Goal: Task Accomplishment & Management: Use online tool/utility

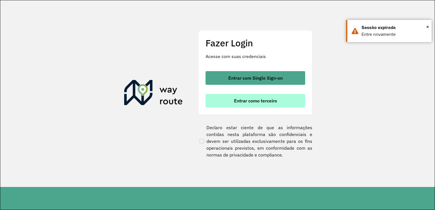
click at [275, 104] on button "Entrar como terceiro" at bounding box center [255, 101] width 100 height 14
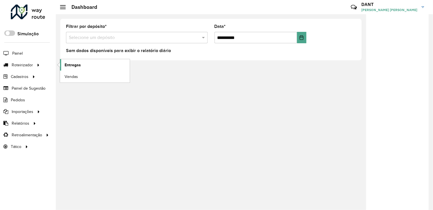
click at [71, 65] on span "Entregas" at bounding box center [73, 65] width 16 height 6
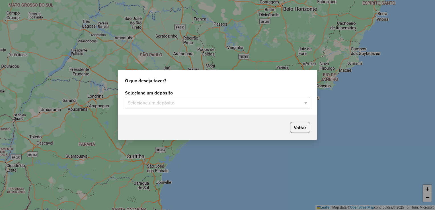
click at [227, 105] on input "text" at bounding box center [212, 103] width 168 height 7
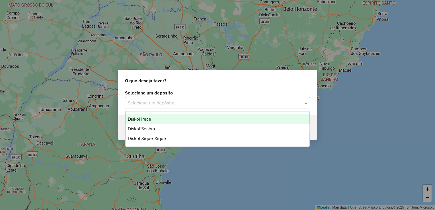
click at [212, 122] on div "Diskol Irece" at bounding box center [217, 119] width 184 height 10
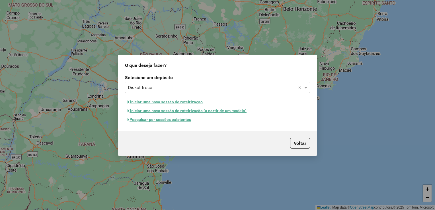
click at [183, 100] on button "Iniciar uma nova sessão de roteirização" at bounding box center [165, 102] width 80 height 9
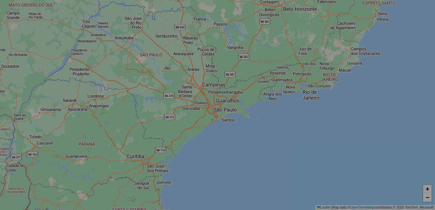
select select "*"
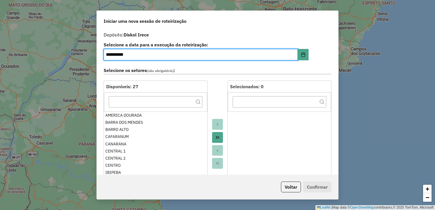
click at [336, 61] on div "**********" at bounding box center [217, 102] width 241 height 146
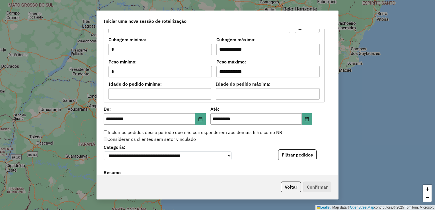
scroll to position [460, 0]
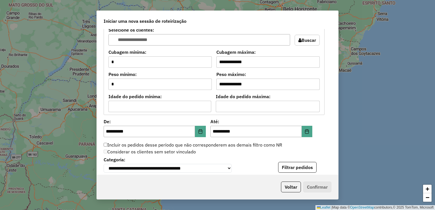
click at [324, 122] on div "**********" at bounding box center [217, 102] width 241 height 146
click at [325, 157] on div "**********" at bounding box center [218, 163] width 228 height 17
drag, startPoint x: 217, startPoint y: 119, endPoint x: 207, endPoint y: 119, distance: 10.0
click at [207, 120] on div "**********" at bounding box center [208, 129] width 209 height 18
drag, startPoint x: 207, startPoint y: 119, endPoint x: 221, endPoint y: 119, distance: 13.7
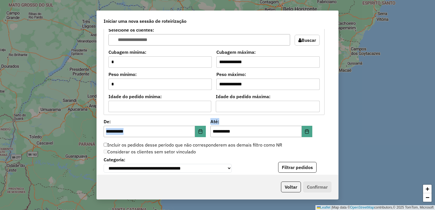
click at [221, 119] on label "Até:" at bounding box center [261, 121] width 102 height 7
drag, startPoint x: 221, startPoint y: 119, endPoint x: 212, endPoint y: 121, distance: 8.5
click at [212, 121] on label "Até:" at bounding box center [261, 121] width 102 height 7
click at [211, 120] on label "Até:" at bounding box center [261, 121] width 102 height 7
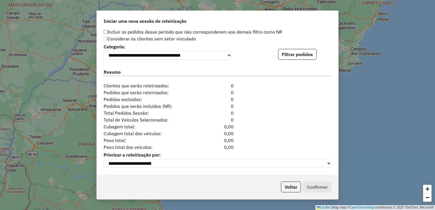
scroll to position [575, 0]
click at [303, 53] on button "Filtrar pedidos" at bounding box center [297, 54] width 38 height 11
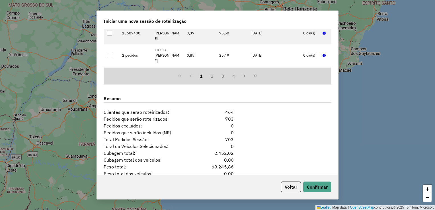
scroll to position [692, 0]
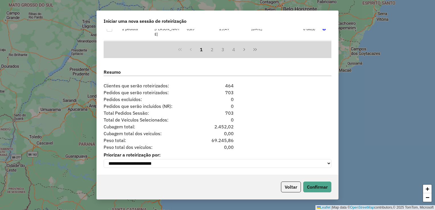
drag, startPoint x: 312, startPoint y: 134, endPoint x: 315, endPoint y: 136, distance: 4.0
click at [313, 136] on div "**********" at bounding box center [217, 102] width 241 height 146
drag, startPoint x: 315, startPoint y: 136, endPoint x: 314, endPoint y: 184, distance: 47.5
click at [314, 184] on button "Confirmar" at bounding box center [317, 187] width 28 height 11
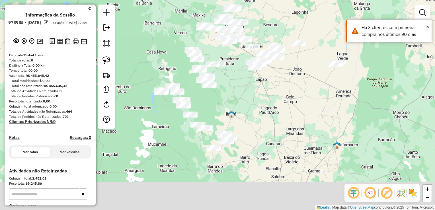
drag, startPoint x: 291, startPoint y: 115, endPoint x: 289, endPoint y: 100, distance: 15.4
click at [301, 88] on div "Janela de atendimento Grade de atendimento Capacidade Transportadoras Veículos …" at bounding box center [217, 105] width 435 height 210
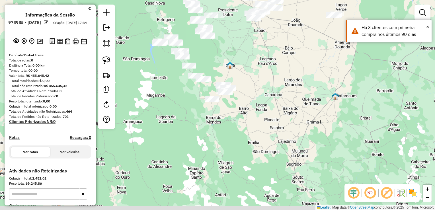
click at [260, 93] on div "Janela de atendimento Grade de atendimento Capacidade Transportadoras Veículos …" at bounding box center [217, 105] width 435 height 210
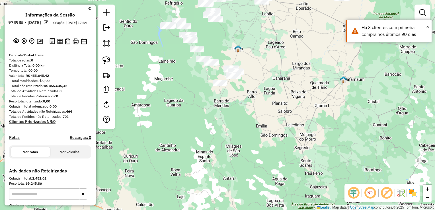
drag, startPoint x: 265, startPoint y: 85, endPoint x: 273, endPoint y: 63, distance: 23.6
click at [273, 63] on div "Janela de atendimento Grade de atendimento Capacidade Transportadoras Veículos …" at bounding box center [217, 105] width 435 height 210
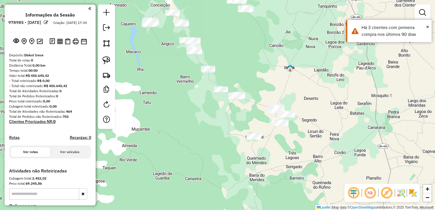
drag, startPoint x: 256, startPoint y: 80, endPoint x: 263, endPoint y: 85, distance: 8.7
click at [263, 85] on div "Janela de atendimento Grade de atendimento Capacidade Transportadoras Veículos …" at bounding box center [217, 105] width 435 height 210
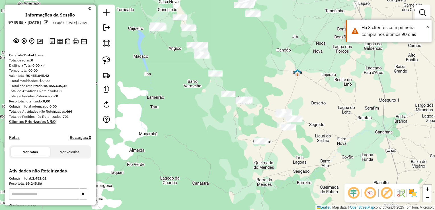
drag, startPoint x: 281, startPoint y: 84, endPoint x: 292, endPoint y: 88, distance: 11.7
click at [293, 86] on div "Janela de atendimento Grade de atendimento Capacidade Transportadoras Veículos …" at bounding box center [217, 105] width 435 height 210
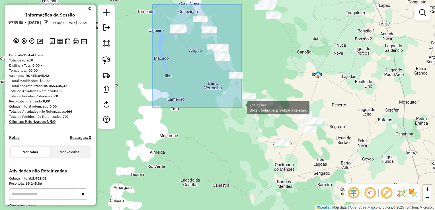
drag, startPoint x: 153, startPoint y: 5, endPoint x: 241, endPoint y: 107, distance: 135.8
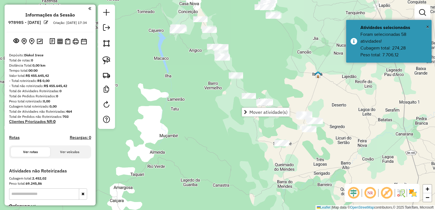
click at [206, 102] on div "Janela de atendimento Grade de atendimento Capacidade Transportadoras Veículos …" at bounding box center [217, 105] width 435 height 210
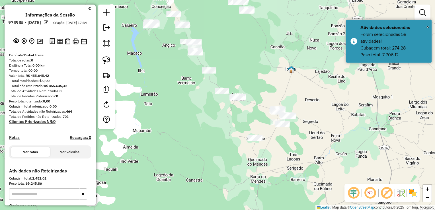
drag, startPoint x: 199, startPoint y: 89, endPoint x: 172, endPoint y: 83, distance: 27.6
click at [172, 83] on div "Janela de atendimento Grade de atendimento Capacidade Transportadoras Veículos …" at bounding box center [217, 105] width 435 height 210
drag, startPoint x: 177, startPoint y: 72, endPoint x: 194, endPoint y: 76, distance: 16.9
click at [194, 76] on div "Janela de atendimento Grade de atendimento Capacidade Transportadoras Veículos …" at bounding box center [217, 105] width 435 height 210
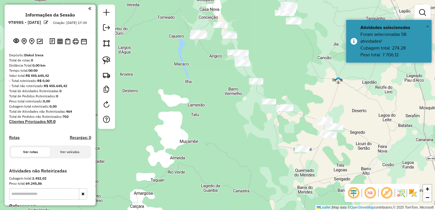
drag, startPoint x: 105, startPoint y: 44, endPoint x: 191, endPoint y: 60, distance: 87.5
click at [105, 44] on img at bounding box center [106, 43] width 8 height 8
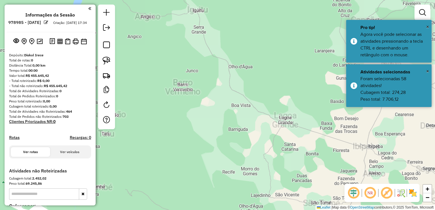
click at [284, 96] on div at bounding box center [283, 95] width 11 height 11
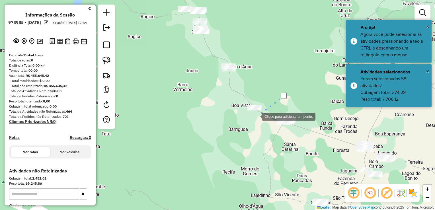
click at [250, 122] on div at bounding box center [255, 115] width 11 height 11
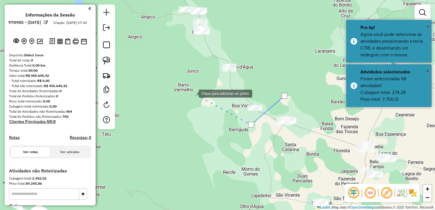
drag, startPoint x: 192, startPoint y: 92, endPoint x: 262, endPoint y: 136, distance: 82.4
click at [199, 99] on div at bounding box center [192, 92] width 11 height 11
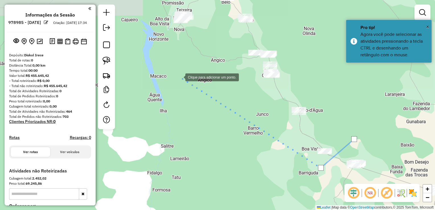
click at [180, 77] on div at bounding box center [179, 76] width 11 height 11
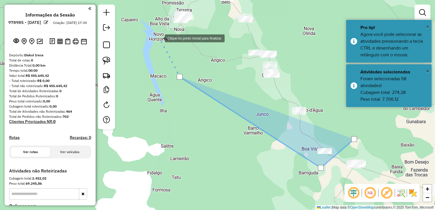
drag, startPoint x: 159, startPoint y: 38, endPoint x: 164, endPoint y: 86, distance: 48.3
click at [164, 44] on div at bounding box center [158, 37] width 11 height 11
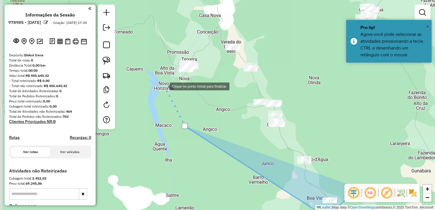
drag, startPoint x: 146, startPoint y: 42, endPoint x: 152, endPoint y: 41, distance: 6.1
click at [158, 80] on div at bounding box center [163, 85] width 11 height 11
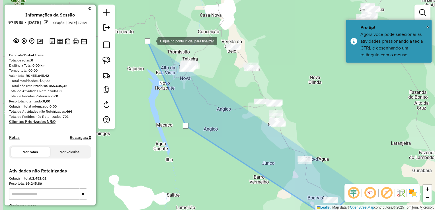
click at [157, 35] on div at bounding box center [151, 40] width 11 height 11
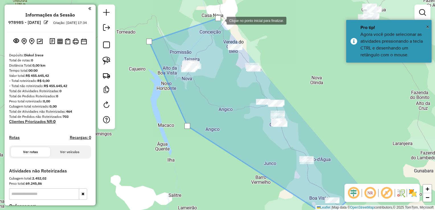
drag, startPoint x: 264, startPoint y: 30, endPoint x: 267, endPoint y: 38, distance: 8.3
click at [227, 26] on div at bounding box center [220, 20] width 11 height 11
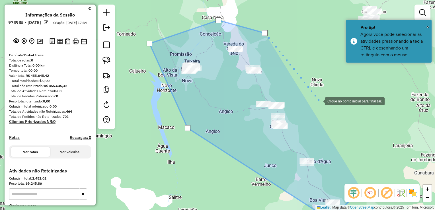
drag, startPoint x: 319, startPoint y: 101, endPoint x: 239, endPoint y: 27, distance: 109.0
click at [313, 95] on div at bounding box center [318, 100] width 11 height 11
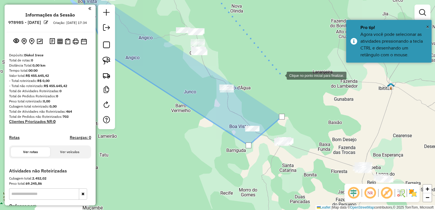
click at [281, 75] on div at bounding box center [280, 74] width 11 height 11
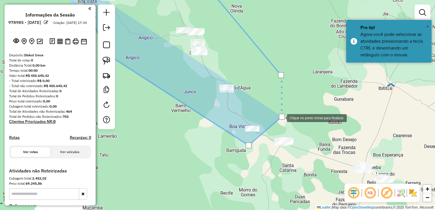
click at [281, 118] on div at bounding box center [282, 117] width 6 height 6
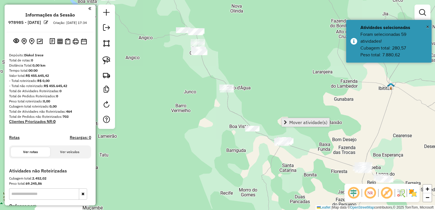
click at [287, 121] on span "Mover atividade(s)" at bounding box center [285, 122] width 3 height 5
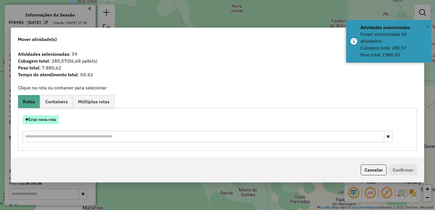
click at [47, 122] on button "Criar nova rota" at bounding box center [41, 119] width 36 height 9
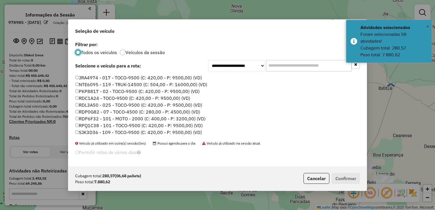
scroll to position [28, 0]
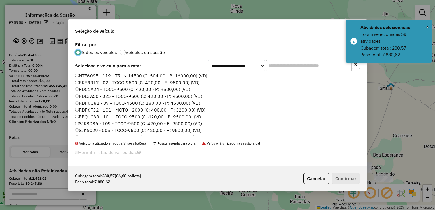
click at [95, 119] on label "RPQ1C38 - 101 - TOCO-9500 (C: 420,00 - P: 9500,00) (VD)" at bounding box center [138, 116] width 127 height 7
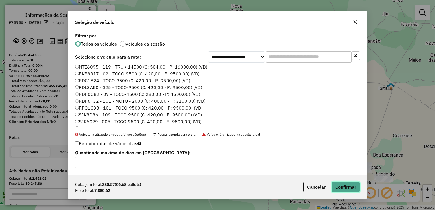
click at [348, 187] on button "Confirmar" at bounding box center [346, 187] width 28 height 11
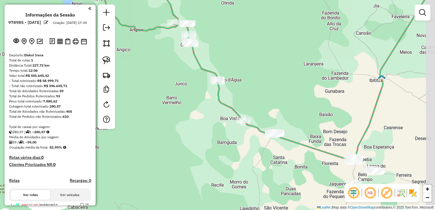
drag, startPoint x: 276, startPoint y: 101, endPoint x: 264, endPoint y: 86, distance: 18.6
click at [256, 83] on div "Janela de atendimento Grade de atendimento Capacidade Transportadoras Veículos …" at bounding box center [217, 105] width 435 height 210
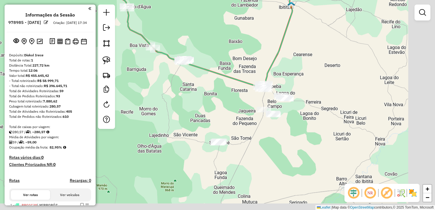
drag, startPoint x: 327, startPoint y: 106, endPoint x: 247, endPoint y: 46, distance: 99.8
click at [248, 43] on div "Janela de atendimento Grade de atendimento Capacidade Transportadoras Veículos …" at bounding box center [217, 105] width 435 height 210
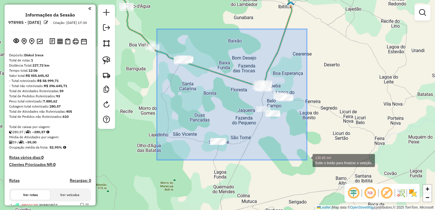
drag, startPoint x: 157, startPoint y: 29, endPoint x: 307, endPoint y: 160, distance: 199.1
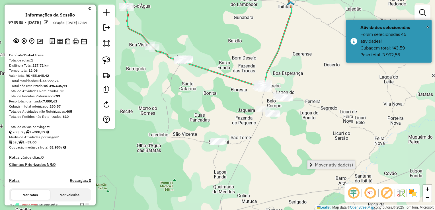
click at [312, 162] on span "Mover atividade(s)" at bounding box center [310, 164] width 3 height 5
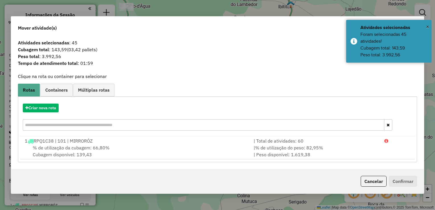
click at [46, 113] on div "Criar nova rota" at bounding box center [217, 117] width 396 height 37
click at [49, 110] on button "Criar nova rota" at bounding box center [41, 108] width 36 height 9
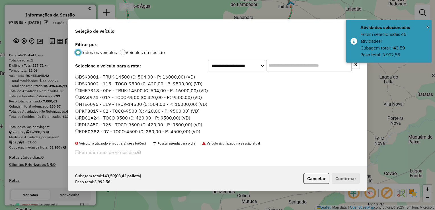
scroll to position [3, 2]
click at [98, 112] on label "PKP8817 - 02 - TOCO-9500 (C: 420,00 - P: 9500,00) (VD)" at bounding box center [137, 111] width 124 height 7
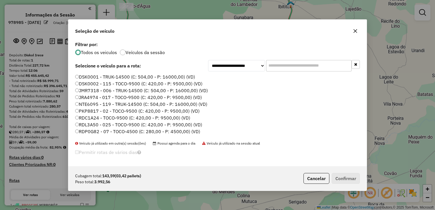
click at [89, 110] on label "PKP8817 - 02 - TOCO-9500 (C: 420,00 - P: 9500,00) (VD)" at bounding box center [137, 111] width 124 height 7
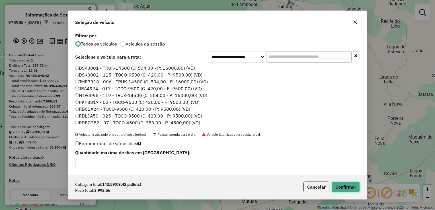
click at [337, 184] on button "Confirmar" at bounding box center [346, 187] width 28 height 11
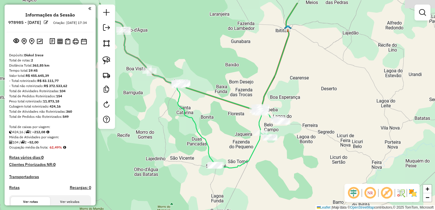
drag, startPoint x: 284, startPoint y: 68, endPoint x: 259, endPoint y: 80, distance: 27.7
click at [267, 92] on div "Janela de atendimento Grade de atendimento Capacidade Transportadoras Veículos …" at bounding box center [217, 105] width 435 height 210
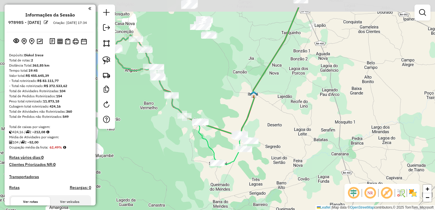
drag, startPoint x: 240, startPoint y: 86, endPoint x: 242, endPoint y: 98, distance: 11.7
click at [242, 100] on div "Janela de atendimento Grade de atendimento Capacidade Transportadoras Veículos …" at bounding box center [217, 105] width 435 height 210
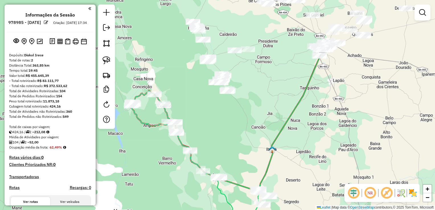
drag, startPoint x: 235, startPoint y: 62, endPoint x: 252, endPoint y: 105, distance: 46.4
click at [252, 105] on div "Janela de atendimento Grade de atendimento Capacidade Transportadoras Veículos …" at bounding box center [217, 105] width 435 height 210
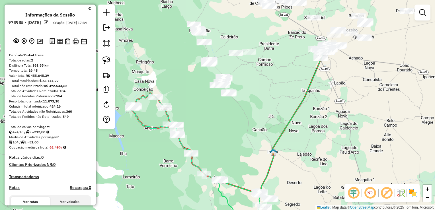
drag, startPoint x: 252, startPoint y: 95, endPoint x: 254, endPoint y: 99, distance: 4.6
click at [254, 99] on div "Janela de atendimento Grade de atendimento Capacidade Transportadoras Veículos …" at bounding box center [217, 105] width 435 height 210
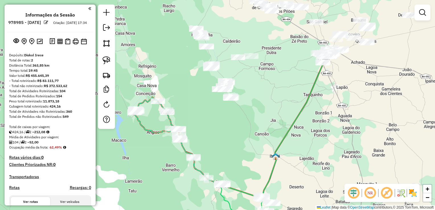
drag, startPoint x: 255, startPoint y: 86, endPoint x: 257, endPoint y: 118, distance: 31.7
click at [257, 118] on div "Janela de atendimento Grade de atendimento Capacidade Transportadoras Veículos …" at bounding box center [217, 105] width 435 height 210
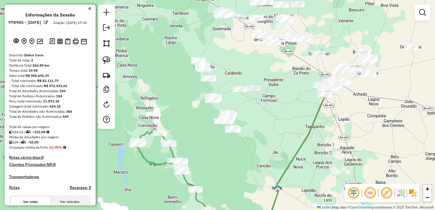
drag, startPoint x: 266, startPoint y: 103, endPoint x: 266, endPoint y: 131, distance: 28.5
click at [266, 131] on div "Janela de atendimento Grade de atendimento Capacidade Transportadoras Veículos …" at bounding box center [217, 105] width 435 height 210
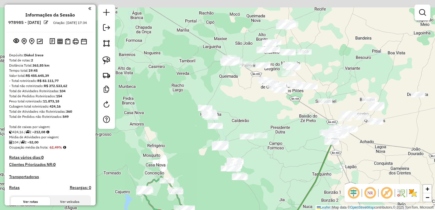
drag, startPoint x: 227, startPoint y: 65, endPoint x: 248, endPoint y: 102, distance: 42.2
click at [248, 102] on div "Janela de atendimento Grade de atendimento Capacidade Transportadoras Veículos …" at bounding box center [217, 105] width 435 height 210
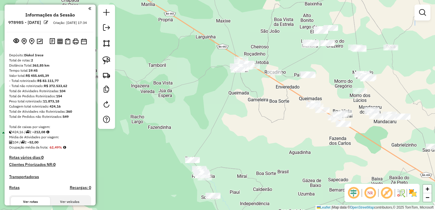
drag, startPoint x: 258, startPoint y: 99, endPoint x: 231, endPoint y: 110, distance: 30.0
click at [240, 117] on div "Janela de atendimento Grade de atendimento Capacidade Transportadoras Veículos …" at bounding box center [217, 105] width 435 height 210
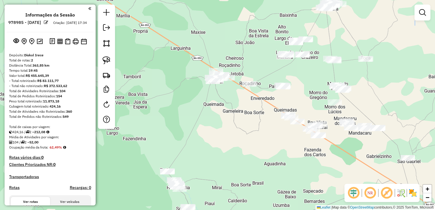
drag, startPoint x: 235, startPoint y: 109, endPoint x: 147, endPoint y: 63, distance: 99.2
click at [209, 120] on div "Janela de atendimento Grade de atendimento Capacidade Transportadoras Veículos …" at bounding box center [217, 105] width 435 height 210
click at [236, 104] on div "Janela de atendimento Grade de atendimento Capacidade Transportadoras Veículos …" at bounding box center [217, 105] width 435 height 210
click at [189, 88] on div "Janela de atendimento Grade de atendimento Capacidade Transportadoras Veículos …" at bounding box center [217, 105] width 435 height 210
drag, startPoint x: 104, startPoint y: 45, endPoint x: 119, endPoint y: 52, distance: 16.4
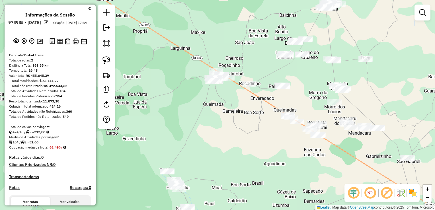
click at [105, 46] on img at bounding box center [106, 43] width 8 height 8
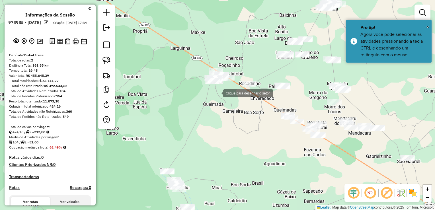
click at [217, 94] on div at bounding box center [217, 92] width 11 height 11
click at [209, 87] on div at bounding box center [214, 92] width 11 height 11
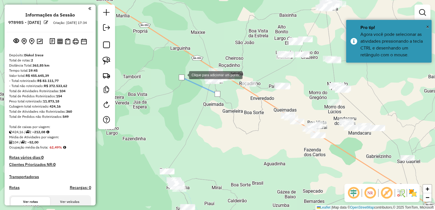
click at [189, 69] on div at bounding box center [183, 74] width 11 height 11
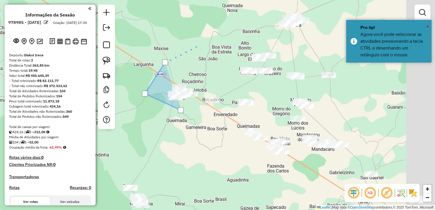
drag, startPoint x: 249, startPoint y: 23, endPoint x: 181, endPoint y: 51, distance: 73.6
click at [190, 51] on div at bounding box center [195, 46] width 11 height 11
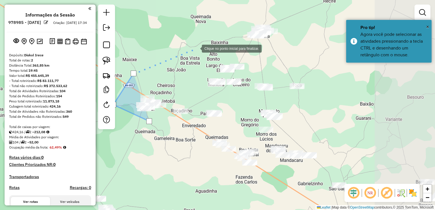
drag, startPoint x: 214, startPoint y: 44, endPoint x: 219, endPoint y: 48, distance: 6.9
click at [202, 44] on div at bounding box center [195, 47] width 11 height 11
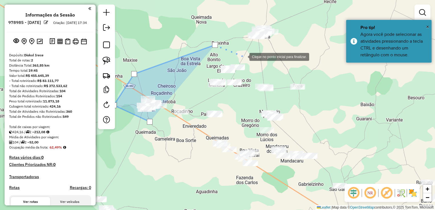
drag, startPoint x: 244, startPoint y: 56, endPoint x: 246, endPoint y: 83, distance: 27.1
click at [244, 57] on div at bounding box center [243, 56] width 11 height 11
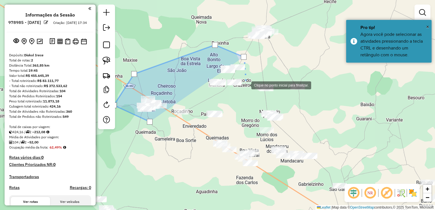
click at [246, 85] on div at bounding box center [245, 84] width 11 height 11
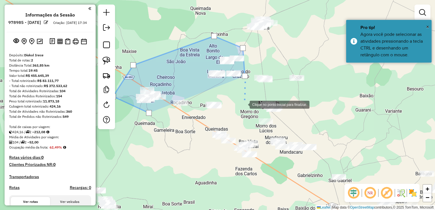
drag, startPoint x: 245, startPoint y: 110, endPoint x: 240, endPoint y: 98, distance: 13.2
click at [240, 98] on div at bounding box center [243, 103] width 11 height 11
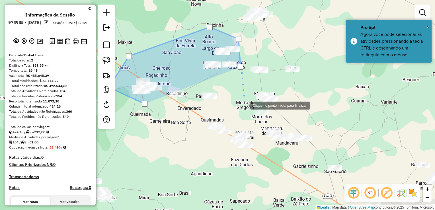
click at [248, 109] on div at bounding box center [244, 104] width 11 height 11
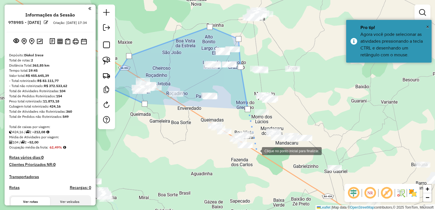
click at [256, 151] on div at bounding box center [255, 150] width 11 height 11
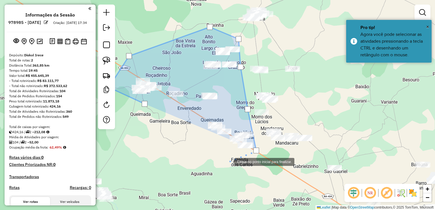
click at [228, 162] on div at bounding box center [228, 161] width 11 height 11
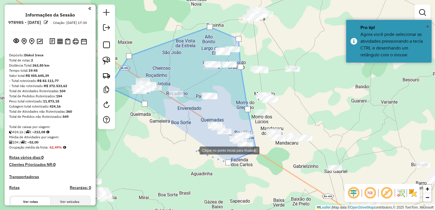
click at [194, 150] on div at bounding box center [193, 149] width 11 height 11
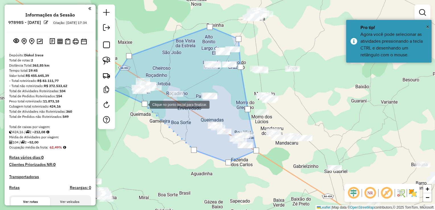
click at [144, 104] on div at bounding box center [145, 104] width 6 height 6
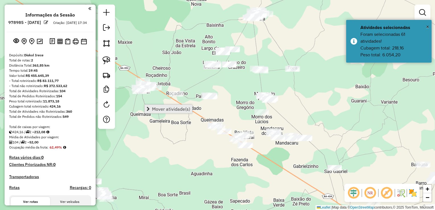
click at [151, 108] on link "Mover atividade(s)" at bounding box center [169, 109] width 48 height 9
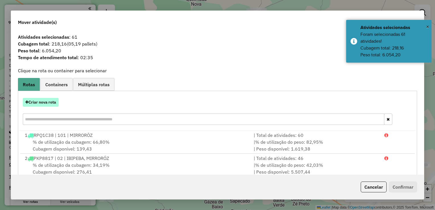
click at [51, 105] on button "Criar nova rota" at bounding box center [41, 102] width 36 height 9
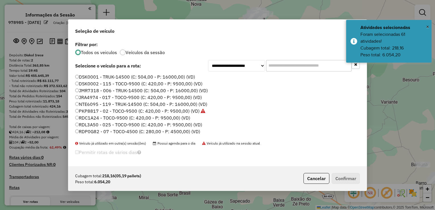
click at [102, 118] on label "RDC1A24 - TOCO-9500 (C: 420,00 - P: 9500,00) (VD)" at bounding box center [132, 117] width 115 height 7
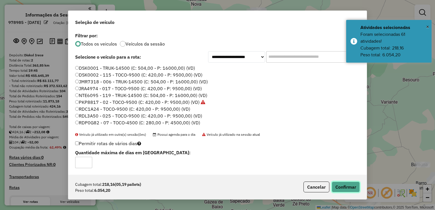
click at [351, 187] on button "Confirmar" at bounding box center [346, 187] width 28 height 11
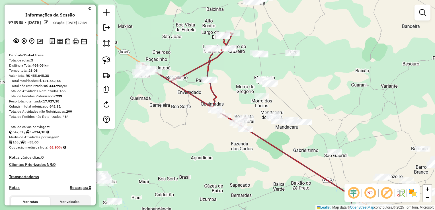
drag, startPoint x: 364, startPoint y: 97, endPoint x: 363, endPoint y: 66, distance: 31.6
click at [366, 67] on div "Janela de atendimento Grade de atendimento Capacidade Transportadoras Veículos …" at bounding box center [217, 105] width 435 height 210
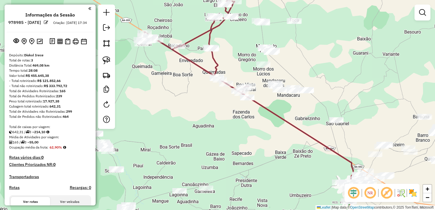
drag, startPoint x: 295, startPoint y: 100, endPoint x: 306, endPoint y: 90, distance: 15.3
click at [306, 90] on div "Janela de atendimento Grade de atendimento Capacidade Transportadoras Veículos …" at bounding box center [217, 105] width 435 height 210
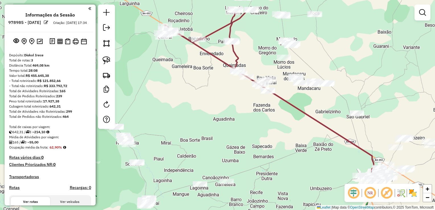
drag, startPoint x: 282, startPoint y: 106, endPoint x: 229, endPoint y: 143, distance: 64.3
click at [236, 166] on div "Janela de atendimento Grade de atendimento Capacidade Transportadoras Veículos …" at bounding box center [217, 105] width 435 height 210
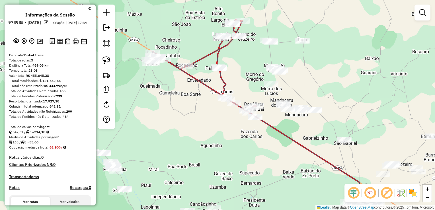
drag, startPoint x: 229, startPoint y: 142, endPoint x: 225, endPoint y: 155, distance: 14.2
click at [225, 157] on div "Janela de atendimento Grade de atendimento Capacidade Transportadoras Veículos …" at bounding box center [217, 105] width 435 height 210
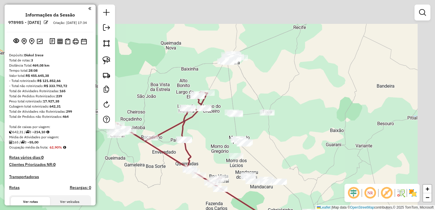
drag, startPoint x: 349, startPoint y: 69, endPoint x: 321, endPoint y: 89, distance: 34.4
click at [319, 121] on div "Janela de atendimento Grade de atendimento Capacidade Transportadoras Veículos …" at bounding box center [217, 105] width 435 height 210
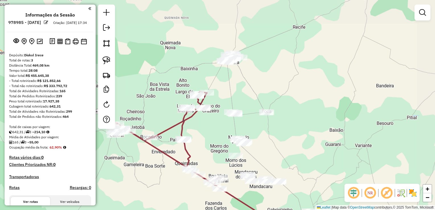
drag, startPoint x: 321, startPoint y: 89, endPoint x: 321, endPoint y: 125, distance: 36.1
click at [336, 128] on div "Janela de atendimento Grade de atendimento Capacidade Transportadoras Veículos …" at bounding box center [217, 105] width 435 height 210
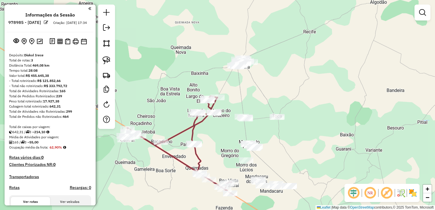
drag, startPoint x: 312, startPoint y: 109, endPoint x: 312, endPoint y: 89, distance: 19.9
click at [312, 89] on div "Janela de atendimento Grade de atendimento Capacidade Transportadoras Veículos …" at bounding box center [217, 105] width 435 height 210
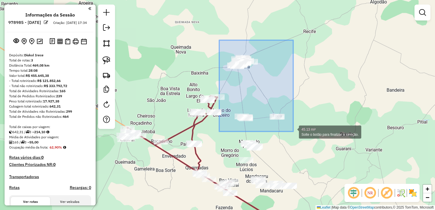
drag, startPoint x: 219, startPoint y: 40, endPoint x: 293, endPoint y: 131, distance: 117.6
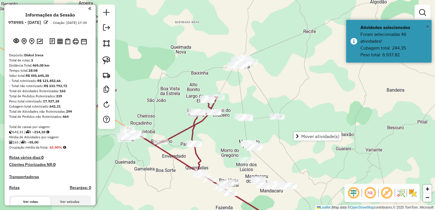
click at [257, 96] on div "Janela de atendimento Grade de atendimento Capacidade Transportadoras Veículos …" at bounding box center [217, 105] width 435 height 210
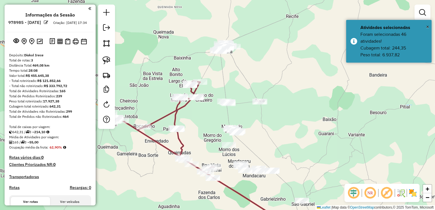
drag, startPoint x: 277, startPoint y: 102, endPoint x: 304, endPoint y: 107, distance: 27.4
click at [258, 87] on div "Janela de atendimento Grade de atendimento Capacidade Transportadoras Veículos …" at bounding box center [217, 105] width 435 height 210
drag, startPoint x: 315, startPoint y: 113, endPoint x: 311, endPoint y: 91, distance: 22.3
click at [311, 91] on div "Janela de atendimento Grade de atendimento Capacidade Transportadoras Veículos …" at bounding box center [217, 105] width 435 height 210
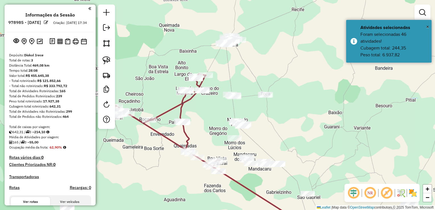
drag, startPoint x: 309, startPoint y: 106, endPoint x: 321, endPoint y: 126, distance: 23.1
click at [321, 126] on div "Janela de atendimento Grade de atendimento Capacidade Transportadoras Veículos …" at bounding box center [217, 105] width 435 height 210
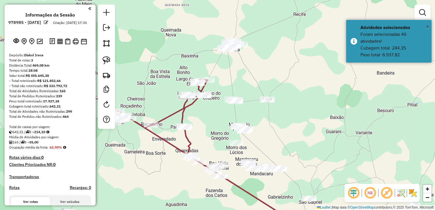
drag, startPoint x: 316, startPoint y: 118, endPoint x: 320, endPoint y: 130, distance: 12.7
click at [320, 130] on div "Janela de atendimento Grade de atendimento Capacidade Transportadoras Veículos …" at bounding box center [217, 105] width 435 height 210
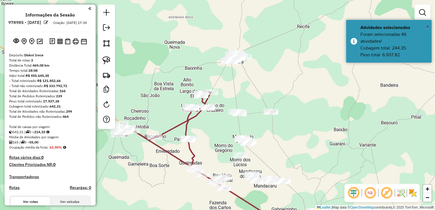
drag, startPoint x: 298, startPoint y: 94, endPoint x: 300, endPoint y: 115, distance: 21.2
click at [300, 115] on div "Janela de atendimento Grade de atendimento Capacidade Transportadoras Veículos …" at bounding box center [217, 105] width 435 height 210
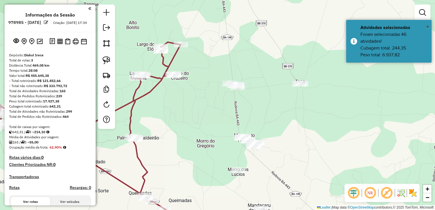
drag, startPoint x: 268, startPoint y: 168, endPoint x: 238, endPoint y: 156, distance: 32.7
click at [238, 156] on div "Janela de atendimento Grade de atendimento Capacidade Transportadoras Veículos …" at bounding box center [217, 105] width 435 height 210
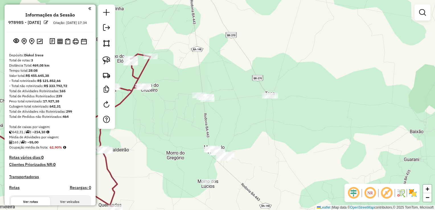
drag, startPoint x: 259, startPoint y: 140, endPoint x: 260, endPoint y: 164, distance: 24.5
click at [260, 164] on div "Janela de atendimento Grade de atendimento Capacidade Transportadoras Veículos …" at bounding box center [217, 105] width 435 height 210
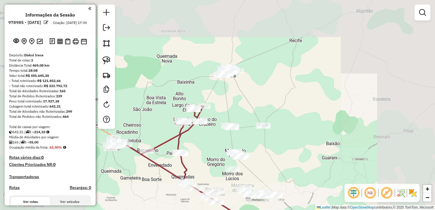
drag, startPoint x: 268, startPoint y: 145, endPoint x: 265, endPoint y: 154, distance: 8.8
click at [265, 154] on div "Janela de atendimento Grade de atendimento Capacidade Transportadoras Veículos …" at bounding box center [217, 105] width 435 height 210
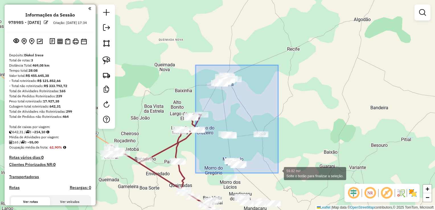
drag
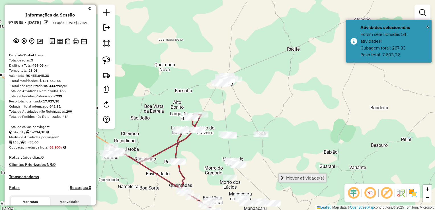
click at [290, 180] on span "Mover atividade(s)" at bounding box center [305, 178] width 38 height 5
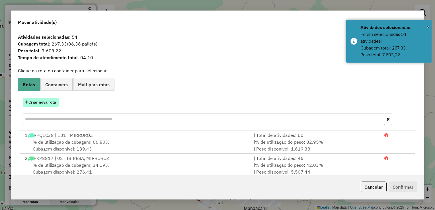
click at [49, 105] on button "Criar nova rota" at bounding box center [41, 102] width 36 height 9
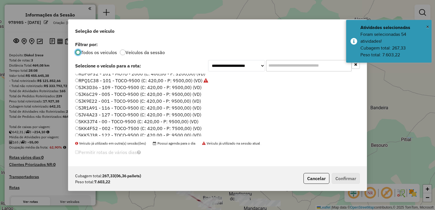
scroll to position [67, 0]
click at [100, 117] on label "SKK3J74 - 00 - TOCO-9500 (C: 420,00 - P: 9500,00) (VD)" at bounding box center [136, 119] width 123 height 7
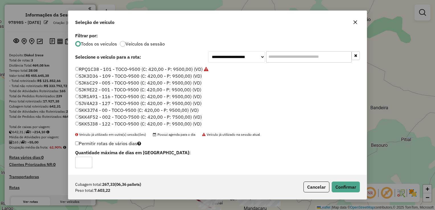
click at [335, 194] on div "Cubagem total: 267,33 (06,36 pallets) Peso total: 7.603,22 Cancelar Confirmar" at bounding box center [217, 187] width 298 height 24
click at [339, 190] on button "Confirmar" at bounding box center [346, 187] width 28 height 11
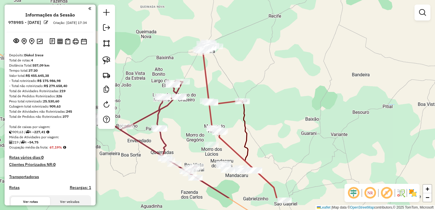
drag, startPoint x: 295, startPoint y: 77, endPoint x: 298, endPoint y: 83, distance: 6.5
click at [291, 56] on div "Janela de atendimento Grade de atendimento Capacidade Transportadoras Veículos …" at bounding box center [217, 105] width 435 height 210
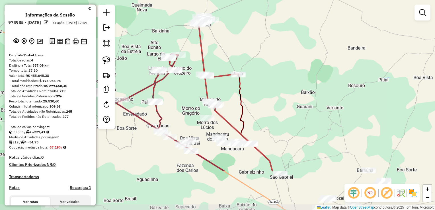
drag, startPoint x: 301, startPoint y: 101, endPoint x: 296, endPoint y: 69, distance: 32.5
click at [296, 69] on div "Janela de atendimento Grade de atendimento Capacidade Transportadoras Veículos …" at bounding box center [217, 105] width 435 height 210
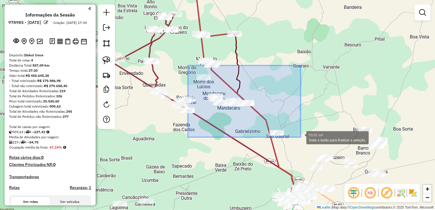
drag, startPoint x: 188, startPoint y: 65, endPoint x: 301, endPoint y: 137, distance: 133.6
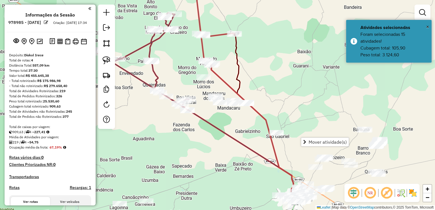
click at [257, 92] on div "Janela de atendimento Grade de atendimento Capacidade Transportadoras Veículos …" at bounding box center [217, 105] width 435 height 210
drag, startPoint x: 242, startPoint y: 131, endPoint x: 250, endPoint y: 90, distance: 42.1
click at [250, 84] on div "Janela de atendimento Grade de atendimento Capacidade Transportadoras Veículos …" at bounding box center [217, 105] width 435 height 210
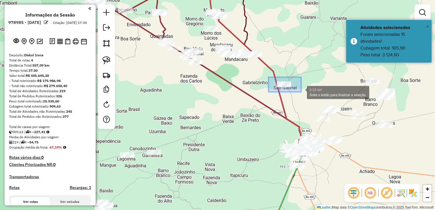
drag, startPoint x: 275, startPoint y: 81, endPoint x: 301, endPoint y: 92, distance: 27.7
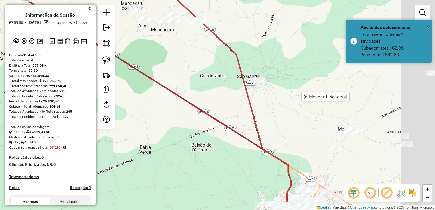
drag, startPoint x: 286, startPoint y: 94, endPoint x: 240, endPoint y: 86, distance: 46.8
click at [240, 86] on icon at bounding box center [220, 95] width 147 height 246
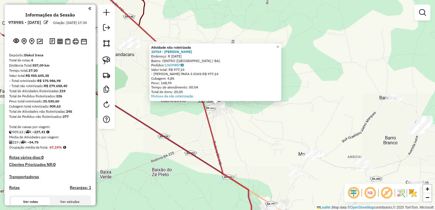
click at [253, 112] on div "Atividade não roteirizada 10764 - FABIANO DO NASCIMENTO Endereço: R 2 DE JULHO …" at bounding box center [217, 105] width 435 height 210
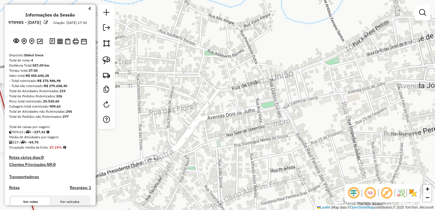
drag, startPoint x: 238, startPoint y: 112, endPoint x: 254, endPoint y: 117, distance: 16.3
click at [208, 91] on div "Janela de atendimento Grade de atendimento Capacidade Transportadoras Veículos …" at bounding box center [217, 105] width 435 height 210
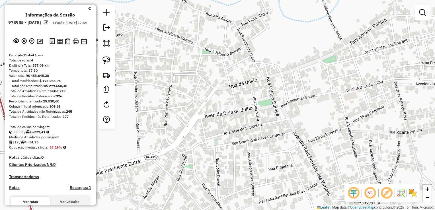
click at [234, 111] on div at bounding box center [234, 108] width 14 height 6
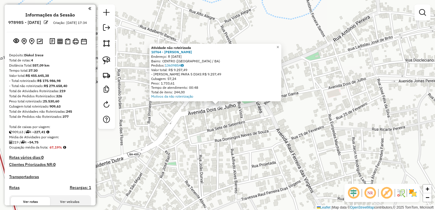
click at [308, 62] on div "Atividade não roteirizada 10764 - FABIANO DO NASCIMENTO Endereço: R 2 DE JULHO …" at bounding box center [217, 105] width 435 height 210
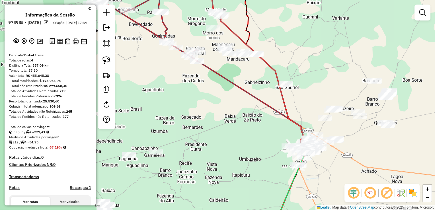
drag, startPoint x: 297, startPoint y: 114, endPoint x: 305, endPoint y: 79, distance: 35.3
click at [305, 80] on div "Janela de atendimento Grade de atendimento Capacidade Transportadoras Veículos …" at bounding box center [217, 105] width 435 height 210
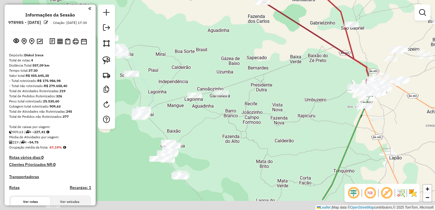
drag, startPoint x: 224, startPoint y: 118, endPoint x: 281, endPoint y: 87, distance: 65.1
click at [278, 88] on div "Janela de atendimento Grade de atendimento Capacidade Transportadoras Veículos …" at bounding box center [217, 105] width 435 height 210
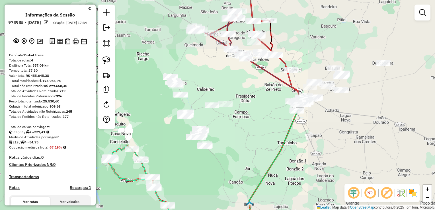
drag, startPoint x: 260, startPoint y: 114, endPoint x: 217, endPoint y: 124, distance: 44.1
click at [216, 124] on div "Janela de atendimento Grade de atendimento Capacidade Transportadoras Veículos …" at bounding box center [217, 105] width 435 height 210
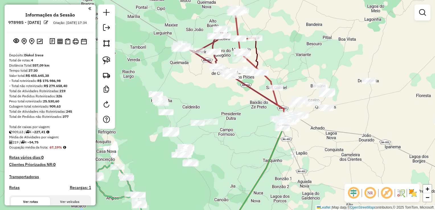
drag, startPoint x: 207, startPoint y: 125, endPoint x: 213, endPoint y: 143, distance: 18.1
click at [213, 143] on div "Janela de atendimento Grade de atendimento Capacidade Transportadoras Veículos …" at bounding box center [217, 105] width 435 height 210
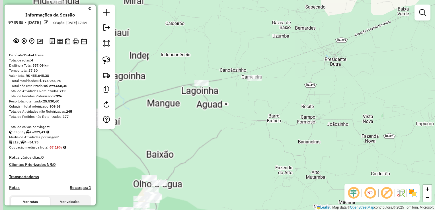
drag, startPoint x: 196, startPoint y: 128, endPoint x: 305, endPoint y: 131, distance: 109.6
click at [316, 134] on div "Janela de atendimento Grade de atendimento Capacidade Transportadoras Veículos …" at bounding box center [217, 105] width 435 height 210
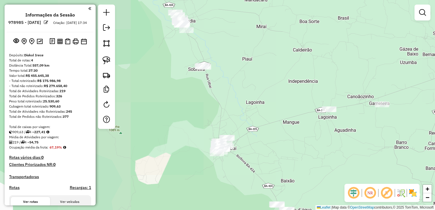
drag, startPoint x: 271, startPoint y: 125, endPoint x: 282, endPoint y: 156, distance: 32.3
click at [282, 156] on div "Janela de atendimento Grade de atendimento Capacidade Transportadoras Veículos …" at bounding box center [217, 105] width 435 height 210
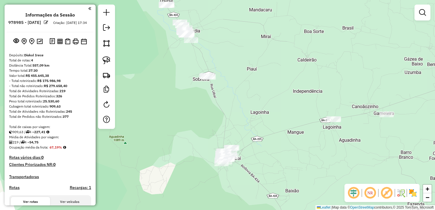
drag, startPoint x: 232, startPoint y: 109, endPoint x: 272, endPoint y: 141, distance: 51.2
click at [272, 141] on div "Janela de atendimento Grade de atendimento Capacidade Transportadoras Veículos …" at bounding box center [217, 105] width 435 height 210
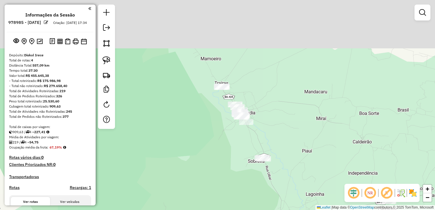
drag, startPoint x: 238, startPoint y: 39, endPoint x: 252, endPoint y: 89, distance: 51.9
click at [252, 89] on div "Janela de atendimento Grade de atendimento Capacidade Transportadoras Veículos …" at bounding box center [217, 105] width 435 height 210
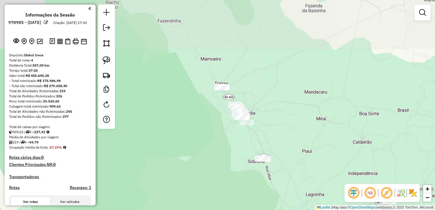
click at [255, 71] on div "Janela de atendimento Grade de atendimento Capacidade Transportadoras Veículos …" at bounding box center [217, 105] width 435 height 210
click at [187, 61] on div "Janela de atendimento Grade de atendimento Capacidade Transportadoras Veículos …" at bounding box center [217, 105] width 435 height 210
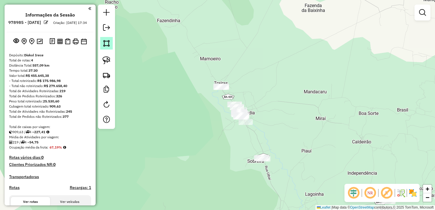
click at [110, 45] on img at bounding box center [106, 43] width 8 height 8
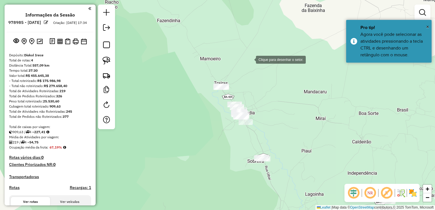
drag, startPoint x: 254, startPoint y: 61, endPoint x: 213, endPoint y: 60, distance: 40.7
click at [254, 61] on div at bounding box center [249, 59] width 11 height 11
click at [207, 59] on div at bounding box center [212, 59] width 11 height 11
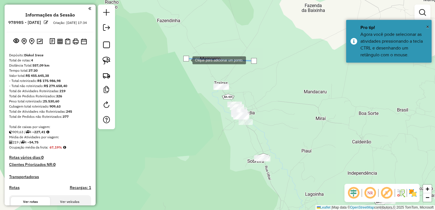
click at [187, 65] on div at bounding box center [186, 59] width 11 height 11
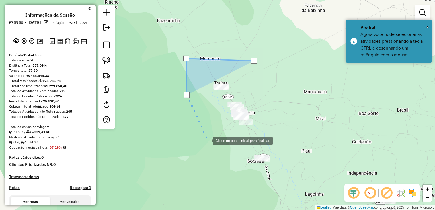
drag, startPoint x: 207, startPoint y: 140, endPoint x: 168, endPoint y: 33, distance: 114.0
click at [201, 135] on div at bounding box center [206, 140] width 11 height 11
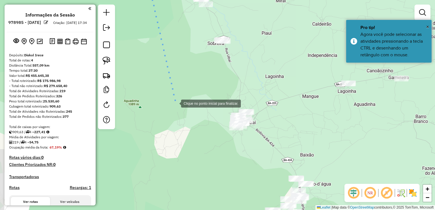
click at [175, 103] on div at bounding box center [175, 102] width 11 height 11
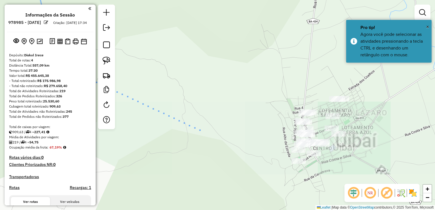
drag, startPoint x: 248, startPoint y: 126, endPoint x: 165, endPoint y: 134, distance: 83.4
click at [197, 131] on div at bounding box center [202, 131] width 11 height 11
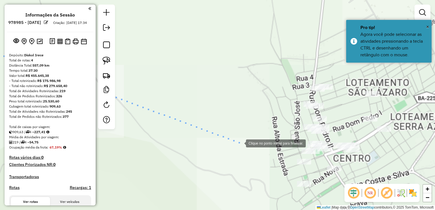
click at [240, 143] on div at bounding box center [239, 142] width 11 height 11
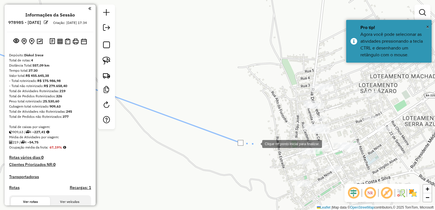
drag, startPoint x: 256, startPoint y: 143, endPoint x: 157, endPoint y: 150, distance: 100.1
click at [251, 149] on div at bounding box center [256, 143] width 11 height 11
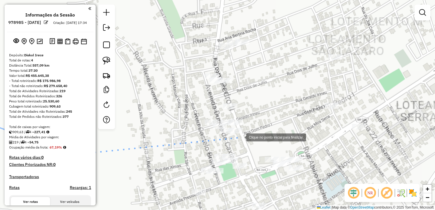
click at [240, 137] on div at bounding box center [240, 136] width 11 height 11
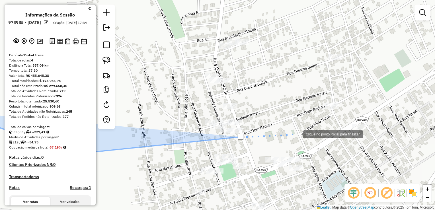
drag, startPoint x: 308, startPoint y: 134, endPoint x: 316, endPoint y: 135, distance: 8.3
click at [303, 134] on div at bounding box center [297, 133] width 11 height 11
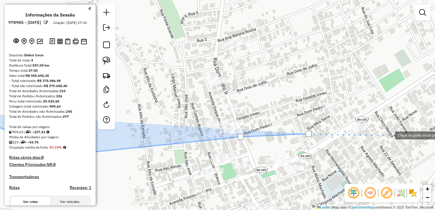
click at [389, 135] on div at bounding box center [389, 134] width 11 height 11
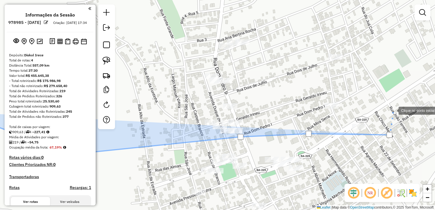
drag, startPoint x: 393, startPoint y: 110, endPoint x: 246, endPoint y: 163, distance: 155.9
click at [387, 116] on div at bounding box center [392, 109] width 11 height 11
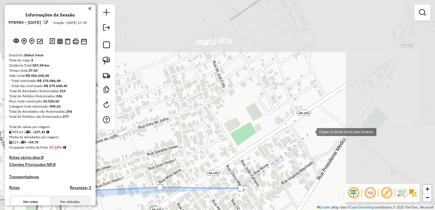
click at [311, 131] on div at bounding box center [310, 131] width 11 height 11
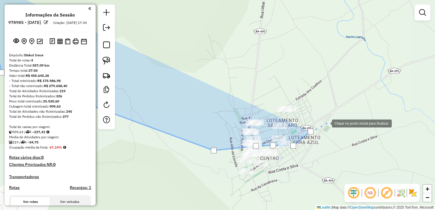
click at [326, 123] on div at bounding box center [325, 122] width 11 height 11
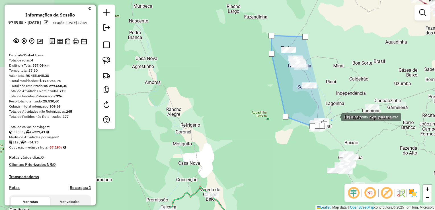
click at [337, 113] on div at bounding box center [335, 116] width 11 height 11
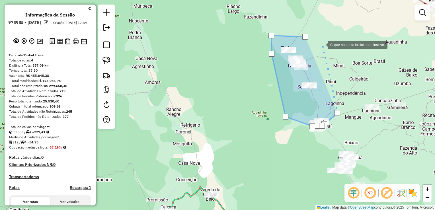
click at [322, 44] on div at bounding box center [321, 44] width 11 height 11
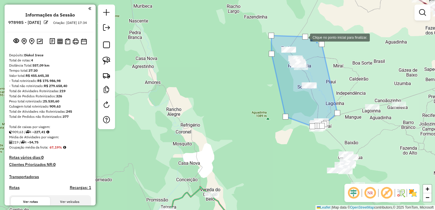
click at [304, 37] on div at bounding box center [305, 37] width 6 height 6
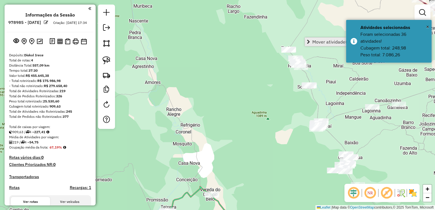
click at [308, 42] on span "Mover atividade(s)" at bounding box center [308, 42] width 3 height 5
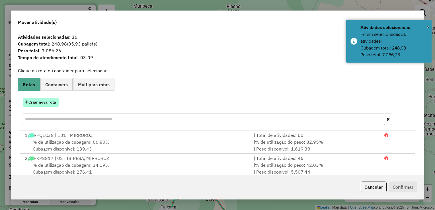
click at [37, 106] on button "Criar nova rota" at bounding box center [41, 102] width 36 height 9
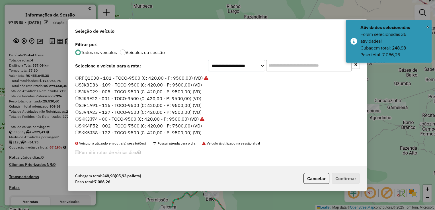
click at [97, 131] on label "SKK5J38 - 122 - TOCO-9500 (C: 420,00 - P: 9500,00) (VD)" at bounding box center [138, 132] width 126 height 7
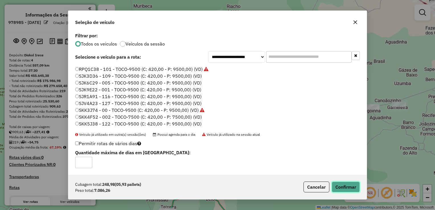
click at [336, 183] on button "Confirmar" at bounding box center [346, 187] width 28 height 11
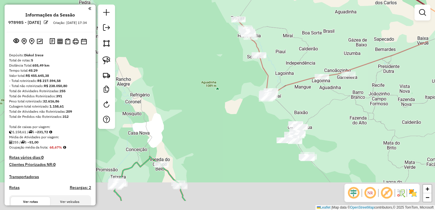
drag, startPoint x: 222, startPoint y: 133, endPoint x: 170, endPoint y: 103, distance: 59.7
click at [172, 106] on div "Janela de atendimento Grade de atendimento Capacidade Transportadoras Veículos …" at bounding box center [217, 105] width 435 height 210
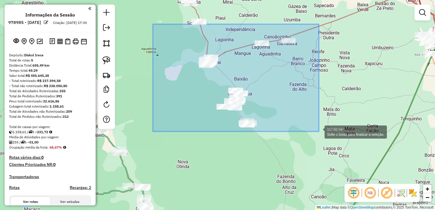
drag, startPoint x: 153, startPoint y: 24, endPoint x: 319, endPoint y: 134, distance: 199.0
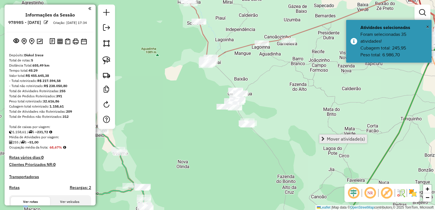
click at [327, 139] on span "Mover atividade(s)" at bounding box center [346, 139] width 38 height 5
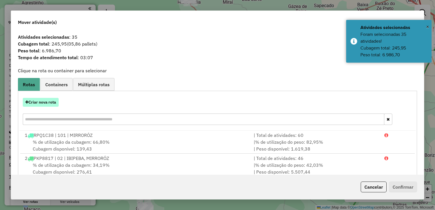
click at [52, 105] on button "Criar nova rota" at bounding box center [41, 102] width 36 height 9
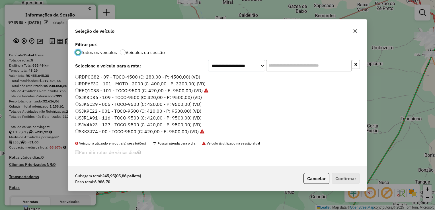
scroll to position [57, 0]
click at [99, 102] on label "SJK6C29 - 005 - TOCO-9500 (C: 420,00 - P: 9500,00) (VD)" at bounding box center [138, 101] width 126 height 7
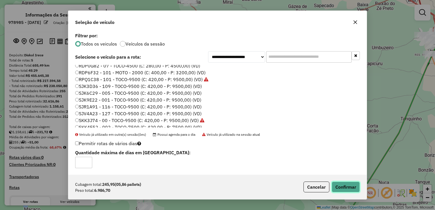
click at [339, 188] on button "Confirmar" at bounding box center [346, 187] width 28 height 11
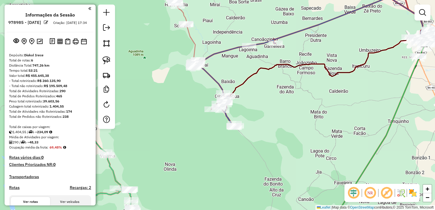
drag, startPoint x: 268, startPoint y: 108, endPoint x: 244, endPoint y: 114, distance: 24.0
click at [244, 114] on div "Janela de atendimento Grade de atendimento Capacidade Transportadoras Veículos …" at bounding box center [217, 105] width 435 height 210
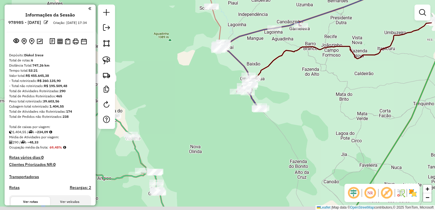
drag, startPoint x: 248, startPoint y: 101, endPoint x: 297, endPoint y: 77, distance: 54.3
click at [297, 76] on div "Janela de atendimento Grade de atendimento Capacidade Transportadoras Veículos …" at bounding box center [217, 105] width 435 height 210
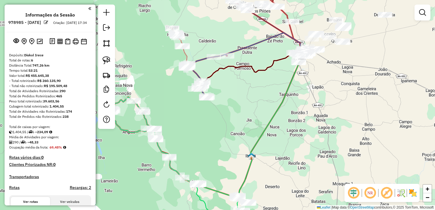
drag, startPoint x: 298, startPoint y: 110, endPoint x: 233, endPoint y: 100, distance: 65.9
click at [233, 100] on div "Janela de atendimento Grade de atendimento Capacidade Transportadoras Veículos …" at bounding box center [217, 105] width 435 height 210
click at [277, 107] on icon at bounding box center [269, 126] width 63 height 140
select select "**********"
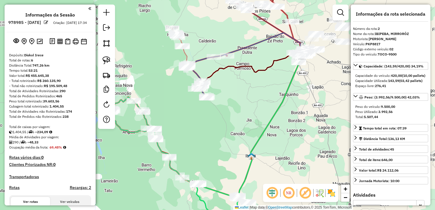
scroll to position [247, 0]
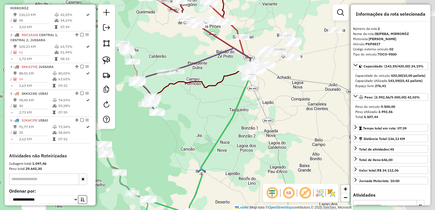
drag, startPoint x: 290, startPoint y: 98, endPoint x: 202, endPoint y: 112, distance: 89.2
click at [203, 112] on div "Janela de atendimento Grade de atendimento Capacidade Transportadoras Veículos …" at bounding box center [217, 105] width 435 height 210
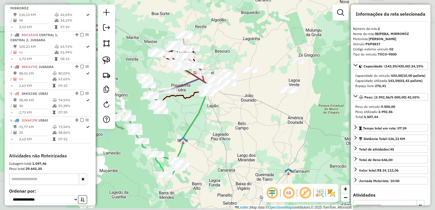
drag, startPoint x: 243, startPoint y: 112, endPoint x: 197, endPoint y: 117, distance: 46.4
click at [197, 117] on div "Janela de atendimento Grade de atendimento Capacidade Transportadoras Veículos …" at bounding box center [217, 105] width 435 height 210
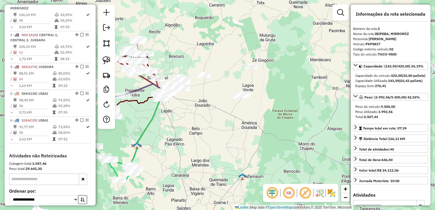
drag, startPoint x: 224, startPoint y: 117, endPoint x: 194, endPoint y: 113, distance: 30.1
click at [197, 114] on div "Janela de atendimento Grade de atendimento Capacidade Transportadoras Veículos …" at bounding box center [217, 105] width 435 height 210
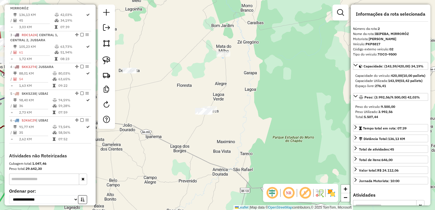
drag, startPoint x: 228, startPoint y: 63, endPoint x: 205, endPoint y: 78, distance: 27.9
click at [206, 103] on div "Janela de atendimento Grade de atendimento Capacidade Transportadoras Veículos …" at bounding box center [217, 105] width 435 height 210
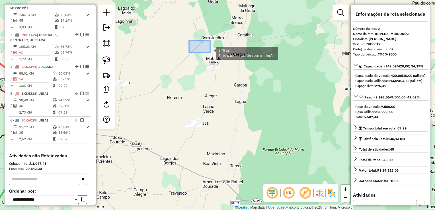
drag, startPoint x: 189, startPoint y: 40, endPoint x: 240, endPoint y: 72, distance: 60.3
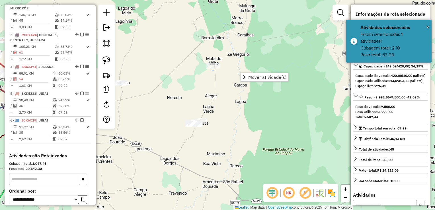
click at [195, 84] on div "Janela de atendimento Grade de atendimento Capacidade Transportadoras Veículos …" at bounding box center [217, 105] width 435 height 210
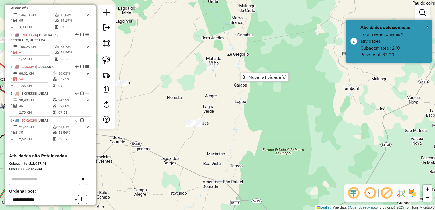
click at [198, 101] on div "Janela de atendimento Grade de atendimento Capacidade Transportadoras Veículos …" at bounding box center [217, 105] width 435 height 210
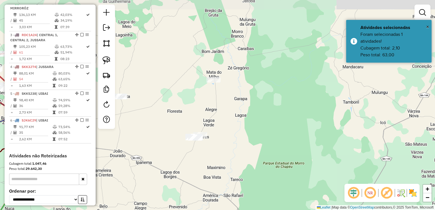
drag, startPoint x: 206, startPoint y: 95, endPoint x: 219, endPoint y: 70, distance: 28.1
click at [219, 70] on div "Janela de atendimento Grade de atendimento Capacidade Transportadoras Veículos …" at bounding box center [217, 105] width 435 height 210
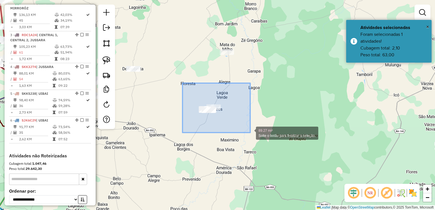
drag, startPoint x: 182, startPoint y: 83, endPoint x: 250, endPoint y: 132, distance: 83.7
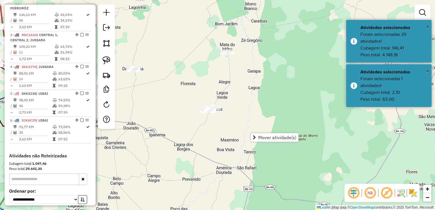
drag, startPoint x: 188, startPoint y: 124, endPoint x: 252, endPoint y: 111, distance: 65.9
click at [252, 111] on div "Janela de atendimento Grade de atendimento Capacidade Transportadoras Veículos …" at bounding box center [217, 105] width 435 height 210
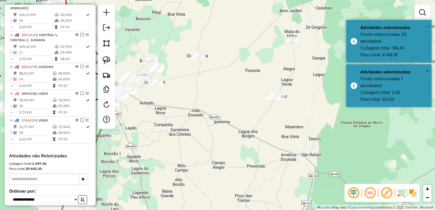
click at [215, 109] on div "Janela de atendimento Grade de atendimento Capacidade Transportadoras Veículos …" at bounding box center [217, 105] width 435 height 210
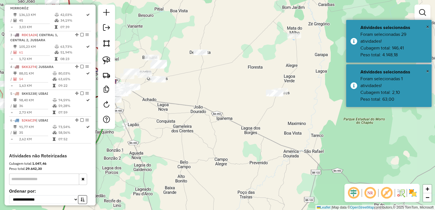
drag, startPoint x: 211, startPoint y: 105, endPoint x: 189, endPoint y: 97, distance: 23.0
click at [189, 97] on div "Janela de atendimento Grade de atendimento Capacidade Transportadoras Veículos …" at bounding box center [217, 105] width 435 height 210
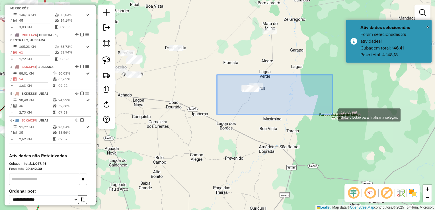
drag, startPoint x: 248, startPoint y: 87, endPoint x: 332, endPoint y: 114, distance: 88.8
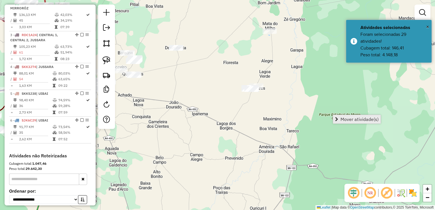
click at [342, 120] on span "Mover atividade(s)" at bounding box center [359, 119] width 38 height 5
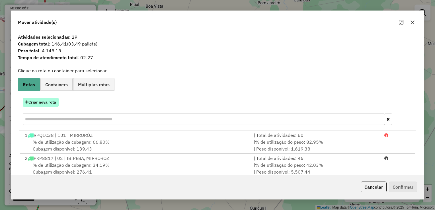
click at [49, 100] on button "Criar nova rota" at bounding box center [41, 102] width 36 height 9
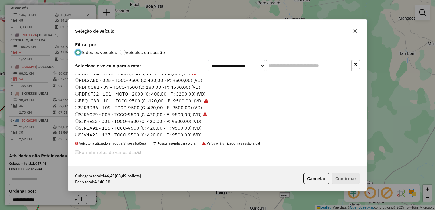
scroll to position [57, 0]
drag, startPoint x: 96, startPoint y: 109, endPoint x: 186, endPoint y: 125, distance: 92.0
click at [96, 109] on label "SJK9E22 - 001 - TOCO-9500 (C: 420,00 - P: 9500,00) (VD)" at bounding box center [138, 108] width 126 height 7
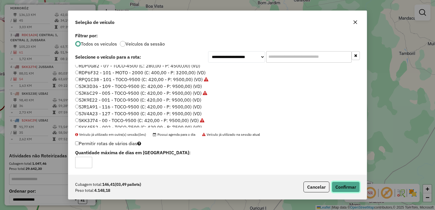
click at [334, 187] on button "Confirmar" at bounding box center [346, 187] width 28 height 11
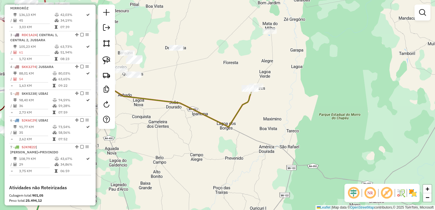
click at [186, 78] on div "Janela de atendimento Grade de atendimento Capacidade Transportadoras Veículos …" at bounding box center [217, 105] width 435 height 210
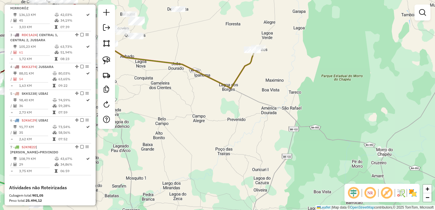
drag, startPoint x: 204, startPoint y: 69, endPoint x: 135, endPoint y: 16, distance: 87.4
click at [150, 12] on div "Janela de atendimento Grade de atendimento Capacidade Transportadoras Veículos …" at bounding box center [217, 105] width 435 height 210
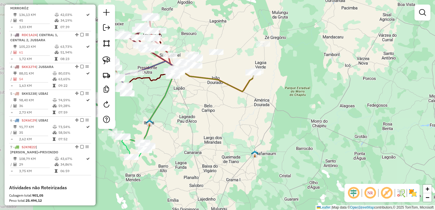
drag, startPoint x: 262, startPoint y: 80, endPoint x: 349, endPoint y: 124, distance: 97.7
click at [349, 124] on div "Janela de atendimento Grade de atendimento Capacidade Transportadoras Veículos …" at bounding box center [217, 105] width 435 height 210
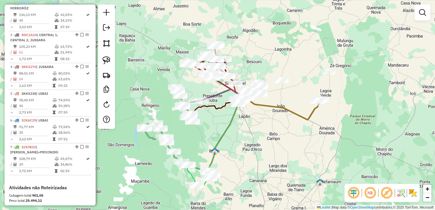
drag, startPoint x: 270, startPoint y: 87, endPoint x: 303, endPoint y: 110, distance: 39.6
click at [303, 110] on div "Janela de atendimento Grade de atendimento Capacidade Transportadoras Veículos …" at bounding box center [217, 105] width 435 height 210
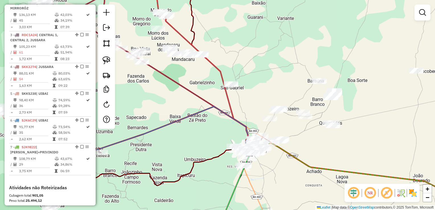
drag, startPoint x: 296, startPoint y: 133, endPoint x: 279, endPoint y: 106, distance: 31.3
click at [281, 107] on div "Janela de atendimento Grade de atendimento Capacidade Transportadoras Veículos …" at bounding box center [217, 105] width 435 height 210
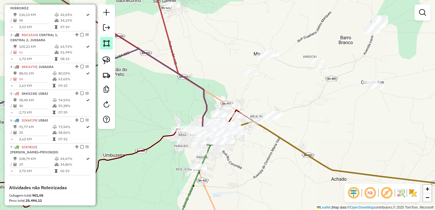
click at [108, 44] on img at bounding box center [106, 43] width 8 height 8
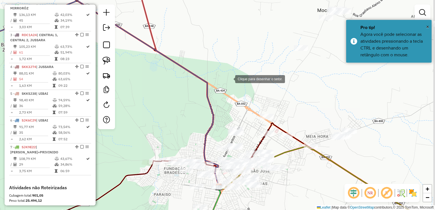
drag, startPoint x: 287, startPoint y: 78, endPoint x: 175, endPoint y: 66, distance: 112.8
click at [224, 73] on div at bounding box center [229, 78] width 11 height 11
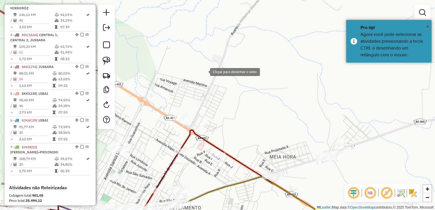
drag, startPoint x: 217, startPoint y: 89, endPoint x: 196, endPoint y: 55, distance: 40.3
click at [199, 66] on div at bounding box center [204, 71] width 11 height 11
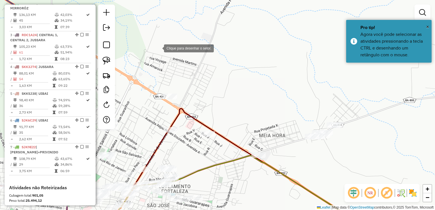
click at [153, 52] on div at bounding box center [158, 47] width 11 height 11
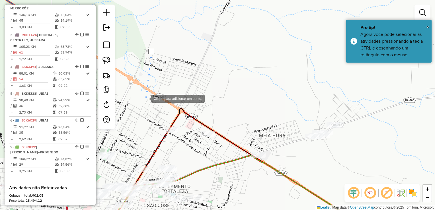
drag, startPoint x: 145, startPoint y: 98, endPoint x: 154, endPoint y: 119, distance: 22.4
click at [145, 99] on div at bounding box center [145, 97] width 11 height 11
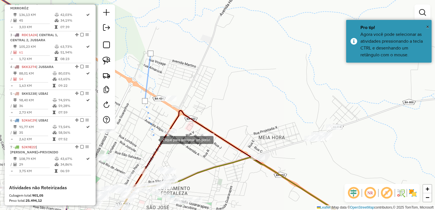
drag, startPoint x: 154, startPoint y: 139, endPoint x: 199, endPoint y: 151, distance: 46.7
click at [156, 141] on div at bounding box center [154, 139] width 11 height 11
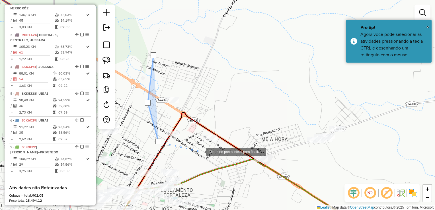
drag, startPoint x: 200, startPoint y: 151, endPoint x: 223, endPoint y: 157, distance: 23.3
click at [201, 152] on div at bounding box center [200, 151] width 11 height 11
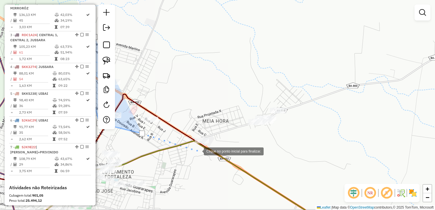
drag, startPoint x: 258, startPoint y: 170, endPoint x: 199, endPoint y: 152, distance: 61.5
click at [198, 151] on div at bounding box center [197, 150] width 11 height 11
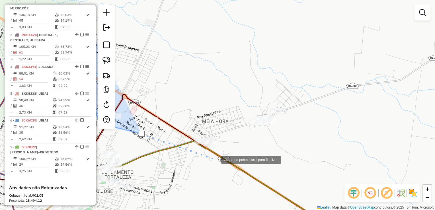
drag, startPoint x: 215, startPoint y: 159, endPoint x: 306, endPoint y: 139, distance: 92.4
click at [217, 159] on div at bounding box center [215, 159] width 11 height 11
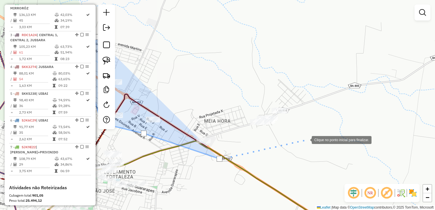
drag, startPoint x: 306, startPoint y: 139, endPoint x: 312, endPoint y: 132, distance: 9.9
click at [306, 139] on div at bounding box center [305, 139] width 11 height 11
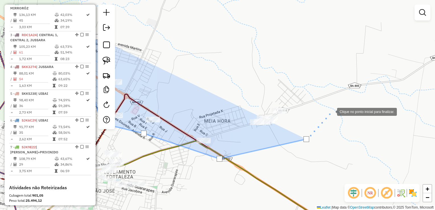
click at [332, 111] on div at bounding box center [331, 111] width 11 height 11
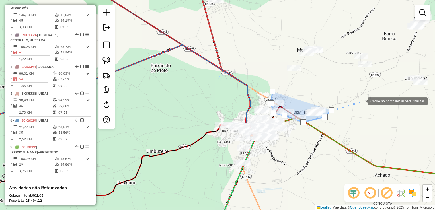
drag, startPoint x: 362, startPoint y: 101, endPoint x: 299, endPoint y: 113, distance: 63.8
click at [356, 106] on div at bounding box center [361, 100] width 11 height 11
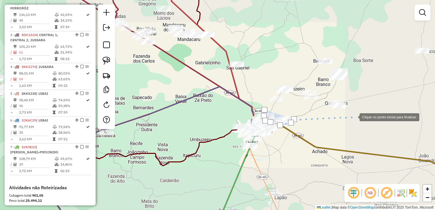
click at [354, 117] on div at bounding box center [353, 116] width 11 height 11
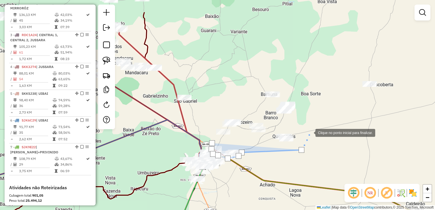
drag, startPoint x: 360, startPoint y: 100, endPoint x: 312, endPoint y: 128, distance: 55.5
click at [310, 131] on div at bounding box center [309, 132] width 11 height 11
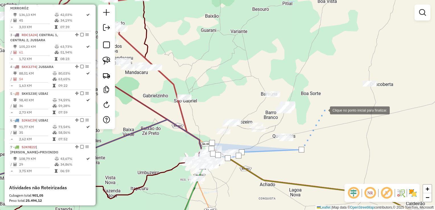
click at [324, 110] on div at bounding box center [323, 109] width 11 height 11
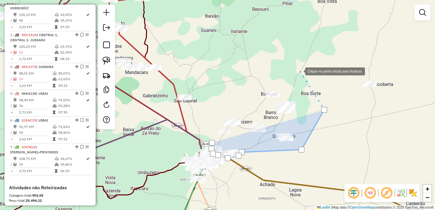
click at [299, 71] on div at bounding box center [299, 70] width 11 height 11
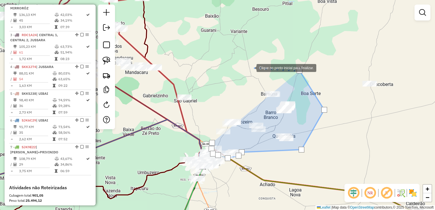
click at [247, 67] on div at bounding box center [250, 67] width 11 height 11
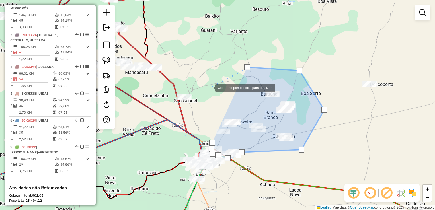
click at [209, 87] on div at bounding box center [209, 87] width 11 height 11
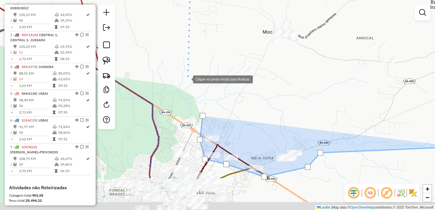
drag, startPoint x: 209, startPoint y: 134, endPoint x: 188, endPoint y: 80, distance: 57.8
click at [188, 80] on div at bounding box center [187, 78] width 11 height 11
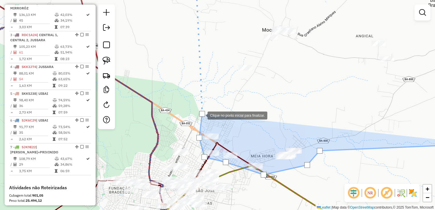
click at [202, 115] on div at bounding box center [202, 114] width 6 height 6
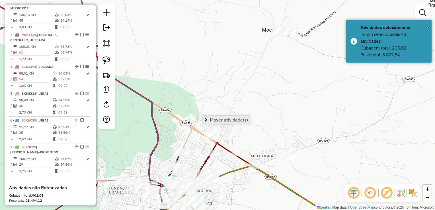
click at [211, 118] on span "Mover atividade(s)" at bounding box center [229, 120] width 38 height 5
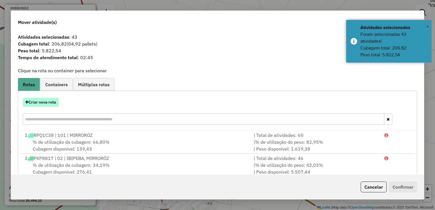
click at [47, 106] on button "Criar nova rota" at bounding box center [41, 102] width 36 height 9
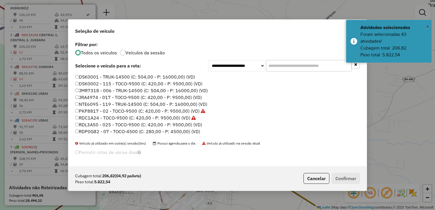
scroll to position [3, 2]
click at [126, 126] on label "RDL3A50 - 025 - TOCO-9500 (C: 420,00 - P: 9500,00) (VD)" at bounding box center [138, 124] width 127 height 7
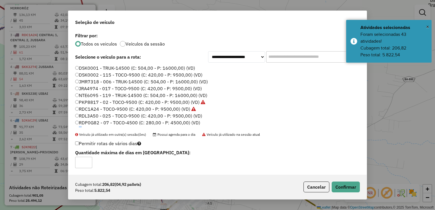
click at [126, 126] on label "RDP6F32 - 101 - MOTO - 2000 (C: 400,00 - P: 3200,00) (VD)" at bounding box center [140, 129] width 130 height 7
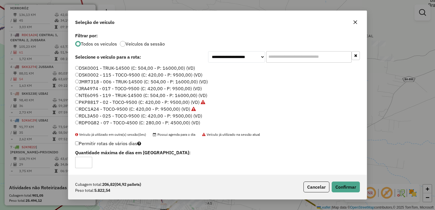
click at [90, 117] on label "RDL3A50 - 025 - TOCO-9500 (C: 420,00 - P: 9500,00) (VD)" at bounding box center [138, 115] width 127 height 7
click at [338, 188] on button "Confirmar" at bounding box center [346, 187] width 28 height 11
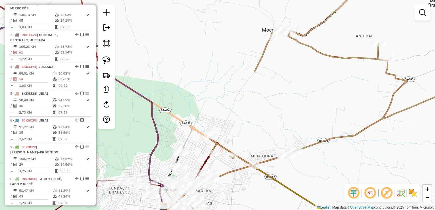
drag, startPoint x: 327, startPoint y: 157, endPoint x: 190, endPoint y: 172, distance: 138.5
click at [194, 173] on div "Janela de atendimento Grade de atendimento Capacidade Transportadoras Veículos …" at bounding box center [217, 105] width 435 height 210
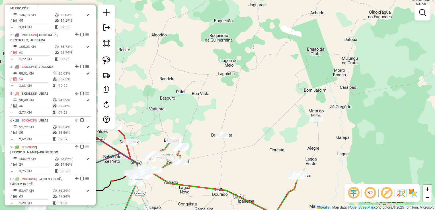
drag, startPoint x: 237, startPoint y: 153, endPoint x: 202, endPoint y: 158, distance: 34.8
click at [206, 159] on div "Janela de atendimento Grade de atendimento Capacidade Transportadoras Veículos …" at bounding box center [217, 105] width 435 height 210
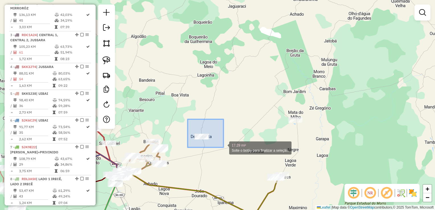
drag, startPoint x: 188, startPoint y: 120, endPoint x: 236, endPoint y: 153, distance: 58.3
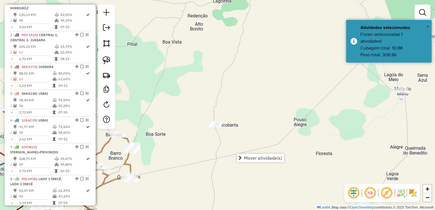
drag, startPoint x: 227, startPoint y: 141, endPoint x: 240, endPoint y: 134, distance: 15.8
click at [242, 136] on div "Janela de atendimento Grade de atendimento Capacidade Transportadoras Veículos …" at bounding box center [217, 105] width 435 height 210
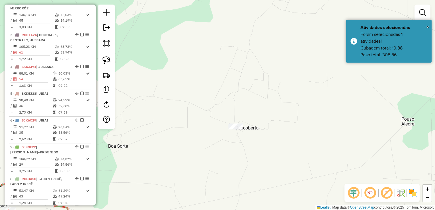
drag, startPoint x: 225, startPoint y: 130, endPoint x: 230, endPoint y: 157, distance: 27.8
click at [230, 157] on div "Janela de atendimento Grade de atendimento Capacidade Transportadoras Veículos …" at bounding box center [217, 105] width 435 height 210
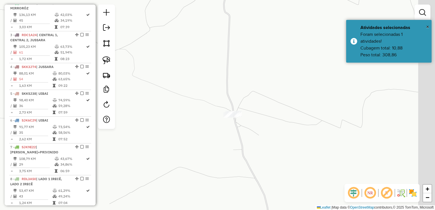
drag, startPoint x: 260, startPoint y: 135, endPoint x: 237, endPoint y: 145, distance: 24.7
click at [237, 145] on div "Janela de atendimento Grade de atendimento Capacidade Transportadoras Veículos …" at bounding box center [217, 105] width 435 height 210
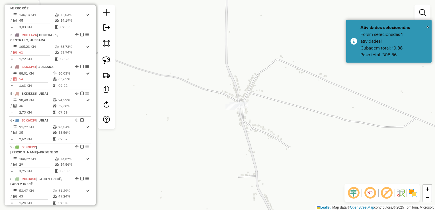
drag, startPoint x: 223, startPoint y: 124, endPoint x: 207, endPoint y: 145, distance: 26.2
click at [207, 145] on div "Janela de atendimento Grade de atendimento Capacidade Transportadoras Veículos …" at bounding box center [217, 105] width 435 height 210
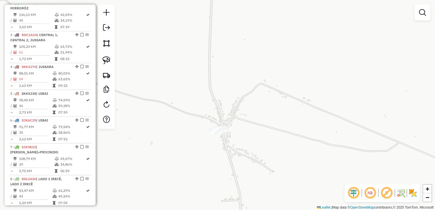
drag, startPoint x: 212, startPoint y: 137, endPoint x: 207, endPoint y: 150, distance: 13.7
click at [207, 150] on div "Janela de atendimento Grade de atendimento Capacidade Transportadoras Veículos …" at bounding box center [217, 105] width 435 height 210
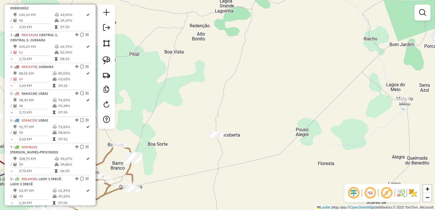
drag, startPoint x: 217, startPoint y: 159, endPoint x: 229, endPoint y: 145, distance: 18.3
click at [227, 146] on div "Janela de atendimento Grade de atendimento Capacidade Transportadoras Veículos …" at bounding box center [217, 105] width 435 height 210
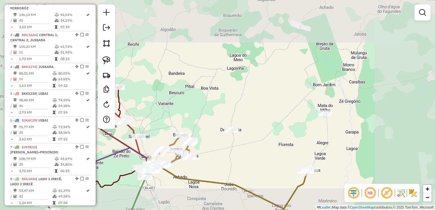
drag, startPoint x: 230, startPoint y: 160, endPoint x: 250, endPoint y: 134, distance: 32.5
click at [250, 134] on div "Janela de atendimento Grade de atendimento Capacidade Transportadoras Veículos …" at bounding box center [217, 105] width 435 height 210
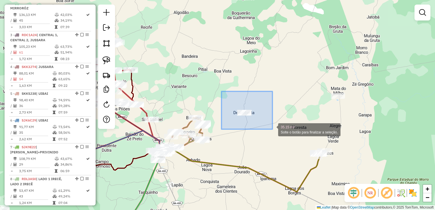
drag, startPoint x: 240, startPoint y: 104, endPoint x: 283, endPoint y: 142, distance: 56.9
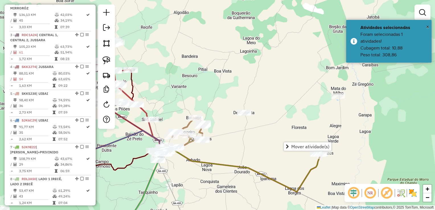
drag, startPoint x: 237, startPoint y: 141, endPoint x: 256, endPoint y: 150, distance: 21.3
click at [256, 150] on div "Janela de atendimento Grade de atendimento Capacidade Transportadoras Veículos …" at bounding box center [217, 105] width 435 height 210
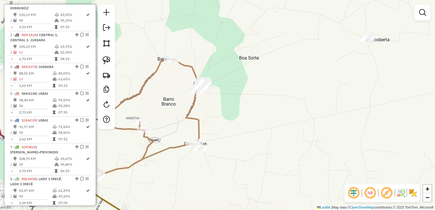
drag, startPoint x: 257, startPoint y: 149, endPoint x: 231, endPoint y: 148, distance: 25.9
click at [231, 148] on div "Janela de atendimento Grade de atendimento Capacidade Transportadoras Veículos …" at bounding box center [217, 105] width 435 height 210
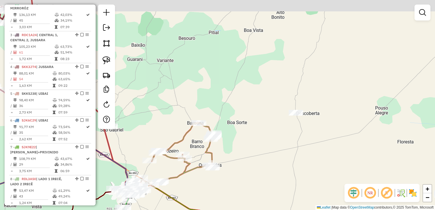
drag, startPoint x: 242, startPoint y: 144, endPoint x: 241, endPoint y: 164, distance: 20.0
click at [241, 164] on div "Janela de atendimento Grade de atendimento Capacidade Transportadoras Veículos …" at bounding box center [217, 105] width 435 height 210
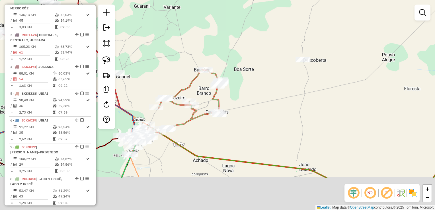
drag, startPoint x: 232, startPoint y: 121, endPoint x: 233, endPoint y: 54, distance: 66.9
click at [233, 55] on div "Janela de atendimento Grade de atendimento Capacidade Transportadoras Veículos …" at bounding box center [217, 105] width 435 height 210
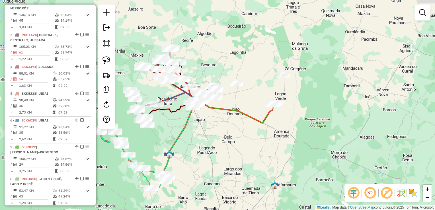
drag, startPoint x: 258, startPoint y: 161, endPoint x: 245, endPoint y: 173, distance: 17.9
click at [245, 173] on div "Janela de atendimento Grade de atendimento Capacidade Transportadoras Veículos …" at bounding box center [217, 105] width 435 height 210
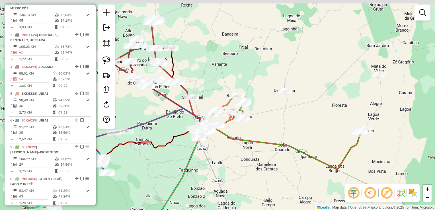
drag, startPoint x: 230, startPoint y: 126, endPoint x: 258, endPoint y: 131, distance: 28.4
click at [258, 131] on div "Janela de atendimento Grade de atendimento Capacidade Transportadoras Veículos …" at bounding box center [217, 105] width 435 height 210
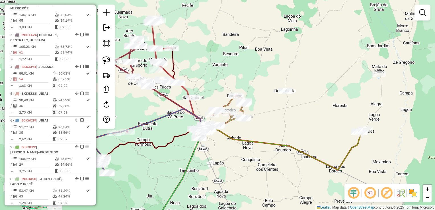
drag, startPoint x: 271, startPoint y: 122, endPoint x: 276, endPoint y: 118, distance: 6.9
click at [276, 118] on div "Janela de atendimento Grade de atendimento Capacidade Transportadoras Veículos …" at bounding box center [217, 105] width 435 height 210
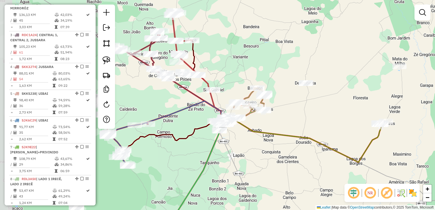
drag, startPoint x: 240, startPoint y: 143, endPoint x: 252, endPoint y: 141, distance: 11.6
click at [253, 142] on div "Janela de atendimento Grade de atendimento Capacidade Transportadoras Veículos …" at bounding box center [217, 105] width 435 height 210
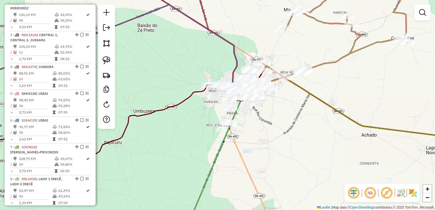
drag, startPoint x: 267, startPoint y: 129, endPoint x: 221, endPoint y: 134, distance: 46.7
click at [234, 143] on div "Janela de atendimento Grade de atendimento Capacidade Transportadoras Veículos …" at bounding box center [217, 105] width 435 height 210
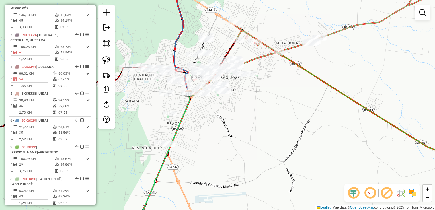
drag, startPoint x: 215, startPoint y: 122, endPoint x: 286, endPoint y: 137, distance: 73.1
click at [286, 137] on div "Janela de atendimento Grade de atendimento Capacidade Transportadoras Veículos …" at bounding box center [217, 105] width 435 height 210
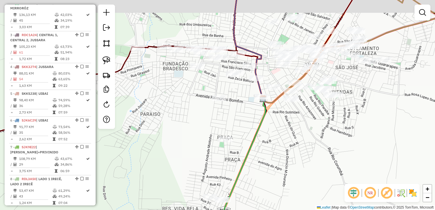
drag, startPoint x: 347, startPoint y: 139, endPoint x: 295, endPoint y: 147, distance: 52.4
click at [297, 156] on div "Janela de atendimento Grade de atendimento Capacidade Transportadoras Veículos …" at bounding box center [217, 105] width 435 height 210
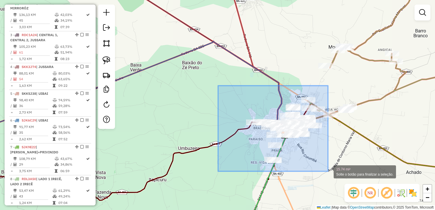
drag, startPoint x: 240, startPoint y: 102, endPoint x: 328, endPoint y: 171, distance: 112.3
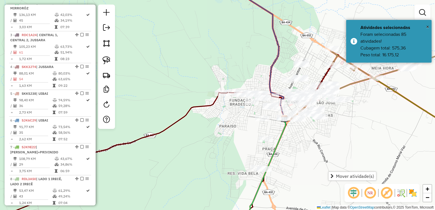
drag, startPoint x: 304, startPoint y: 151, endPoint x: 263, endPoint y: 137, distance: 43.0
click at [263, 137] on div "Janela de atendimento Grade de atendimento Capacidade Transportadoras Veículos …" at bounding box center [217, 105] width 435 height 210
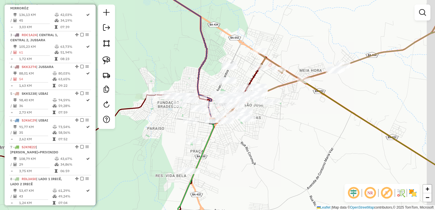
drag, startPoint x: 283, startPoint y: 129, endPoint x: 260, endPoint y: 131, distance: 22.8
click at [260, 131] on div "Janela de atendimento Grade de atendimento Capacidade Transportadoras Veículos …" at bounding box center [217, 105] width 435 height 210
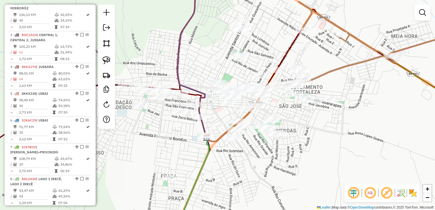
drag, startPoint x: 218, startPoint y: 145, endPoint x: 252, endPoint y: 145, distance: 33.9
click at [252, 145] on div "Janela de atendimento Grade de atendimento Capacidade Transportadoras Veículos …" at bounding box center [217, 105] width 435 height 210
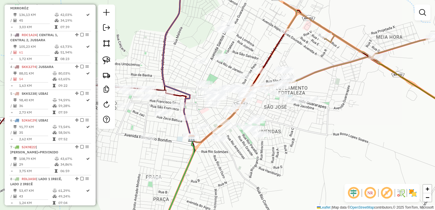
drag, startPoint x: 321, startPoint y: 137, endPoint x: 272, endPoint y: 132, distance: 49.1
click at [272, 133] on div "Janela de atendimento Grade de atendimento Capacidade Transportadoras Veículos …" at bounding box center [217, 105] width 435 height 210
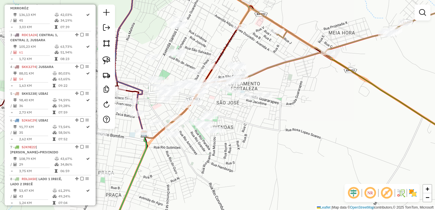
drag, startPoint x: 271, startPoint y: 132, endPoint x: 302, endPoint y: 137, distance: 31.6
click at [302, 137] on div "Janela de atendimento Grade de atendimento Capacidade Transportadoras Veículos …" at bounding box center [217, 105] width 435 height 210
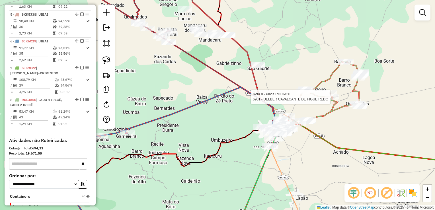
select select "**********"
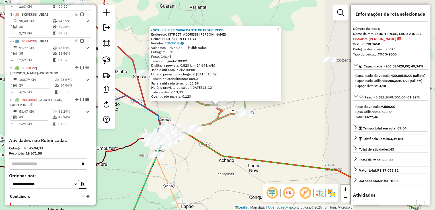
scroll to position [365, 0]
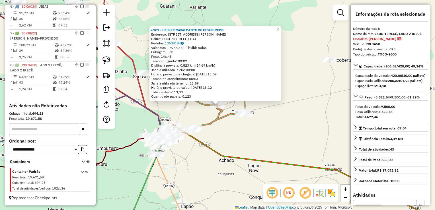
click at [273, 134] on div "6901 - UELBER CAVALCANTE DE FIGUEIREDO Endereço: Av ADOLFO MOITINHO 681 Bairro:…" at bounding box center [217, 105] width 435 height 210
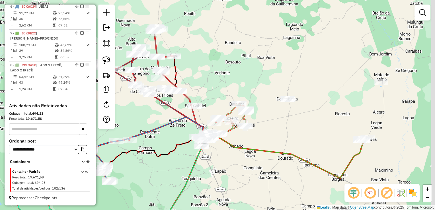
drag, startPoint x: 304, startPoint y: 125, endPoint x: 250, endPoint y: 131, distance: 53.6
click at [254, 131] on div "Janela de atendimento Grade de atendimento Capacidade Transportadoras Veículos …" at bounding box center [217, 105] width 435 height 210
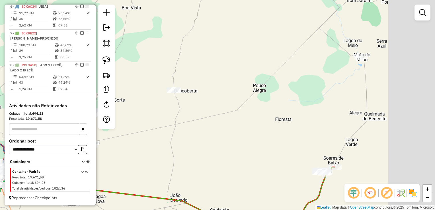
drag, startPoint x: 270, startPoint y: 98, endPoint x: 178, endPoint y: 116, distance: 94.5
click at [176, 116] on div "Janela de atendimento Grade de atendimento Capacidade Transportadoras Veículos …" at bounding box center [217, 105] width 435 height 210
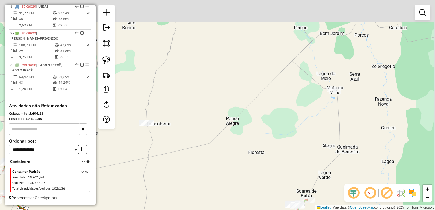
click at [284, 120] on div "Janela de atendimento Grade de atendimento Capacidade Transportadoras Veículos …" at bounding box center [217, 105] width 435 height 210
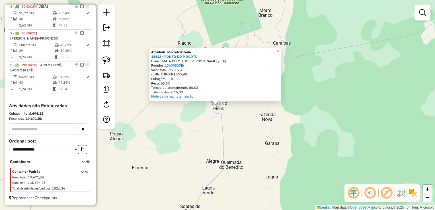
click at [307, 130] on div "Atividade não roteirizada 18412 - PONTO DO MOCOTO Bairro: MATA DO MILHO (JOÃO D…" at bounding box center [217, 105] width 435 height 210
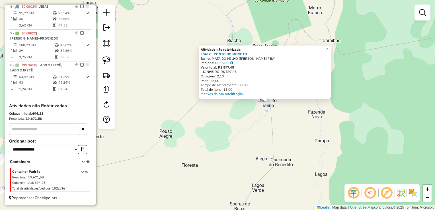
click at [234, 129] on div "Atividade não roteirizada 18412 - PONTO DO MOCOTO Bairro: MATA DO MILHO (JOÃO D…" at bounding box center [217, 105] width 435 height 210
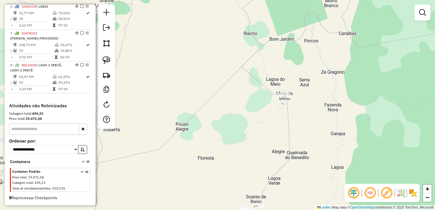
click at [331, 79] on div "Janela de atendimento Grade de atendimento Capacidade Transportadoras Veículos …" at bounding box center [217, 105] width 435 height 210
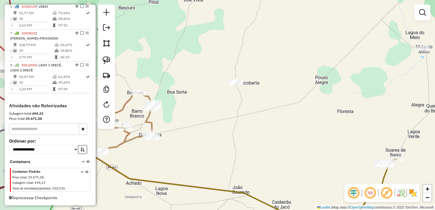
click at [308, 98] on div "Janela de atendimento Grade de atendimento Capacidade Transportadoras Veículos …" at bounding box center [217, 105] width 435 height 210
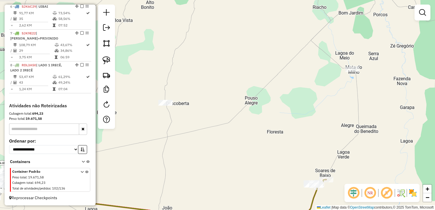
click at [256, 112] on div "Janela de atendimento Grade de atendimento Capacidade Transportadoras Veículos …" at bounding box center [217, 105] width 435 height 210
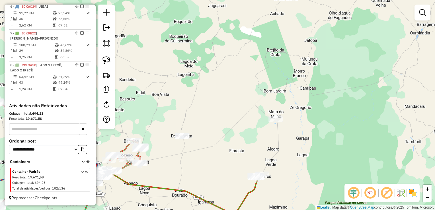
drag, startPoint x: 282, startPoint y: 105, endPoint x: 259, endPoint y: 127, distance: 32.2
click at [259, 127] on div "Janela de atendimento Grade de atendimento Capacidade Transportadoras Veículos …" at bounding box center [217, 105] width 435 height 210
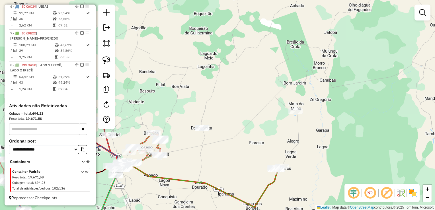
drag, startPoint x: 259, startPoint y: 127, endPoint x: 279, endPoint y: 119, distance: 21.5
click at [279, 119] on div "Janela de atendimento Grade de atendimento Capacidade Transportadoras Veículos …" at bounding box center [217, 105] width 435 height 210
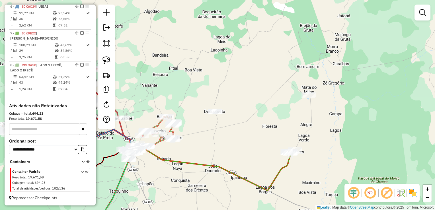
drag, startPoint x: 273, startPoint y: 119, endPoint x: 286, endPoint y: 102, distance: 21.1
click at [286, 102] on div "Janela de atendimento Grade de atendimento Capacidade Transportadoras Veículos …" at bounding box center [217, 105] width 435 height 210
drag, startPoint x: 309, startPoint y: 107, endPoint x: 247, endPoint y: 95, distance: 63.4
click at [247, 95] on div "Janela de atendimento Grade de atendimento Capacidade Transportadoras Veículos …" at bounding box center [217, 105] width 435 height 210
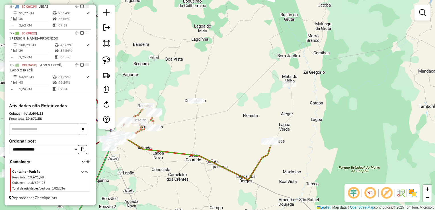
drag, startPoint x: 219, startPoint y: 101, endPoint x: 270, endPoint y: 100, distance: 51.2
click at [270, 100] on div "Janela de atendimento Grade de atendimento Capacidade Transportadoras Veículos …" at bounding box center [217, 105] width 435 height 210
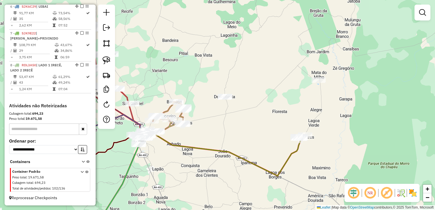
drag, startPoint x: 249, startPoint y: 65, endPoint x: 264, endPoint y: 62, distance: 15.4
click at [264, 62] on div "Janela de atendimento Grade de atendimento Capacidade Transportadoras Veículos …" at bounding box center [217, 105] width 435 height 210
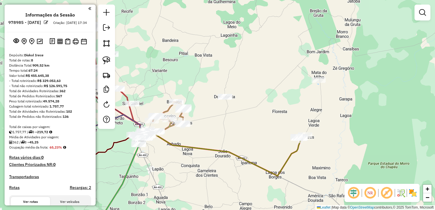
scroll to position [365, 0]
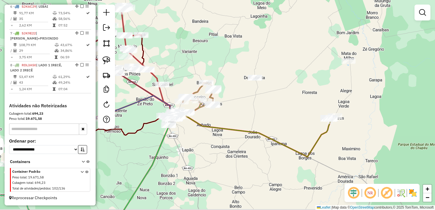
click at [294, 48] on div "Janela de atendimento Grade de atendimento Capacidade Transportadoras Veículos …" at bounding box center [217, 105] width 435 height 210
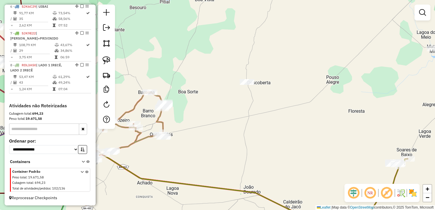
drag, startPoint x: 279, startPoint y: 100, endPoint x: 292, endPoint y: 112, distance: 17.7
click at [292, 112] on div "Janela de atendimento Grade de atendimento Capacidade Transportadoras Veículos …" at bounding box center [217, 105] width 435 height 210
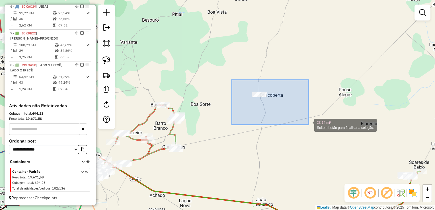
drag, startPoint x: 232, startPoint y: 80, endPoint x: 308, endPoint y: 125, distance: 89.0
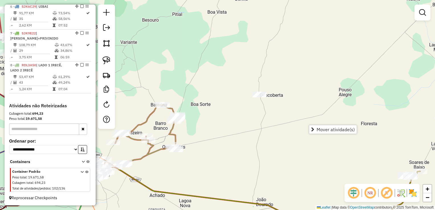
click at [222, 113] on div "Janela de atendimento Grade de atendimento Capacidade Transportadoras Veículos …" at bounding box center [217, 105] width 435 height 210
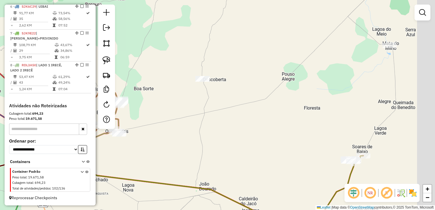
drag, startPoint x: 223, startPoint y: 115, endPoint x: 139, endPoint y: 114, distance: 84.5
click at [139, 114] on div "Janela de atendimento Grade de atendimento Capacidade Transportadoras Veículos …" at bounding box center [217, 105] width 435 height 210
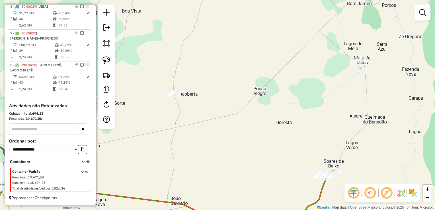
drag, startPoint x: 219, startPoint y: 164, endPoint x: 224, endPoint y: 165, distance: 5.6
click at [224, 165] on div "Janela de atendimento Grade de atendimento Capacidade Transportadoras Veículos …" at bounding box center [217, 105] width 435 height 210
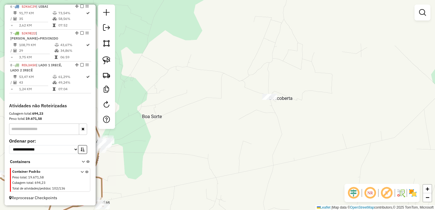
drag, startPoint x: 251, startPoint y: 141, endPoint x: 266, endPoint y: 123, distance: 23.2
click at [266, 123] on div "Janela de atendimento Grade de atendimento Capacidade Transportadoras Veículos …" at bounding box center [217, 105] width 435 height 210
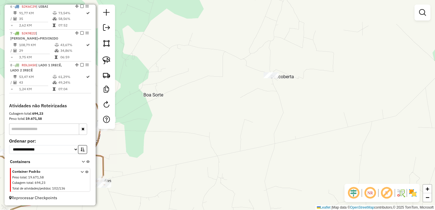
drag, startPoint x: 266, startPoint y: 121, endPoint x: 268, endPoint y: 99, distance: 22.0
click at [268, 100] on div "Janela de atendimento Grade de atendimento Capacidade Transportadoras Veículos …" at bounding box center [217, 105] width 435 height 210
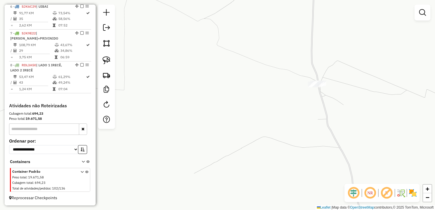
drag, startPoint x: 280, startPoint y: 90, endPoint x: 176, endPoint y: 108, distance: 105.5
click at [179, 108] on div "Janela de atendimento Grade de atendimento Capacidade Transportadoras Veículos …" at bounding box center [217, 105] width 435 height 210
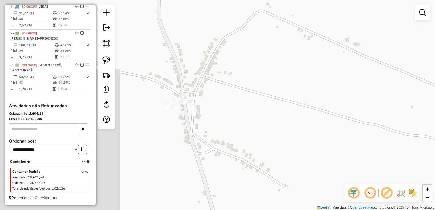
drag, startPoint x: 191, startPoint y: 101, endPoint x: 378, endPoint y: 84, distance: 187.4
click at [384, 81] on div "Janela de atendimento Grade de atendimento Capacidade Transportadoras Veículos …" at bounding box center [217, 105] width 435 height 210
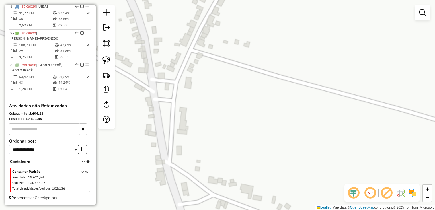
drag, startPoint x: 236, startPoint y: 102, endPoint x: 336, endPoint y: 104, distance: 100.5
click at [336, 104] on div "Janela de atendimento Grade de atendimento Capacidade Transportadoras Veículos …" at bounding box center [217, 105] width 435 height 210
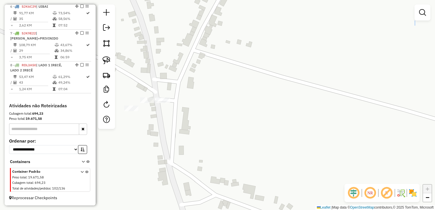
drag, startPoint x: 238, startPoint y: 92, endPoint x: 371, endPoint y: 112, distance: 135.3
click at [376, 110] on div "Janela de atendimento Grade de atendimento Capacidade Transportadoras Veículos …" at bounding box center [217, 105] width 435 height 210
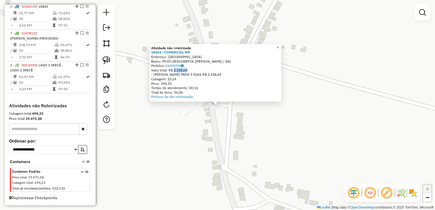
drag, startPoint x: 175, startPoint y: 69, endPoint x: 188, endPoint y: 70, distance: 13.1
click at [188, 70] on div "Valor total: R$ 2.338,64" at bounding box center [215, 70] width 128 height 5
drag, startPoint x: 188, startPoint y: 70, endPoint x: 224, endPoint y: 115, distance: 58.1
click at [229, 118] on div "Atividade não roteirizada 18414 - COMERCIAL RM Endereço: RUA DA TORRE SN Bairro…" at bounding box center [217, 105] width 435 height 210
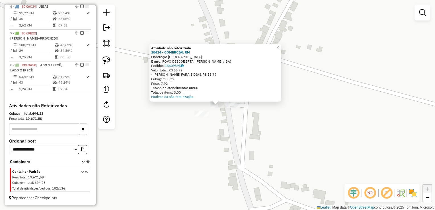
drag, startPoint x: 174, startPoint y: 68, endPoint x: 185, endPoint y: 72, distance: 11.4
click at [185, 72] on div "Valor total: R$ 55,79" at bounding box center [215, 70] width 128 height 5
click at [200, 116] on div at bounding box center [201, 114] width 14 height 6
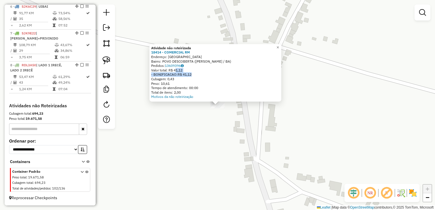
drag, startPoint x: 190, startPoint y: 74, endPoint x: 196, endPoint y: 75, distance: 5.7
click at [196, 75] on div "Atividade não roteirizada 18414 - COMERCIAL RM Endereço: RUA DA TORRE SN Bairro…" at bounding box center [215, 72] width 128 height 53
click at [246, 127] on div "Atividade não roteirizada 18414 - COMERCIAL RM Endereço: RUA DA TORRE SN Bairro…" at bounding box center [217, 105] width 435 height 210
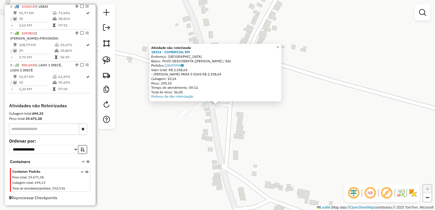
click at [265, 116] on div "Atividade não roteirizada 18414 - COMERCIAL RM Endereço: RUA DA TORRE SN Bairro…" at bounding box center [217, 105] width 435 height 210
click at [216, 131] on div "Atividade não roteirizada 18414 - COMERCIAL RM Endereço: RUA DA TORRE SN Bairro…" at bounding box center [217, 105] width 435 height 210
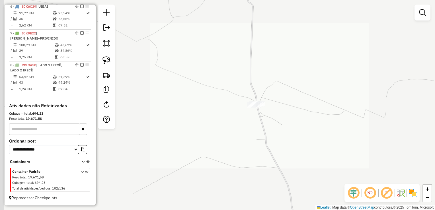
drag, startPoint x: 219, startPoint y: 146, endPoint x: 262, endPoint y: 120, distance: 49.6
click at [262, 121] on div "Janela de atendimento Grade de atendimento Capacidade Transportadoras Veículos …" at bounding box center [217, 105] width 435 height 210
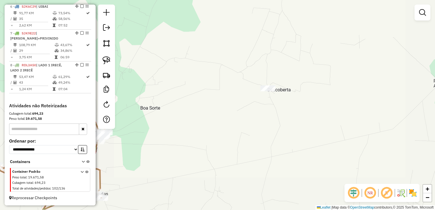
drag, startPoint x: 264, startPoint y: 149, endPoint x: 272, endPoint y: 124, distance: 26.2
click at [274, 126] on div "Janela de atendimento Grade de atendimento Capacidade Transportadoras Veículos …" at bounding box center [217, 105] width 435 height 210
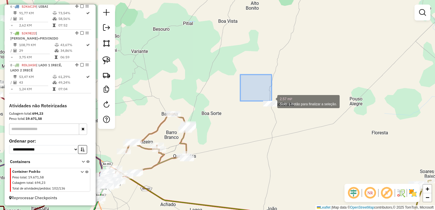
drag, startPoint x: 240, startPoint y: 75, endPoint x: 290, endPoint y: 116, distance: 64.5
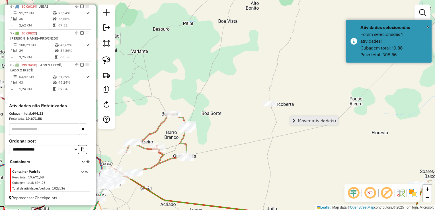
click at [302, 124] on link "Mover atividade(s)" at bounding box center [314, 120] width 48 height 9
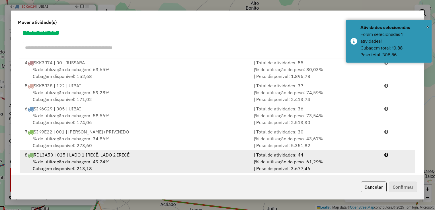
scroll to position [79, 0]
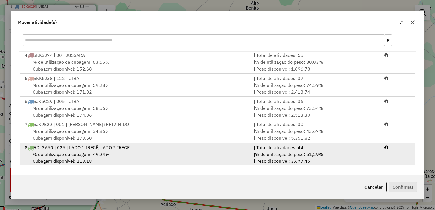
click at [186, 158] on div "% de utilização da cubagem: 49,24% Cubagem disponível: 213,18" at bounding box center [135, 158] width 229 height 14
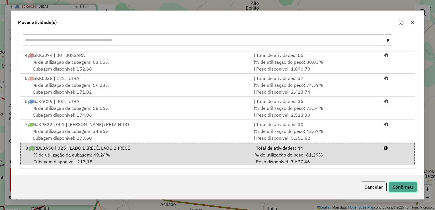
click at [398, 183] on button "Confirmar" at bounding box center [403, 187] width 28 height 11
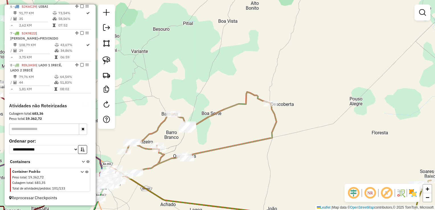
scroll to position [0, 0]
drag, startPoint x: 280, startPoint y: 142, endPoint x: 307, endPoint y: 113, distance: 39.7
click at [308, 113] on div "Janela de atendimento Grade de atendimento Capacidade Transportadoras Veículos …" at bounding box center [217, 105] width 435 height 210
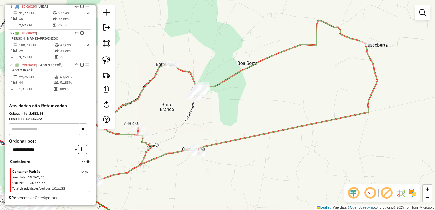
drag, startPoint x: 237, startPoint y: 108, endPoint x: 281, endPoint y: 100, distance: 44.6
click at [281, 100] on div "Janela de atendimento Grade de atendimento Capacidade Transportadoras Veículos …" at bounding box center [217, 105] width 435 height 210
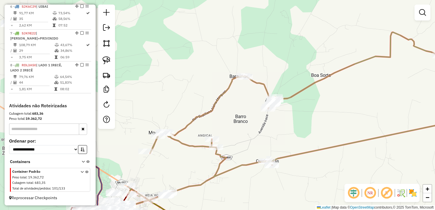
drag, startPoint x: 244, startPoint y: 105, endPoint x: 275, endPoint y: 112, distance: 31.2
click at [289, 129] on div "Janela de atendimento Grade de atendimento Capacidade Transportadoras Veículos …" at bounding box center [217, 105] width 435 height 210
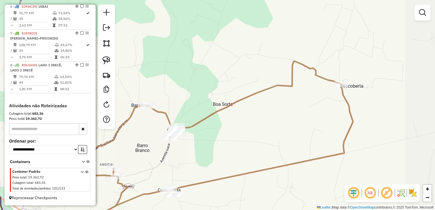
drag, startPoint x: 283, startPoint y: 124, endPoint x: 184, endPoint y: 152, distance: 103.2
click at [184, 152] on div "Janela de atendimento Grade de atendimento Capacidade Transportadoras Veículos …" at bounding box center [217, 105] width 435 height 210
drag, startPoint x: 213, startPoint y: 148, endPoint x: 277, endPoint y: 125, distance: 67.5
click at [275, 126] on div "Janela de atendimento Grade de atendimento Capacidade Transportadoras Veículos …" at bounding box center [217, 105] width 435 height 210
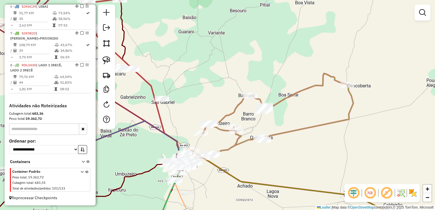
drag, startPoint x: 275, startPoint y: 127, endPoint x: 265, endPoint y: 122, distance: 11.3
click at [265, 122] on div "Janela de atendimento Grade de atendimento Capacidade Transportadoras Veículos …" at bounding box center [217, 105] width 435 height 210
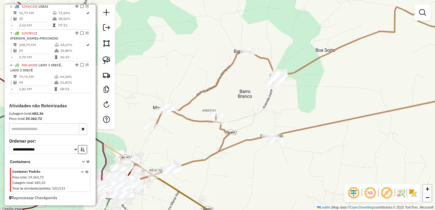
drag, startPoint x: 247, startPoint y: 111, endPoint x: 259, endPoint y: 135, distance: 26.3
click at [259, 135] on div "Janela de atendimento Grade de atendimento Capacidade Transportadoras Veículos …" at bounding box center [217, 105] width 435 height 210
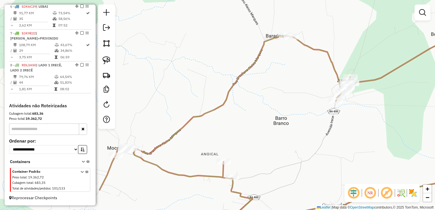
drag, startPoint x: 248, startPoint y: 127, endPoint x: 259, endPoint y: 141, distance: 17.6
click at [263, 144] on div "Janela de atendimento Grade de atendimento Capacidade Transportadoras Veículos …" at bounding box center [217, 105] width 435 height 210
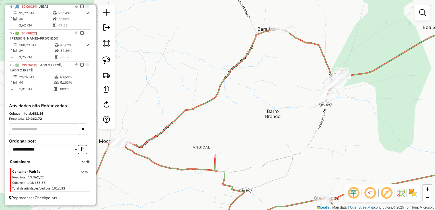
drag, startPoint x: 281, startPoint y: 149, endPoint x: 244, endPoint y: 129, distance: 41.6
click at [241, 128] on div "Janela de atendimento Grade de atendimento Capacidade Transportadoras Veículos …" at bounding box center [217, 105] width 435 height 210
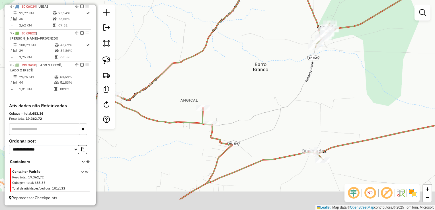
drag, startPoint x: 274, startPoint y: 114, endPoint x: 289, endPoint y: 98, distance: 22.6
click at [289, 98] on div "Janela de atendimento Grade de atendimento Capacidade Transportadoras Veículos …" at bounding box center [217, 105] width 435 height 210
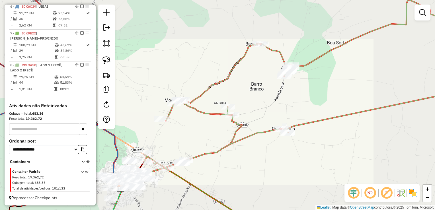
drag, startPoint x: 308, startPoint y: 112, endPoint x: 250, endPoint y: 106, distance: 58.0
click at [250, 106] on div "Janela de atendimento Grade de atendimento Capacidade Transportadoras Veículos …" at bounding box center [217, 105] width 435 height 210
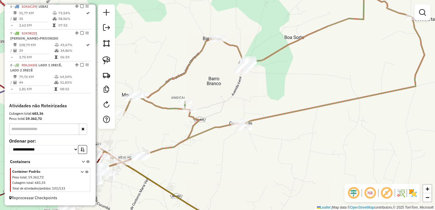
drag, startPoint x: 279, startPoint y: 115, endPoint x: 294, endPoint y: 147, distance: 35.4
click at [294, 147] on icon at bounding box center [262, 78] width 323 height 168
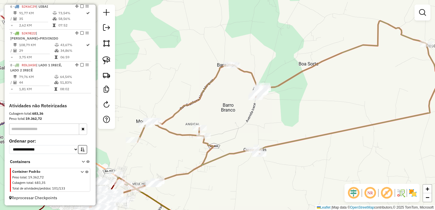
drag, startPoint x: 296, startPoint y: 138, endPoint x: 294, endPoint y: 124, distance: 14.4
click at [294, 124] on icon at bounding box center [276, 105] width 323 height 168
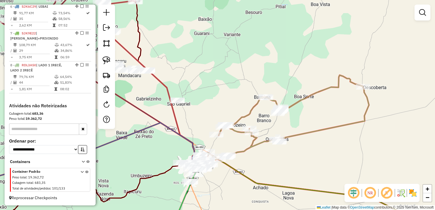
drag, startPoint x: 261, startPoint y: 158, endPoint x: 280, endPoint y: 152, distance: 20.2
click at [280, 152] on div "Janela de atendimento Grade de atendimento Capacidade Transportadoras Veículos …" at bounding box center [217, 105] width 435 height 210
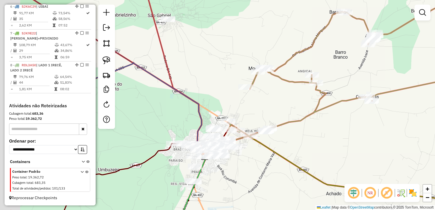
drag, startPoint x: 237, startPoint y: 162, endPoint x: 291, endPoint y: 143, distance: 57.1
click at [294, 141] on div "Janela de atendimento Grade de atendimento Capacidade Transportadoras Veículos …" at bounding box center [217, 105] width 435 height 210
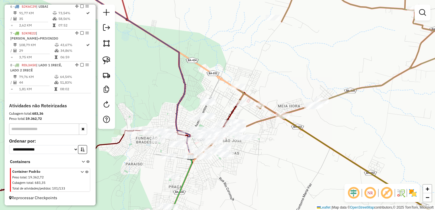
drag, startPoint x: 241, startPoint y: 161, endPoint x: 283, endPoint y: 118, distance: 60.2
click at [282, 119] on div "Janela de atendimento Grade de atendimento Capacidade Transportadoras Veículos …" at bounding box center [217, 105] width 435 height 210
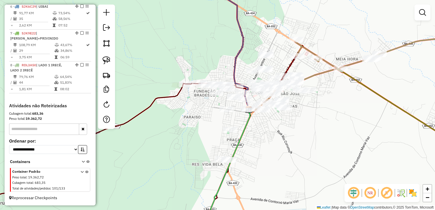
drag, startPoint x: 278, startPoint y: 129, endPoint x: 306, endPoint y: 124, distance: 28.4
click at [306, 124] on div "Janela de atendimento Grade de atendimento Capacidade Transportadoras Veículos …" at bounding box center [217, 105] width 435 height 210
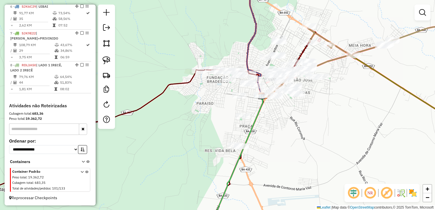
drag, startPoint x: 300, startPoint y: 129, endPoint x: 294, endPoint y: 120, distance: 10.7
click at [294, 120] on div "Janela de atendimento Grade de atendimento Capacidade Transportadoras Veículos …" at bounding box center [217, 105] width 435 height 210
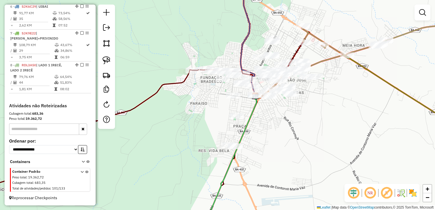
drag, startPoint x: 304, startPoint y: 124, endPoint x: 268, endPoint y: 127, distance: 36.0
click at [268, 127] on div "Janela de atendimento Grade de atendimento Capacidade Transportadoras Veículos …" at bounding box center [217, 105] width 435 height 210
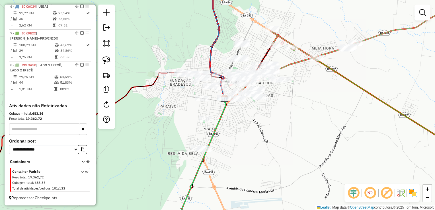
drag, startPoint x: 269, startPoint y: 126, endPoint x: 261, endPoint y: 133, distance: 11.1
click at [269, 133] on div "Janela de atendimento Grade de atendimento Capacidade Transportadoras Veículos …" at bounding box center [217, 105] width 435 height 210
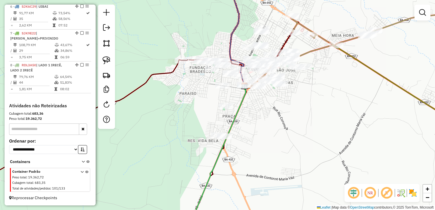
drag, startPoint x: 326, startPoint y: 134, endPoint x: 347, endPoint y: 113, distance: 29.0
click at [347, 113] on div "Janela de atendimento Grade de atendimento Capacidade Transportadoras Veículos …" at bounding box center [217, 105] width 435 height 210
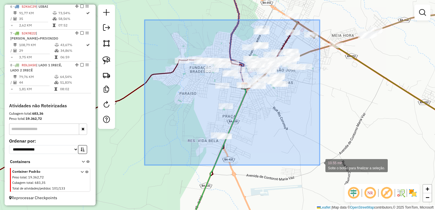
drag, startPoint x: 145, startPoint y: 20, endPoint x: 320, endPoint y: 165, distance: 227.6
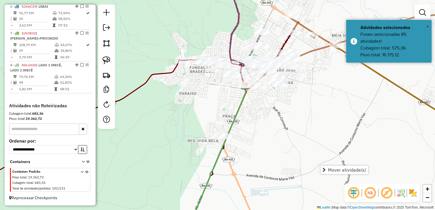
click at [308, 124] on div "Janela de atendimento Grade de atendimento Capacidade Transportadoras Veículos …" at bounding box center [217, 105] width 435 height 210
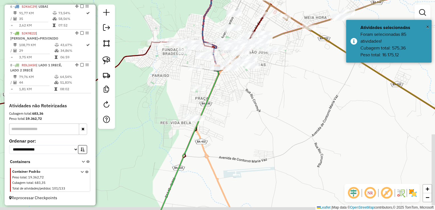
drag, startPoint x: 312, startPoint y: 142, endPoint x: 173, endPoint y: 106, distance: 144.0
click at [188, 104] on div "Janela de atendimento Grade de atendimento Capacidade Transportadoras Veículos …" at bounding box center [217, 105] width 435 height 210
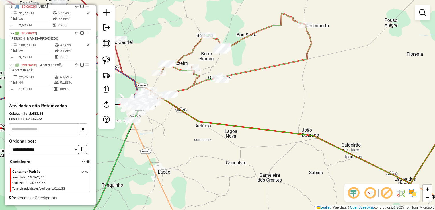
drag, startPoint x: 259, startPoint y: 120, endPoint x: 200, endPoint y: 130, distance: 59.5
click at [200, 130] on div "Janela de atendimento Grade de atendimento Capacidade Transportadoras Veículos …" at bounding box center [217, 105] width 435 height 210
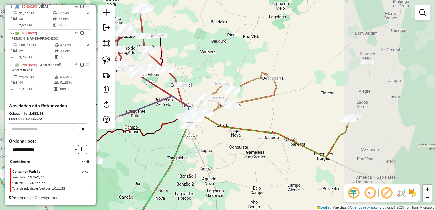
drag, startPoint x: 304, startPoint y: 127, endPoint x: 275, endPoint y: 120, distance: 29.9
click at [275, 120] on div "Janela de atendimento Grade de atendimento Capacidade Transportadoras Veículos …" at bounding box center [217, 105] width 435 height 210
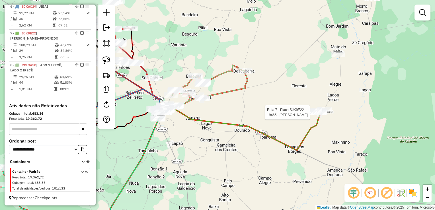
select select "**********"
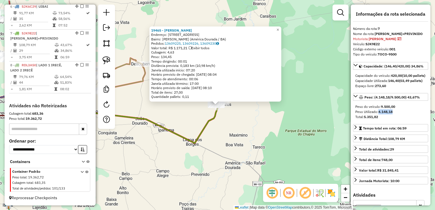
drag, startPoint x: 379, startPoint y: 122, endPoint x: 399, endPoint y: 122, distance: 20.2
click at [399, 114] on div "Peso Utilizado: 4.148,18" at bounding box center [390, 111] width 71 height 5
click at [212, 152] on div "19465 - MERCEARIA TEIXEIRA Endereço: Estrada de Acesso 052, 12135 Bairro: Soare…" at bounding box center [217, 105] width 435 height 210
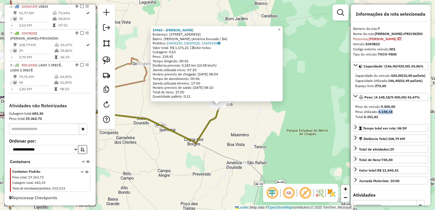
drag, startPoint x: 213, startPoint y: 152, endPoint x: 269, endPoint y: 142, distance: 57.6
click at [269, 142] on div "19465 - MERCEARIA TEIXEIRA Endereço: Estrada de Acesso 052, 12135 Bairro: Soare…" at bounding box center [217, 105] width 435 height 210
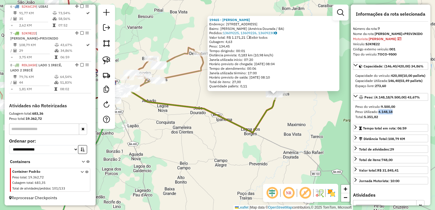
click at [259, 143] on div "19465 - MERCEARIA TEIXEIRA Endereço: Estrada de Acesso 052, 12135 Bairro: Soare…" at bounding box center [217, 105] width 435 height 210
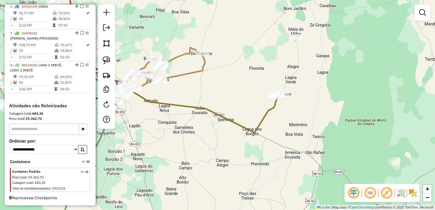
drag, startPoint x: 227, startPoint y: 145, endPoint x: 257, endPoint y: 145, distance: 29.9
click at [257, 145] on div "Janela de atendimento Grade de atendimento Capacidade Transportadoras Veículos …" at bounding box center [217, 105] width 435 height 210
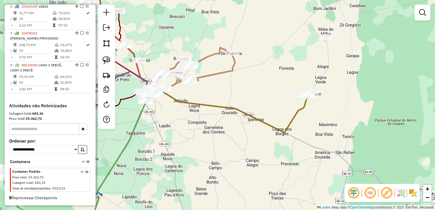
drag, startPoint x: 243, startPoint y: 141, endPoint x: 316, endPoint y: 158, distance: 75.0
click at [314, 157] on div "Janela de atendimento Grade de atendimento Capacidade Transportadoras Veículos …" at bounding box center [217, 105] width 435 height 210
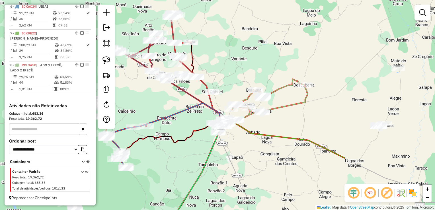
drag, startPoint x: 363, startPoint y: 148, endPoint x: 221, endPoint y: 135, distance: 143.2
click at [224, 135] on div "Janela de atendimento Grade de atendimento Capacidade Transportadoras Veículos …" at bounding box center [217, 105] width 435 height 210
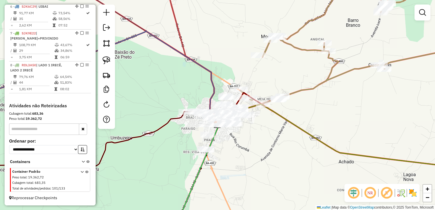
drag
click at [247, 136] on div "Janela de atendimento Grade de atendimento Capacidade Transportadoras Veículos …" at bounding box center [217, 105] width 435 height 210
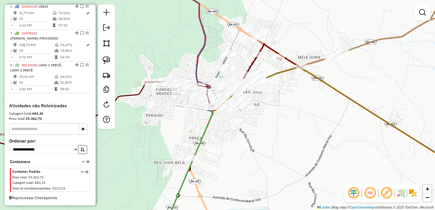
click at [250, 126] on div "Janela de atendimento Grade de atendimento Capacidade Transportadoras Veículos …" at bounding box center [217, 105] width 435 height 210
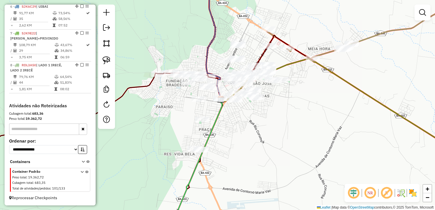
click at [98, 46] on div at bounding box center [106, 67] width 17 height 124
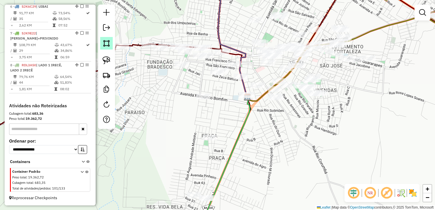
click at [109, 42] on img at bounding box center [106, 43] width 8 height 8
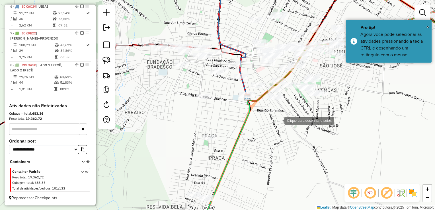
click at [279, 120] on div at bounding box center [278, 119] width 11 height 11
click at [235, 119] on div at bounding box center [235, 121] width 11 height 11
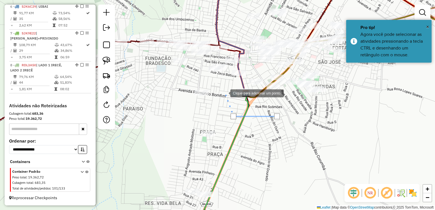
click at [225, 93] on div at bounding box center [224, 92] width 11 height 11
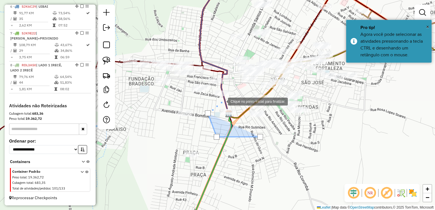
click at [223, 101] on div at bounding box center [222, 100] width 11 height 11
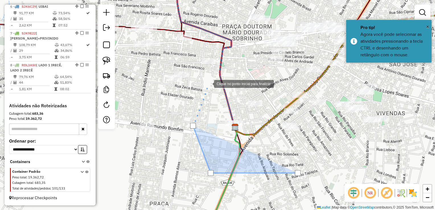
click at [207, 78] on div at bounding box center [208, 83] width 11 height 11
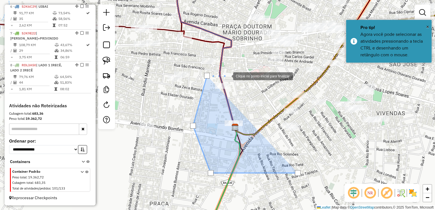
click at [233, 75] on div at bounding box center [227, 75] width 11 height 11
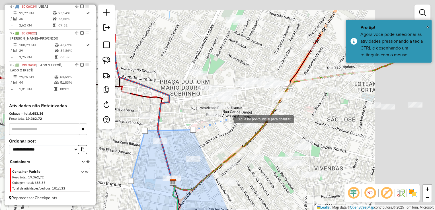
click at [228, 119] on div at bounding box center [228, 118] width 11 height 11
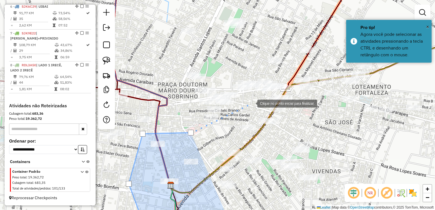
click at [252, 103] on div at bounding box center [251, 102] width 11 height 11
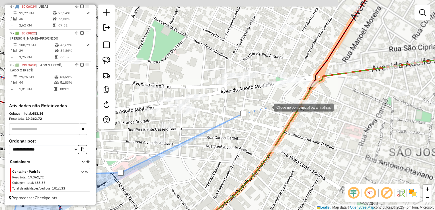
click at [262, 113] on div at bounding box center [267, 106] width 11 height 11
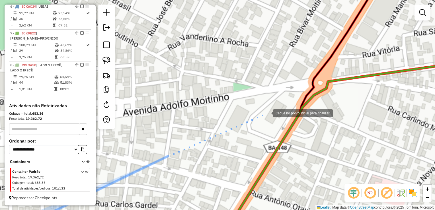
click at [272, 112] on div at bounding box center [267, 112] width 11 height 11
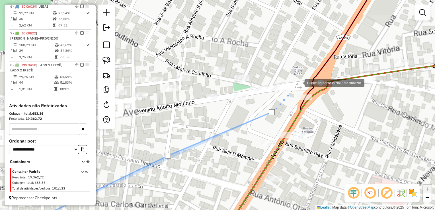
click at [299, 83] on div at bounding box center [298, 82] width 11 height 11
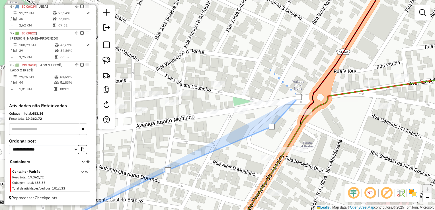
click at [260, 72] on div at bounding box center [265, 65] width 11 height 11
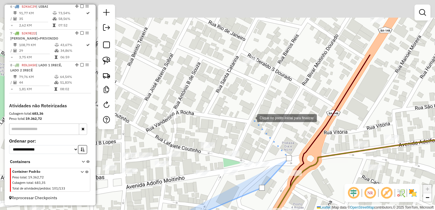
click at [246, 112] on div at bounding box center [251, 117] width 11 height 11
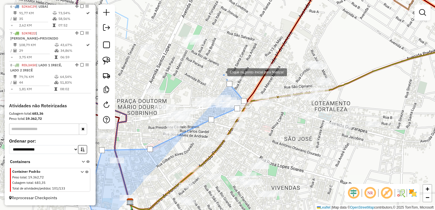
click at [221, 72] on div at bounding box center [221, 71] width 11 height 11
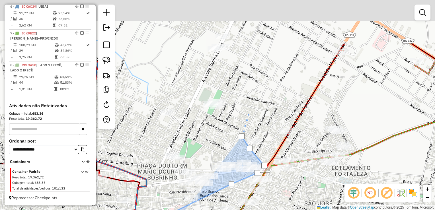
click at [247, 109] on div at bounding box center [248, 111] width 11 height 11
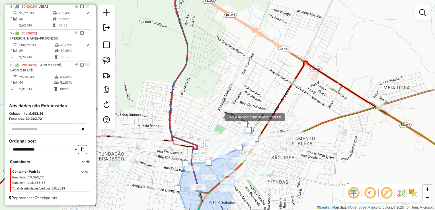
click at [219, 117] on div at bounding box center [218, 116] width 11 height 11
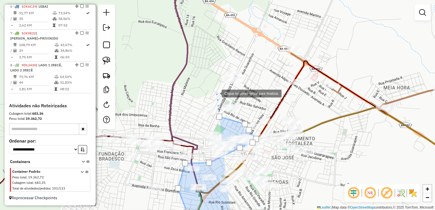
click at [216, 93] on div at bounding box center [215, 92] width 11 height 11
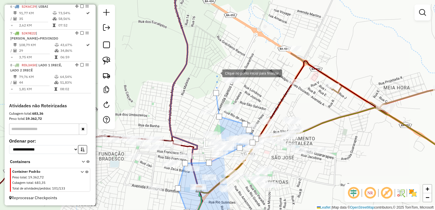
click at [218, 67] on div at bounding box center [216, 72] width 11 height 11
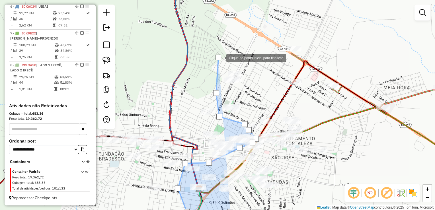
click at [226, 63] on div at bounding box center [220, 57] width 11 height 11
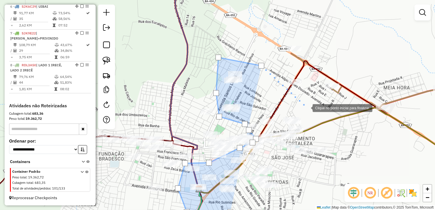
drag, startPoint x: 307, startPoint y: 108, endPoint x: 337, endPoint y: 129, distance: 37.3
click at [307, 108] on div at bounding box center [306, 107] width 11 height 11
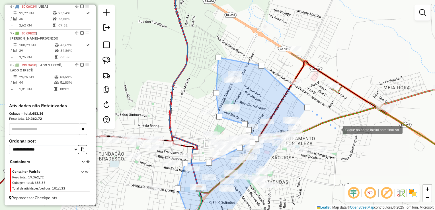
click at [343, 135] on div at bounding box center [336, 129] width 11 height 11
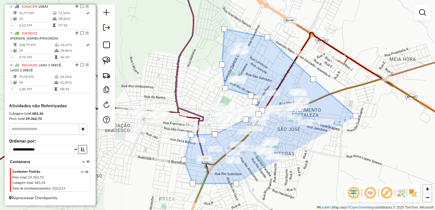
drag, startPoint x: 309, startPoint y: 166, endPoint x: 320, endPoint y: 142, distance: 26.9
click at [315, 123] on div at bounding box center [315, 128] width 11 height 11
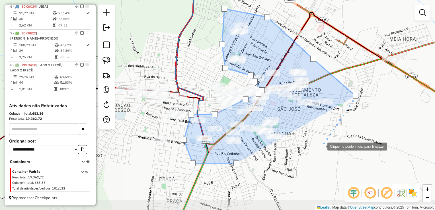
click at [322, 146] on div at bounding box center [321, 145] width 11 height 11
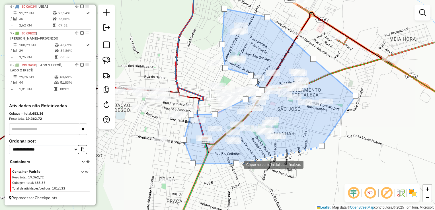
click at [238, 164] on div at bounding box center [236, 164] width 6 height 6
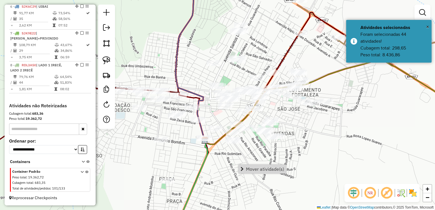
click at [243, 167] on span "Mover atividade(s)" at bounding box center [241, 169] width 3 height 5
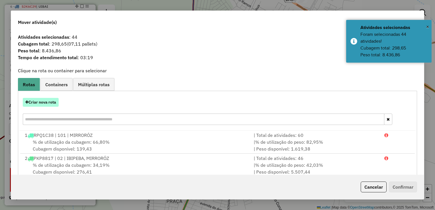
click at [41, 101] on button "Criar nova rota" at bounding box center [41, 102] width 36 height 9
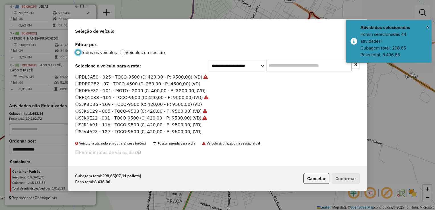
scroll to position [57, 0]
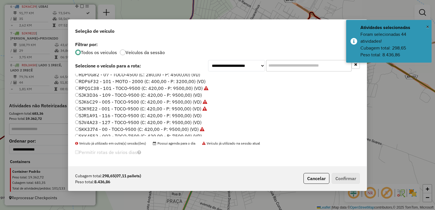
click at [88, 114] on label "SJR1A91 - 116 - TOCO-9500 (C: 420,00 - P: 9500,00) (VD)" at bounding box center [138, 115] width 126 height 7
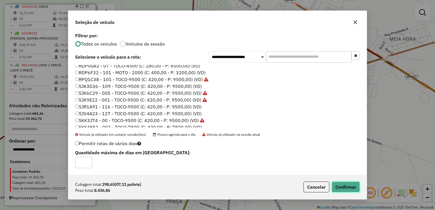
click at [341, 184] on button "Confirmar" at bounding box center [346, 187] width 28 height 11
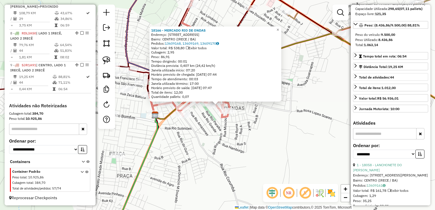
scroll to position [85, 0]
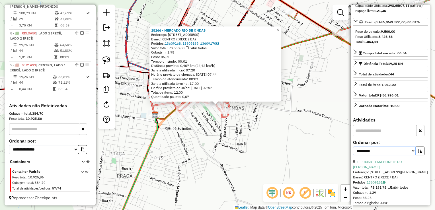
click at [386, 155] on select "**********" at bounding box center [384, 151] width 63 height 9
select select "*********"
click at [353, 155] on select "**********" at bounding box center [384, 151] width 63 height 9
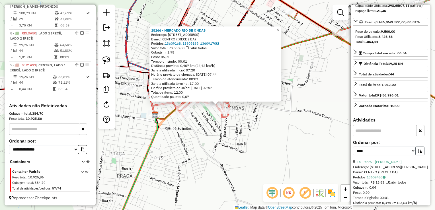
click at [418, 153] on icon "button" at bounding box center [420, 151] width 4 height 4
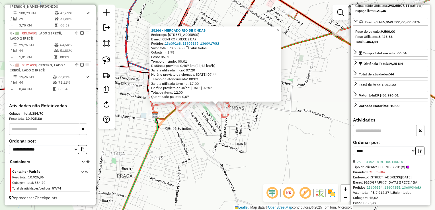
scroll to position [142, 0]
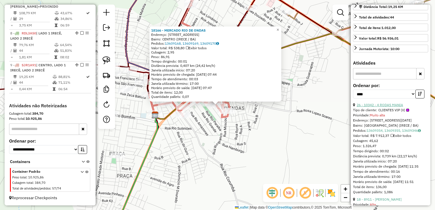
click at [386, 107] on link "26 - 10342 - 4 RODAS MANIA" at bounding box center [380, 105] width 46 height 4
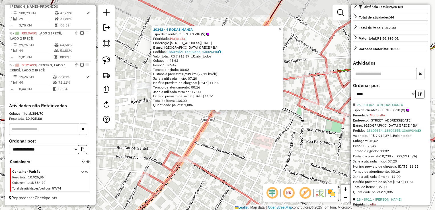
drag, startPoint x: 235, startPoint y: 121, endPoint x: 231, endPoint y: 127, distance: 6.8
click at [234, 127] on div "10342 - 4 RODAS MANIA Tipo de cliente: CLIENTES VIP (V) Prioridade: Muito alta …" at bounding box center [217, 105] width 435 height 210
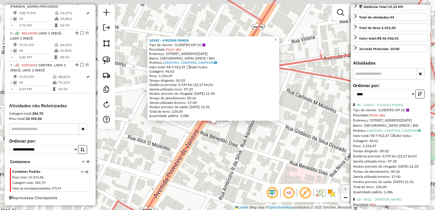
drag, startPoint x: 234, startPoint y: 137, endPoint x: 232, endPoint y: 142, distance: 5.3
click at [237, 143] on div "10342 - 4 RODAS MANIA Tipo de cliente: CLIENTES VIP (V) Prioridade: Muito alta …" at bounding box center [217, 105] width 435 height 210
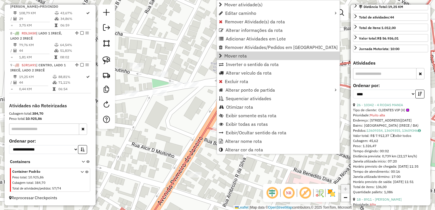
drag, startPoint x: 333, startPoint y: 144, endPoint x: 354, endPoint y: 130, distance: 25.7
click at [333, 144] on div "Janela de atendimento Grade de atendimento Capacidade Transportadoras Veículos …" at bounding box center [217, 105] width 435 height 210
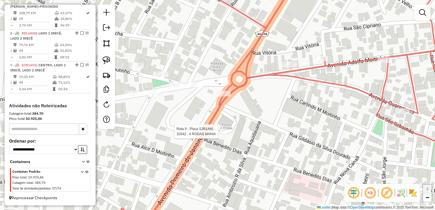
select select "*********"
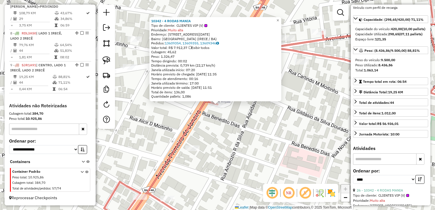
scroll to position [85, 0]
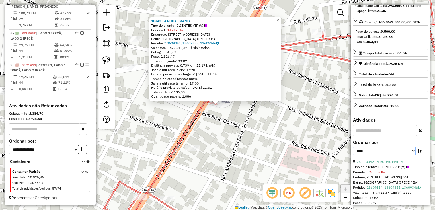
click at [373, 155] on select "**********" at bounding box center [384, 151] width 63 height 9
click at [353, 155] on select "**********" at bounding box center [384, 151] width 63 height 9
click at [418, 153] on icon "button" at bounding box center [420, 151] width 4 height 4
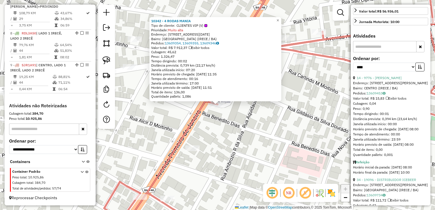
scroll to position [171, 0]
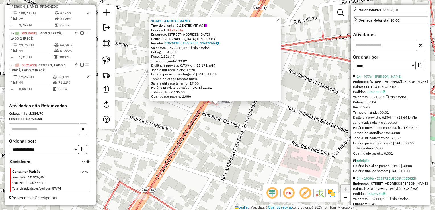
click at [419, 67] on icon "button" at bounding box center [420, 65] width 4 height 4
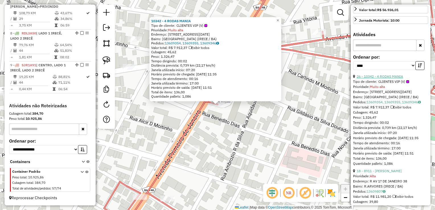
click at [390, 79] on link "26 - 10342 - 4 RODAS MANIA" at bounding box center [380, 76] width 46 height 4
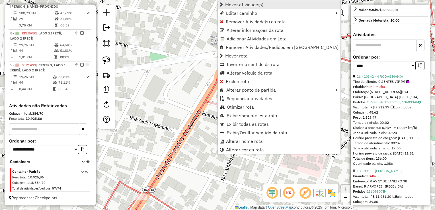
click at [244, 3] on span "Mover atividade(s)" at bounding box center [244, 4] width 38 height 5
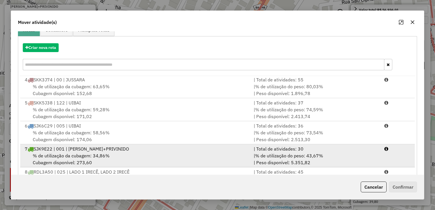
scroll to position [79, 0]
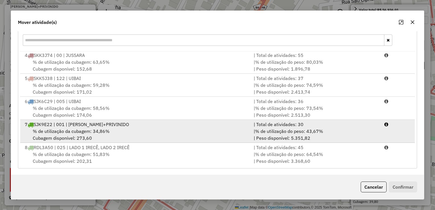
drag, startPoint x: 120, startPoint y: 133, endPoint x: 133, endPoint y: 133, distance: 13.4
click at [120, 132] on div "% de utilização da cubagem: 34,86% Cubagem disponível: 273,60" at bounding box center [135, 135] width 229 height 14
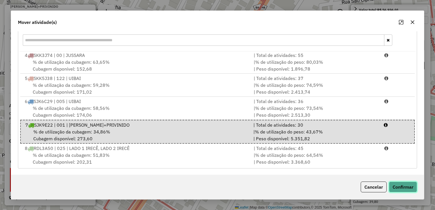
click at [393, 186] on button "Confirmar" at bounding box center [403, 187] width 28 height 11
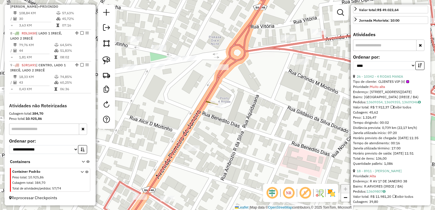
scroll to position [397, 0]
click at [283, 102] on div "Janela de atendimento Grade de atendimento Capacidade Transportadoras Veículos …" at bounding box center [217, 105] width 435 height 210
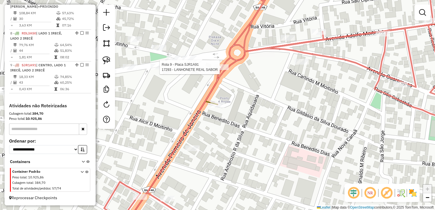
select select "*********"
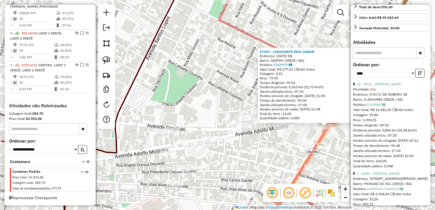
scroll to position [171, 0]
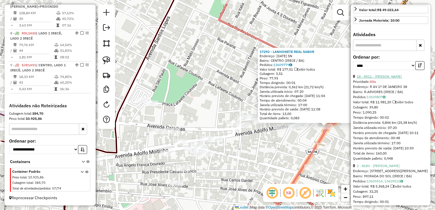
click at [392, 79] on link "18 - 8911 - ROGERIO SENA DOURADO" at bounding box center [379, 76] width 45 height 4
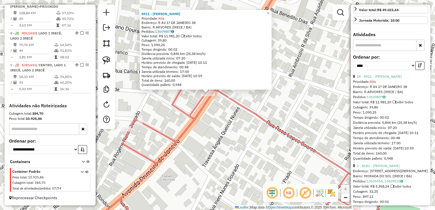
drag, startPoint x: 238, startPoint y: 126, endPoint x: 244, endPoint y: 124, distance: 6.9
click at [238, 127] on div "8911 - ROGERIO SENA DOURADO Prioridade: Alta Endereço: R AV 1? DE JANEIRO 38 Ba…" at bounding box center [217, 105] width 435 height 210
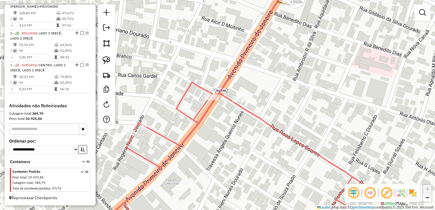
drag, startPoint x: 238, startPoint y: 118, endPoint x: 315, endPoint y: 162, distance: 88.7
click at [315, 162] on div "Janela de atendimento Grade de atendimento Capacidade Transportadoras Veículos …" at bounding box center [217, 105] width 435 height 210
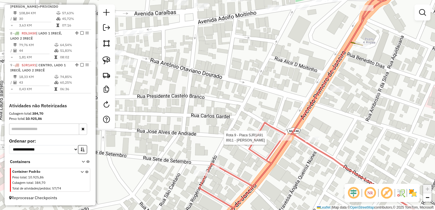
select select "*********"
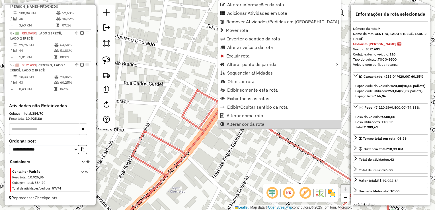
drag, startPoint x: 226, startPoint y: 133, endPoint x: 226, endPoint y: 136, distance: 3.1
click at [226, 134] on div "Janela de atendimento Grade de atendimento Capacidade Transportadoras Veículos …" at bounding box center [217, 105] width 435 height 210
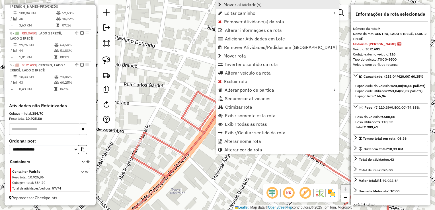
click at [247, 2] on span "Mover atividade(s)" at bounding box center [242, 4] width 38 height 5
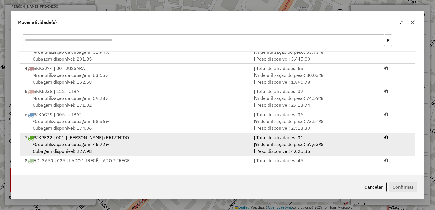
scroll to position [70, 0]
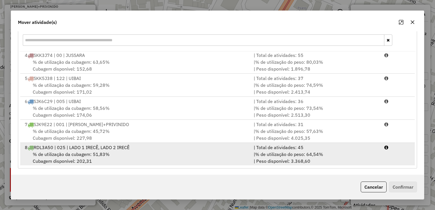
click at [194, 146] on div "8 RDL3A50 | 025 | LADO 1 IRECÊ, LADO 2 IRECÊ" at bounding box center [135, 147] width 229 height 7
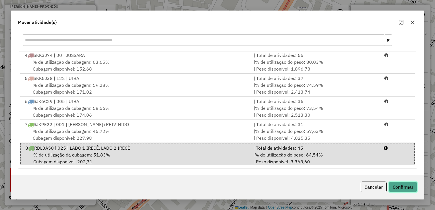
click at [416, 188] on button "Confirmar" at bounding box center [403, 187] width 28 height 11
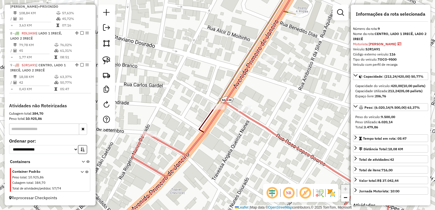
scroll to position [0, 0]
click at [276, 73] on div "Janela de atendimento Grade de atendimento Capacidade Transportadoras Veículos …" at bounding box center [217, 105] width 435 height 210
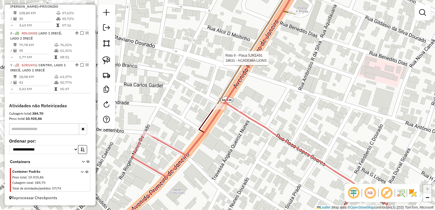
select select "*********"
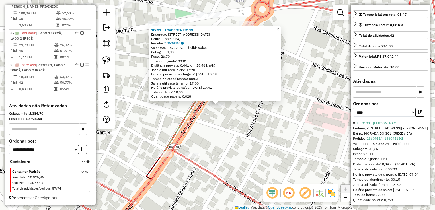
scroll to position [142, 0]
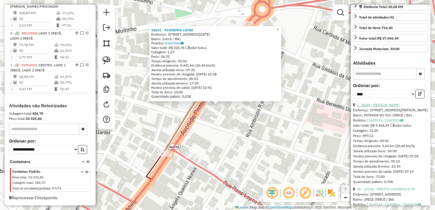
click at [386, 107] on link "2 - 8183 - FRANGO FRITO" at bounding box center [378, 105] width 43 height 4
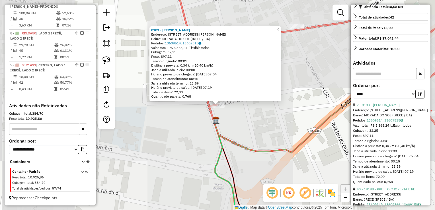
click at [250, 127] on div "8183 - FRANGO FRITO Endereço: Avenida Coronel Terencio Doura 627 Bairro: MORADA…" at bounding box center [217, 105] width 435 height 210
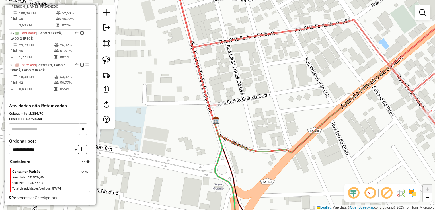
drag, startPoint x: 256, startPoint y: 133, endPoint x: 314, endPoint y: 109, distance: 63.4
click at [312, 109] on div "8183 - FRANGO FRITO Endereço: Avenida Coronel Terencio Doura 627 Bairro: MORADA…" at bounding box center [217, 105] width 435 height 210
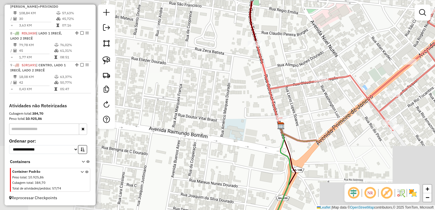
drag, startPoint x: 313, startPoint y: 113, endPoint x: 301, endPoint y: 131, distance: 21.5
click at [301, 131] on div "Janela de atendimento Grade de atendimento Capacidade Transportadoras Veículos …" at bounding box center [217, 105] width 435 height 210
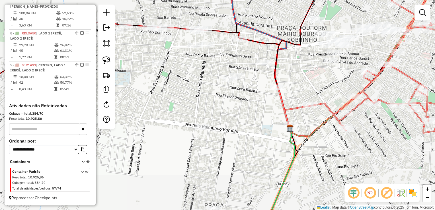
drag, startPoint x: 304, startPoint y: 125, endPoint x: 304, endPoint y: 137, distance: 11.7
click at [304, 137] on div "Janela de atendimento Grade de atendimento Capacidade Transportadoras Veículos …" at bounding box center [217, 105] width 435 height 210
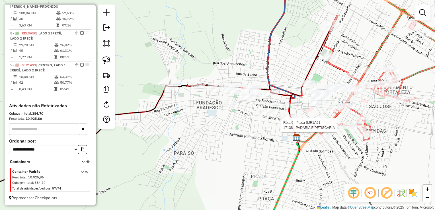
select select "*********"
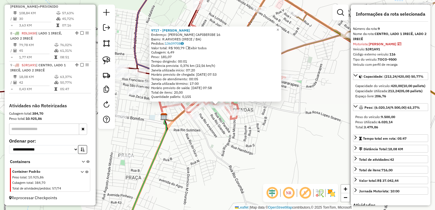
click at [285, 137] on div "9717 - EMERSON SOUZA BASTOS Endereço: R RIO CAPIBERIBE 16 Bairro: R.ARVORES (IR…" at bounding box center [217, 105] width 435 height 210
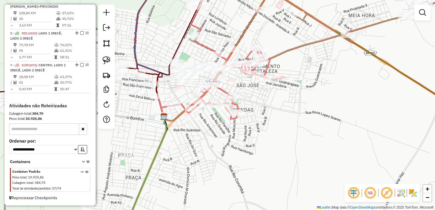
drag, startPoint x: 234, startPoint y: 141, endPoint x: 302, endPoint y: 114, distance: 72.7
click at [302, 114] on div "Janela de atendimento Grade de atendimento Capacidade Transportadoras Veículos …" at bounding box center [217, 105] width 435 height 210
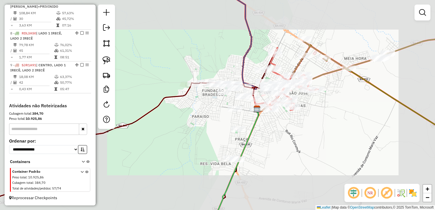
drag, startPoint x: 260, startPoint y: 145, endPoint x: 268, endPoint y: 121, distance: 24.6
click at [268, 121] on div "Janela de atendimento Grade de atendimento Capacidade Transportadoras Veículos …" at bounding box center [217, 105] width 435 height 210
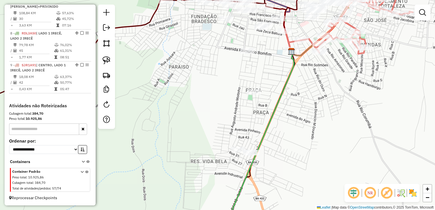
drag, startPoint x: 285, startPoint y: 117, endPoint x: 291, endPoint y: 105, distance: 13.0
click at [291, 105] on div "Janela de atendimento Grade de atendimento Capacidade Transportadoras Veículos …" at bounding box center [217, 105] width 435 height 210
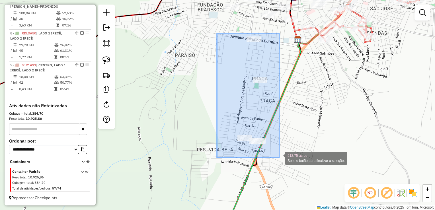
drag, startPoint x: 217, startPoint y: 34, endPoint x: 279, endPoint y: 158, distance: 138.8
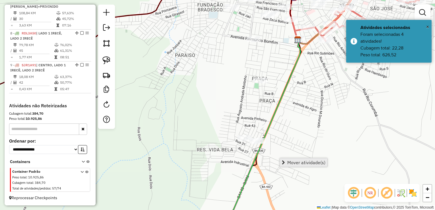
click at [290, 162] on span "Mover atividade(s)" at bounding box center [306, 162] width 38 height 5
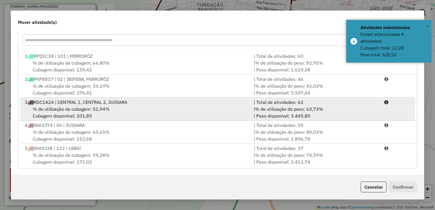
scroll to position [93, 0]
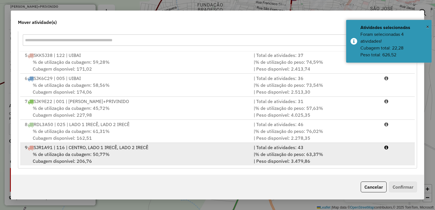
click at [130, 152] on div "% de utilização da cubagem: 50,77% Cubagem disponível: 206,76" at bounding box center [135, 158] width 229 height 14
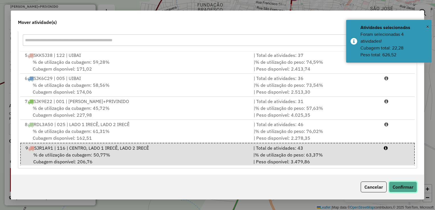
click at [392, 183] on button "Confirmar" at bounding box center [403, 187] width 28 height 11
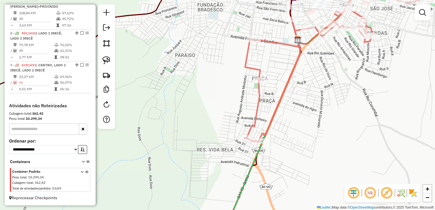
drag, startPoint x: 299, startPoint y: 70, endPoint x: 296, endPoint y: 96, distance: 26.3
click at [296, 95] on div "Janela de atendimento Grade de atendimento Capacidade Transportadoras Veículos …" at bounding box center [217, 105] width 435 height 210
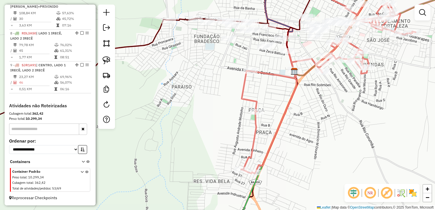
click at [324, 77] on div "Janela de atendimento Grade de atendimento Capacidade Transportadoras Veículos …" at bounding box center [217, 105] width 435 height 210
select select "*********"
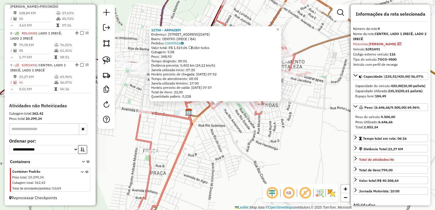
click at [294, 98] on div "12750 - ARMAZEM Endereço: AVENIDA 01 DE JANEIRO 601 Bairro: CENTRO (IRECE / BA)…" at bounding box center [217, 105] width 435 height 210
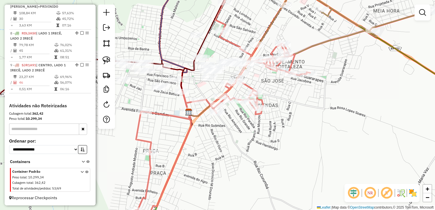
drag, startPoint x: 285, startPoint y: 110, endPoint x: 303, endPoint y: 107, distance: 18.2
click at [303, 107] on div "Janela de atendimento Grade de atendimento Capacidade Transportadoras Veículos …" at bounding box center [217, 105] width 435 height 210
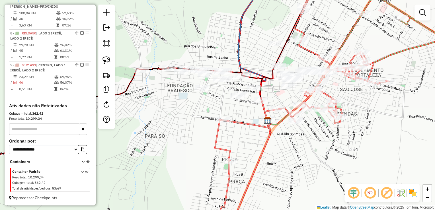
drag, startPoint x: 207, startPoint y: 106, endPoint x: 236, endPoint y: 115, distance: 30.0
click at [236, 115] on div "Janela de atendimento Grade de atendimento Capacidade Transportadoras Veículos …" at bounding box center [217, 105] width 435 height 210
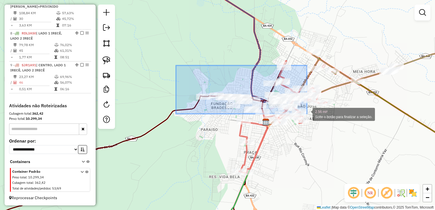
drag, startPoint x: 176, startPoint y: 65, endPoint x: 311, endPoint y: 114, distance: 143.8
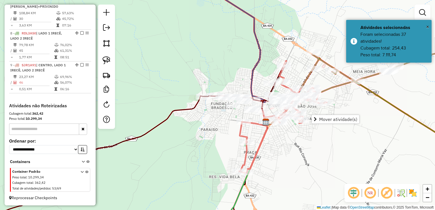
click at [270, 150] on div "Janela de atendimento Grade de atendimento Capacidade Transportadoras Veículos …" at bounding box center [217, 105] width 435 height 210
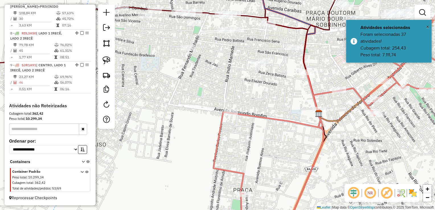
drag, startPoint x: 274, startPoint y: 116, endPoint x: 278, endPoint y: 124, distance: 8.9
click at [280, 123] on div "Janela de atendimento Grade de atendimento Capacidade Transportadoras Veículos …" at bounding box center [217, 105] width 435 height 210
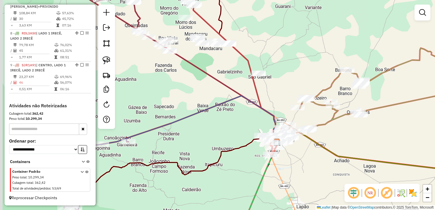
drag, startPoint x: 227, startPoint y: 64, endPoint x: 258, endPoint y: 103, distance: 49.8
click at [258, 103] on div "Janela de atendimento Grade de atendimento Capacidade Transportadoras Veículos …" at bounding box center [217, 105] width 435 height 210
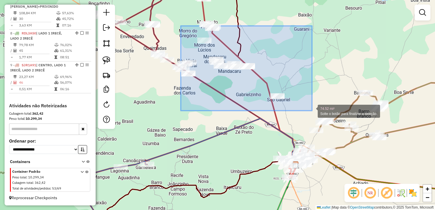
drag, startPoint x: 196, startPoint y: 38, endPoint x: 312, endPoint y: 111, distance: 136.7
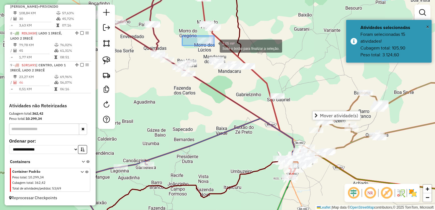
drag, startPoint x: 182, startPoint y: 36, endPoint x: 214, endPoint y: 46, distance: 33.3
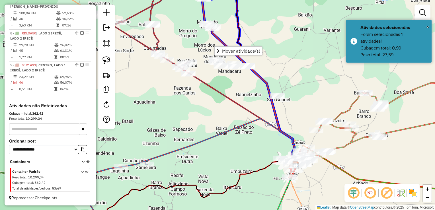
click at [209, 29] on div at bounding box center [210, 26] width 14 height 6
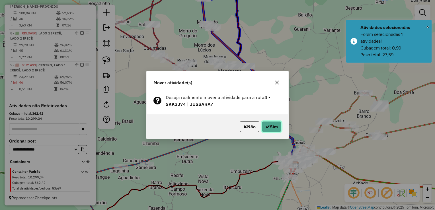
click at [275, 130] on button "Sim" at bounding box center [272, 126] width 20 height 11
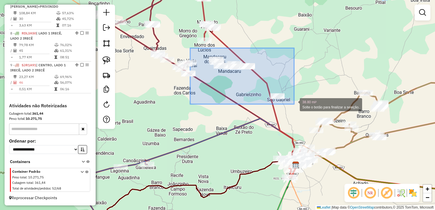
drag, startPoint x: 190, startPoint y: 48, endPoint x: 294, endPoint y: 104, distance: 118.0
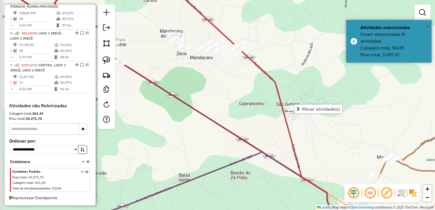
drag, startPoint x: 252, startPoint y: 88, endPoint x: 221, endPoint y: 77, distance: 32.7
click at [221, 77] on div "Janela de atendimento Grade de atendimento Capacidade Transportadoras Veículos …" at bounding box center [217, 105] width 435 height 210
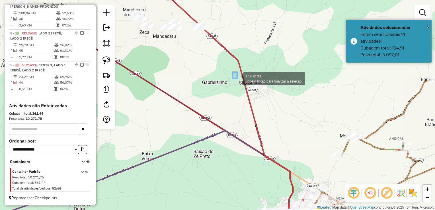
drag, startPoint x: 237, startPoint y: 78, endPoint x: 302, endPoint y: 108, distance: 71.2
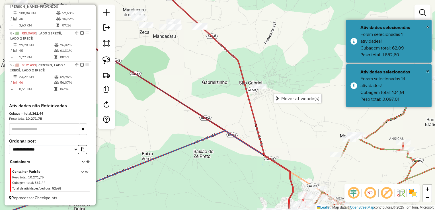
click at [255, 69] on div "Janela de atendimento Grade de atendimento Capacidade Transportadoras Veículos …" at bounding box center [217, 105] width 435 height 210
drag, startPoint x: 224, startPoint y: 63, endPoint x: 227, endPoint y: 67, distance: 5.4
click at [227, 67] on div "Janela de atendimento Grade de atendimento Capacidade Transportadoras Veículos …" at bounding box center [217, 105] width 435 height 210
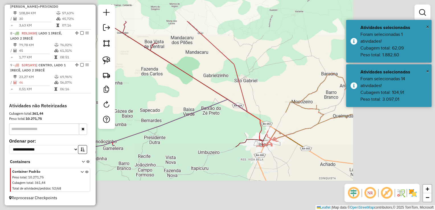
click at [223, 79] on div "Janela de atendimento Grade de atendimento Capacidade Transportadoras Veículos …" at bounding box center [217, 105] width 435 height 210
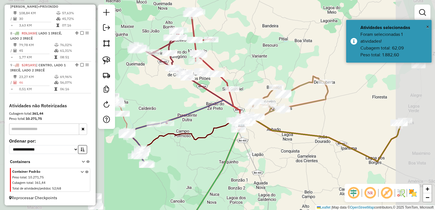
drag, startPoint x: 212, startPoint y: 83, endPoint x: 216, endPoint y: 84, distance: 4.1
click at [217, 86] on div "Janela de atendimento Grade de atendimento Capacidade Transportadoras Veículos …" at bounding box center [217, 105] width 435 height 210
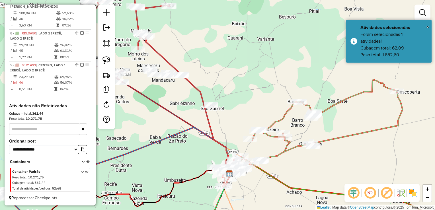
drag, startPoint x: 229, startPoint y: 89, endPoint x: 182, endPoint y: 92, distance: 46.7
click at [184, 93] on div "Janela de atendimento Grade de atendimento Capacidade Transportadoras Veículos …" at bounding box center [217, 105] width 435 height 210
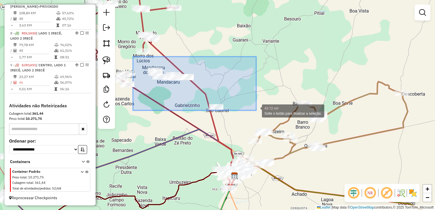
drag, startPoint x: 134, startPoint y: 57, endPoint x: 256, endPoint y: 110, distance: 132.8
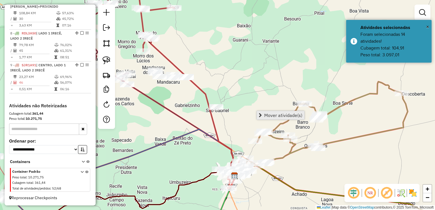
click at [273, 115] on span "Mover atividade(s)" at bounding box center [283, 115] width 38 height 5
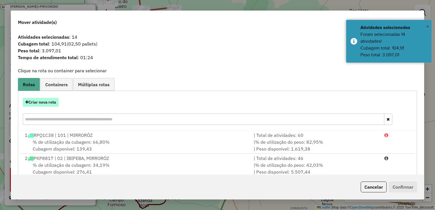
click at [46, 101] on button "Criar nova rota" at bounding box center [41, 102] width 36 height 9
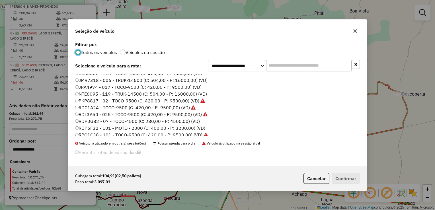
scroll to position [39, 0]
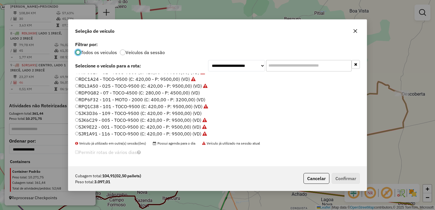
click at [107, 112] on label "SJK3D36 - 109 - TOCO-9500 (C: 420,00 - P: 9500,00) (VD)" at bounding box center [138, 113] width 126 height 7
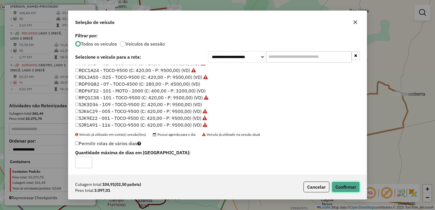
click at [340, 185] on button "Confirmar" at bounding box center [346, 187] width 28 height 11
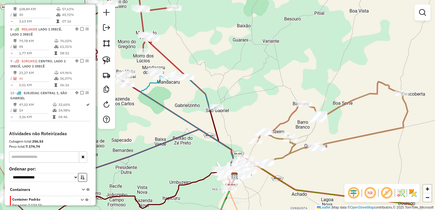
drag, startPoint x: 227, startPoint y: 83, endPoint x: 311, endPoint y: 89, distance: 84.2
click at [313, 89] on div "Janela de atendimento Grade de atendimento Capacidade Transportadoras Veículos …" at bounding box center [217, 105] width 435 height 210
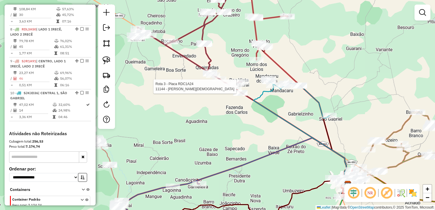
select select "*********"
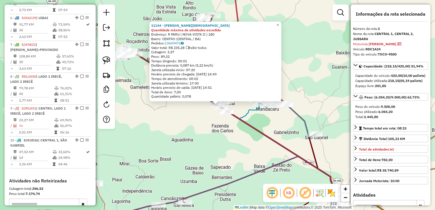
scroll to position [279, 0]
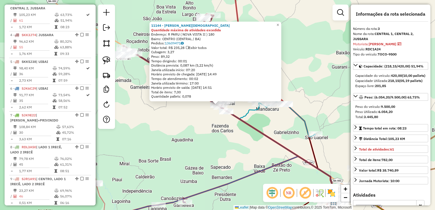
drag, startPoint x: 376, startPoint y: 122, endPoint x: 394, endPoint y: 122, distance: 17.9
click at [394, 114] on div "Peso Utilizado: 6.054,20" at bounding box center [390, 111] width 71 height 5
click at [266, 124] on div "11144 - ELIZETE NASCIMENTO DOS SANTOS Quantidade máxima de atividades excedida …" at bounding box center [217, 105] width 435 height 210
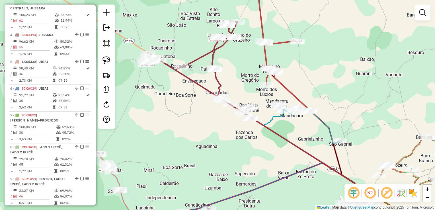
drag, startPoint x: 269, startPoint y: 123, endPoint x: 310, endPoint y: 136, distance: 42.8
click at [310, 136] on div "Janela de atendimento Grade de atendimento Capacidade Transportadoras Veículos …" at bounding box center [217, 105] width 435 height 210
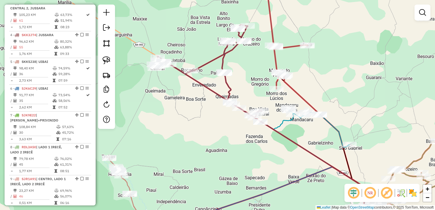
drag, startPoint x: 270, startPoint y: 100, endPoint x: 244, endPoint y: 94, distance: 26.2
click at [244, 94] on div "Janela de atendimento Grade de atendimento Capacidade Transportadoras Veículos …" at bounding box center [217, 105] width 435 height 210
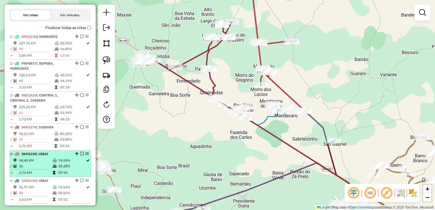
scroll to position [194, 0]
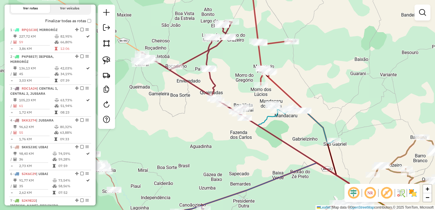
drag, startPoint x: 304, startPoint y: 129, endPoint x: 298, endPoint y: 123, distance: 8.5
click at [304, 129] on div "Janela de atendimento Grade de atendimento Capacidade Transportadoras Veículos …" at bounding box center [217, 105] width 435 height 210
click at [296, 116] on div "Janela de atendimento Grade de atendimento Capacidade Transportadoras Veículos …" at bounding box center [217, 105] width 435 height 210
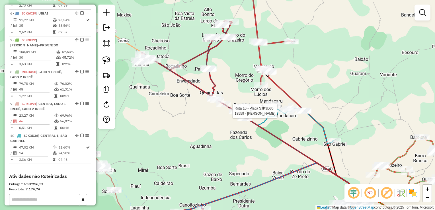
select select "*********"
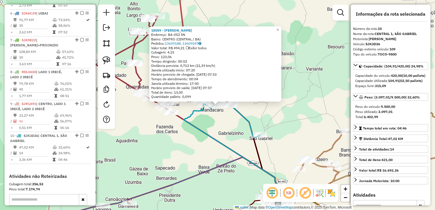
scroll to position [429, 0]
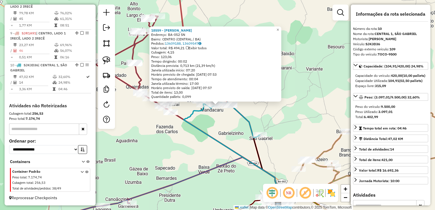
click at [278, 121] on div "18559 - ACOUGUE SANTOS REIS Endereço: BA-052 SN Bairro: CENTRO (CENTRAL / BA) P…" at bounding box center [217, 105] width 435 height 210
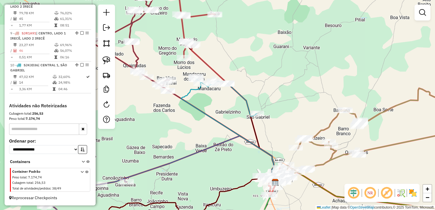
drag, startPoint x: 268, startPoint y: 130, endPoint x: 257, endPoint y: 87, distance: 45.0
click at [257, 87] on div "Janela de atendimento Grade de atendimento Capacidade Transportadoras Veículos …" at bounding box center [217, 105] width 435 height 210
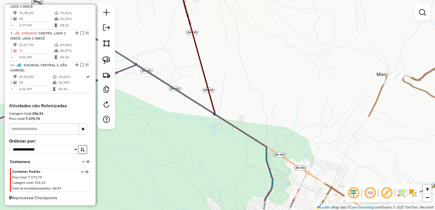
drag, startPoint x: 268, startPoint y: 108, endPoint x: 271, endPoint y: 37, distance: 71.2
click at [274, 31] on div "Janela de atendimento Grade de atendimento Capacidade Transportadoras Veículos …" at bounding box center [217, 105] width 435 height 210
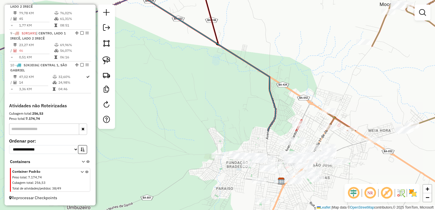
drag, startPoint x: 275, startPoint y: 100, endPoint x: 265, endPoint y: 42, distance: 59.1
click at [268, 45] on icon at bounding box center [120, 7] width 311 height 247
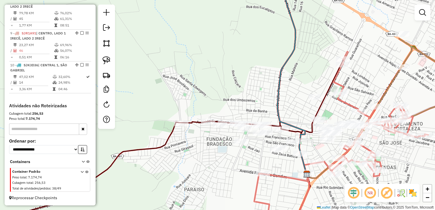
drag, startPoint x: 247, startPoint y: 76, endPoint x: 252, endPoint y: 42, distance: 34.5
click at [252, 42] on div "Janela de atendimento Grade de atendimento Capacidade Transportadoras Veículos …" at bounding box center [217, 105] width 435 height 210
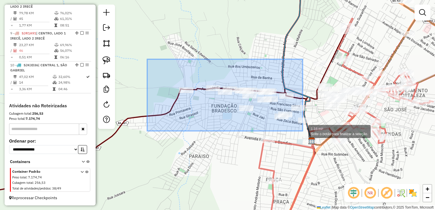
drag, startPoint x: 153, startPoint y: 73, endPoint x: 303, endPoint y: 131, distance: 160.3
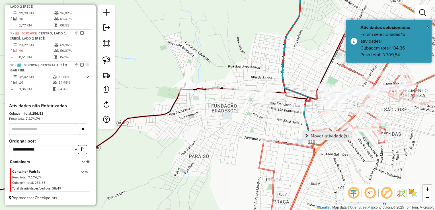
click at [310, 133] on link "Mover atividade(s)" at bounding box center [327, 135] width 48 height 9
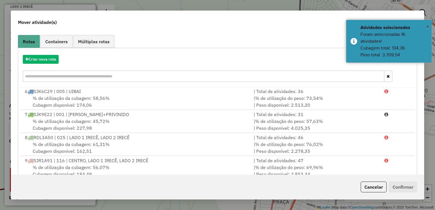
scroll to position [79, 0]
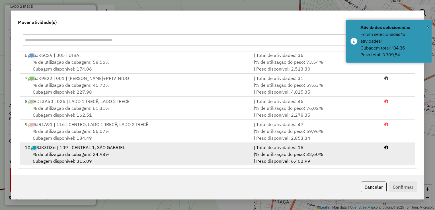
drag, startPoint x: 116, startPoint y: 157, endPoint x: 258, endPoint y: 181, distance: 144.6
click at [116, 157] on div "% de utilização da cubagem: 24,98% Cubagem disponível: 315,09" at bounding box center [135, 158] width 229 height 14
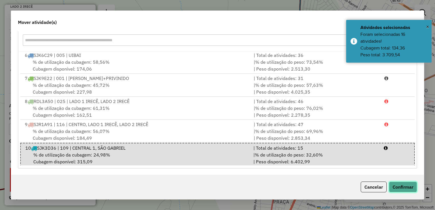
click at [404, 188] on button "Confirmar" at bounding box center [403, 187] width 28 height 11
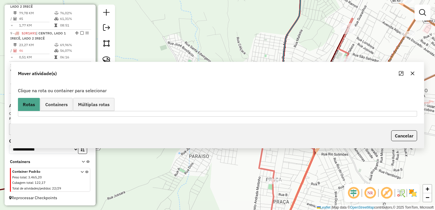
scroll to position [0, 0]
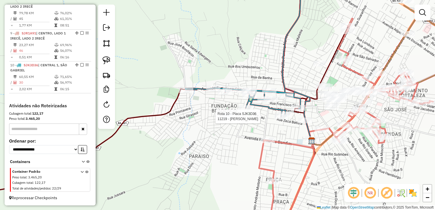
select select "*********"
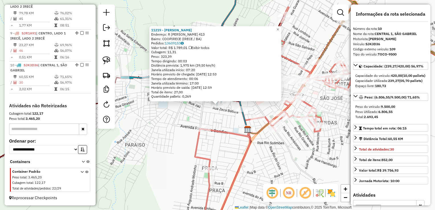
click at [194, 122] on div "11219 - ERIC ANGUS VIDAL TEIXEIRA Endereço: R ZECA BATISTA 413 Bairro: COOPIREC…" at bounding box center [217, 105] width 435 height 210
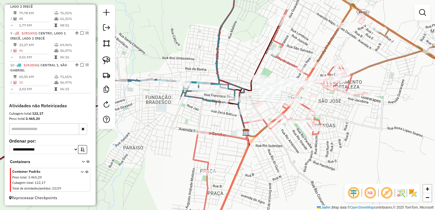
drag, startPoint x: 203, startPoint y: 120, endPoint x: 193, endPoint y: 131, distance: 15.3
click at [194, 131] on div "Janela de atendimento Grade de atendimento Capacidade Transportadoras Veículos …" at bounding box center [217, 105] width 435 height 210
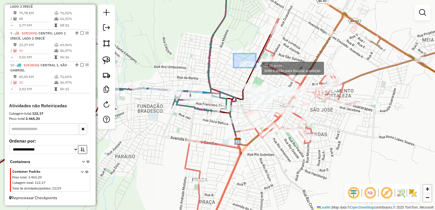
drag, startPoint x: 233, startPoint y: 54, endPoint x: 255, endPoint y: 68, distance: 26.1
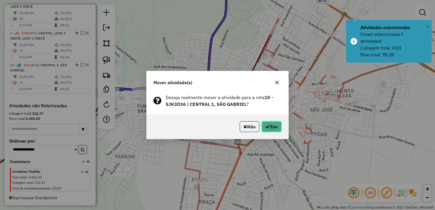
click at [269, 129] on button "Sim" at bounding box center [272, 126] width 20 height 11
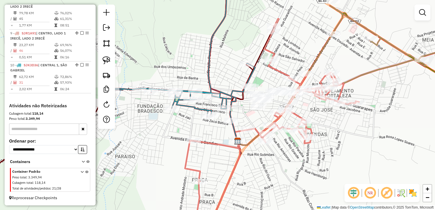
click at [254, 123] on div "Janela de atendimento Grade de atendimento Capacidade Transportadoras Veículos …" at bounding box center [217, 105] width 435 height 210
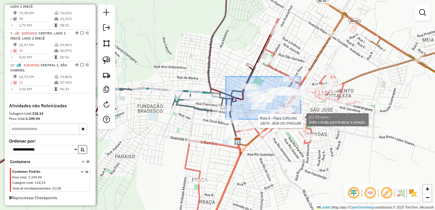
click at [301, 119] on div "Rota 9 - Placa SJR1A91 18076 - BAR DO PINGUIM 211.59 acres Solte o botão para f…" at bounding box center [217, 105] width 435 height 210
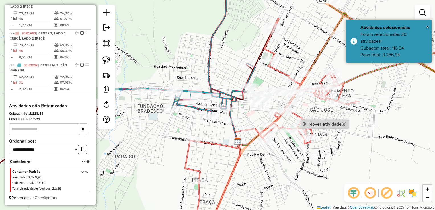
click at [254, 116] on div "Janela de atendimento Grade de atendimento Capacidade Transportadoras Veículos …" at bounding box center [217, 105] width 435 height 210
drag, startPoint x: 252, startPoint y: 118, endPoint x: 231, endPoint y: 117, distance: 20.8
click at [231, 118] on div "Janela de atendimento Grade de atendimento Capacidade Transportadoras Veículos …" at bounding box center [217, 105] width 435 height 210
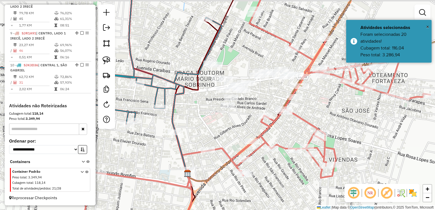
drag, startPoint x: 234, startPoint y: 122, endPoint x: 227, endPoint y: 122, distance: 7.2
click at [227, 123] on div "Janela de atendimento Grade de atendimento Capacidade Transportadoras Veículos …" at bounding box center [217, 105] width 435 height 210
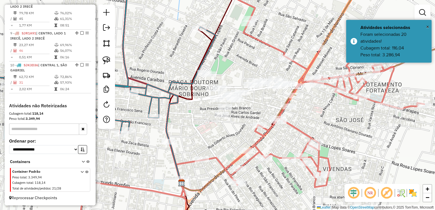
drag, startPoint x: 244, startPoint y: 108, endPoint x: 235, endPoint y: 122, distance: 16.8
click at [235, 122] on div "Janela de atendimento Grade de atendimento Capacidade Transportadoras Veículos …" at bounding box center [217, 105] width 435 height 210
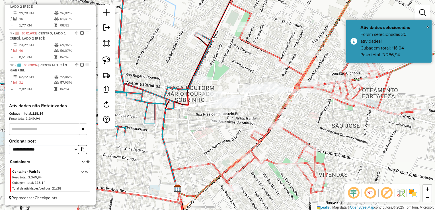
drag, startPoint x: 254, startPoint y: 106, endPoint x: 254, endPoint y: 113, distance: 7.4
click at [254, 113] on div "Janela de atendimento Grade de atendimento Capacidade Transportadoras Veículos …" at bounding box center [217, 105] width 435 height 210
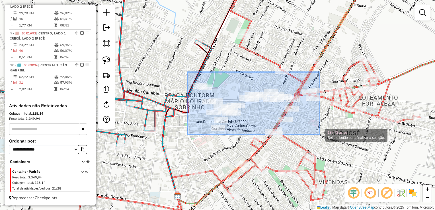
drag, startPoint x: 187, startPoint y: 72, endPoint x: 319, endPoint y: 135, distance: 146.1
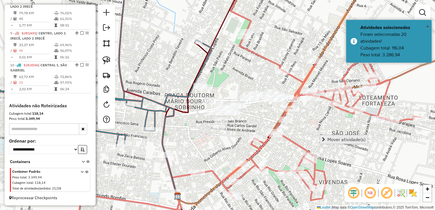
click at [329, 137] on span "Mover atividade(s)" at bounding box center [346, 139] width 38 height 5
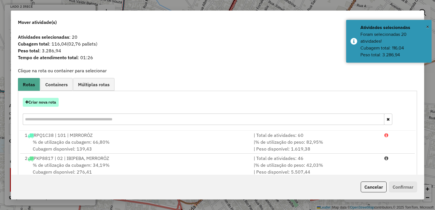
click at [44, 102] on button "Criar nova rota" at bounding box center [41, 102] width 36 height 9
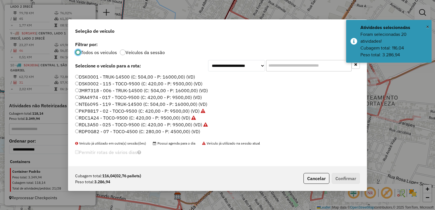
scroll to position [28, 0]
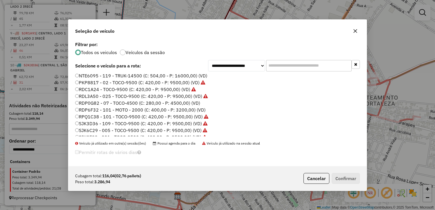
click at [96, 108] on label "RDP6F32 - 101 - MOTO - 2000 (C: 400,00 - P: 3200,00) (VD)" at bounding box center [140, 109] width 130 height 7
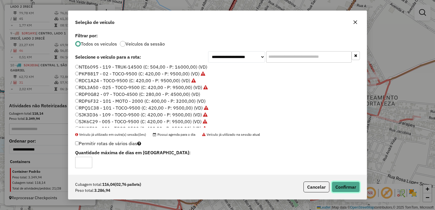
click at [351, 183] on button "Confirmar" at bounding box center [346, 187] width 28 height 11
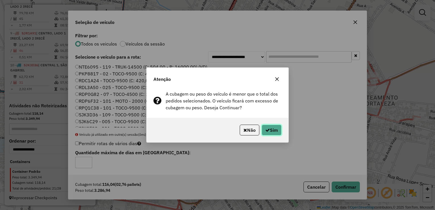
click at [269, 131] on button "Sim" at bounding box center [272, 130] width 20 height 11
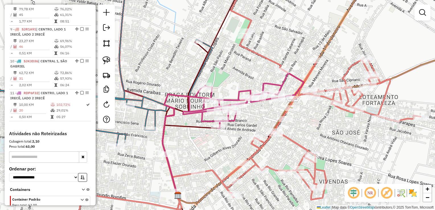
click at [259, 125] on div "Janela de atendimento Grade de atendimento Capacidade Transportadoras Veículos …" at bounding box center [217, 105] width 435 height 210
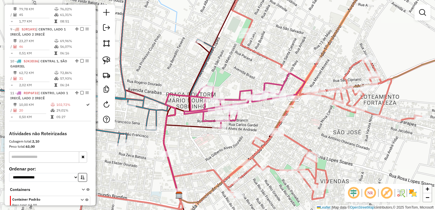
drag, startPoint x: 260, startPoint y: 125, endPoint x: 268, endPoint y: 114, distance: 13.8
click at [268, 114] on div "Janela de atendimento Grade de atendimento Capacidade Transportadoras Veículos …" at bounding box center [217, 105] width 435 height 210
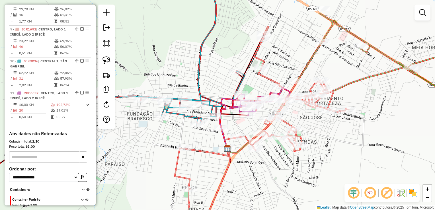
click at [263, 109] on div "Janela de atendimento Grade de atendimento Capacidade Transportadoras Veículos …" at bounding box center [217, 105] width 435 height 210
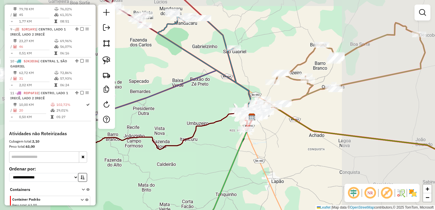
drag, startPoint x: 265, startPoint y: 144, endPoint x: 270, endPoint y: 113, distance: 31.4
click at [269, 119] on div "Janela de atendimento Grade de atendimento Capacidade Transportadoras Veículos …" at bounding box center [217, 105] width 435 height 210
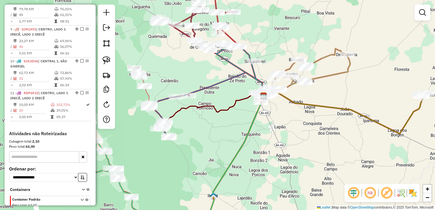
drag, startPoint x: 268, startPoint y: 121, endPoint x: 262, endPoint y: 130, distance: 10.7
click at [269, 114] on div "Janela de atendimento Grade de atendimento Capacidade Transportadoras Veículos …" at bounding box center [217, 105] width 435 height 210
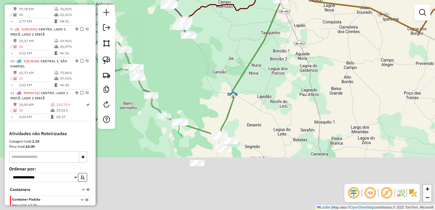
drag, startPoint x: 260, startPoint y: 150, endPoint x: 280, endPoint y: 45, distance: 107.0
click at [280, 46] on div "Janela de atendimento Grade de atendimento Capacidade Transportadoras Veículos …" at bounding box center [217, 105] width 435 height 210
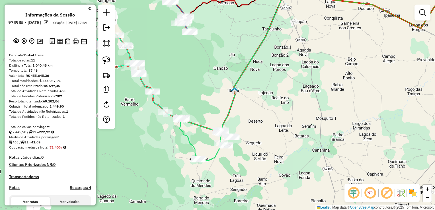
scroll to position [429, 0]
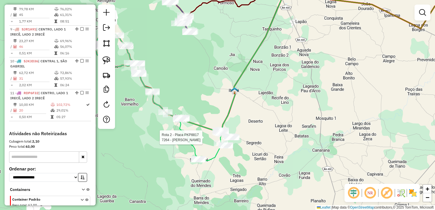
select select "*********"
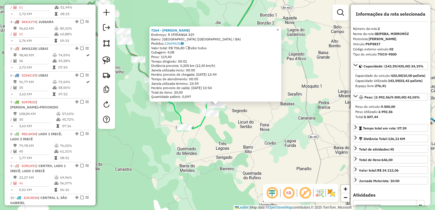
scroll to position [247, 0]
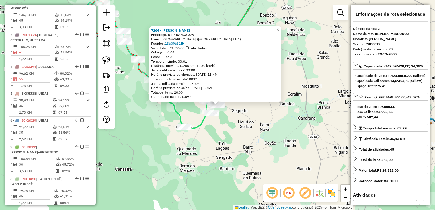
drag, startPoint x: 230, startPoint y: 140, endPoint x: 234, endPoint y: 137, distance: 4.5
click at [230, 140] on div "7264 - GILDASIO QUIIRINO DOS SANTOS Endereço: R IPIRANGA 329 Bairro: LAGOA DO C…" at bounding box center [217, 105] width 435 height 210
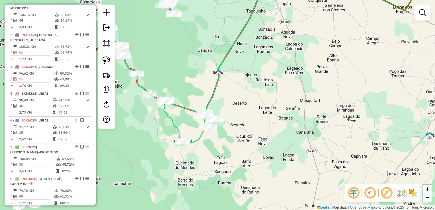
drag, startPoint x: 256, startPoint y: 135, endPoint x: 254, endPoint y: 149, distance: 14.3
click at [254, 149] on div "Janela de atendimento Grade de atendimento Capacidade Transportadoras Veículos …" at bounding box center [217, 105] width 435 height 210
drag, startPoint x: 239, startPoint y: 126, endPoint x: 281, endPoint y: 143, distance: 45.7
click at [281, 143] on div "Janela de atendimento Grade de atendimento Capacidade Transportadoras Veículos …" at bounding box center [217, 105] width 435 height 210
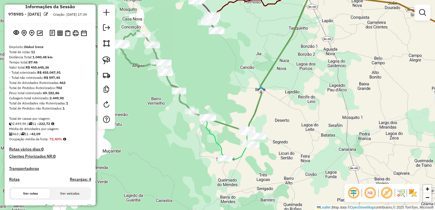
scroll to position [0, 0]
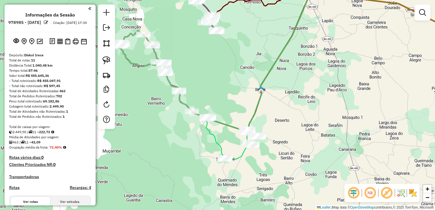
click at [164, 153] on div "Janela de atendimento Grade de atendimento Capacidade Transportadoras Veículos …" at bounding box center [217, 105] width 435 height 210
select select "*********"
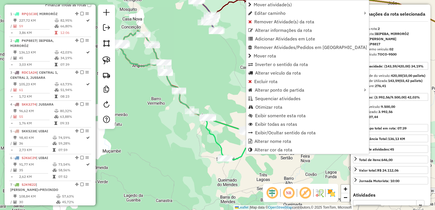
scroll to position [247, 0]
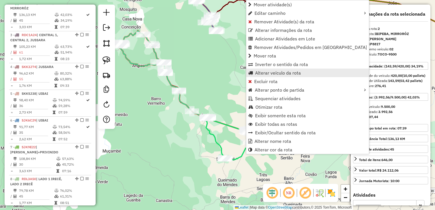
click at [260, 73] on span "Alterar veículo da rota" at bounding box center [278, 73] width 46 height 5
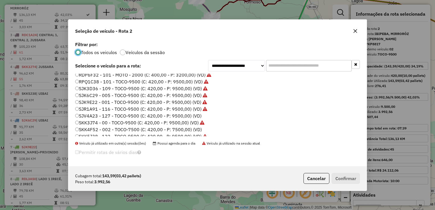
scroll to position [67, 0]
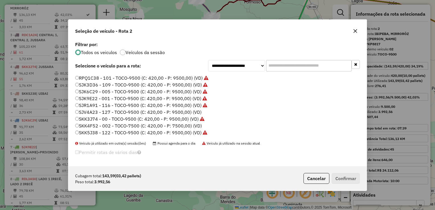
click at [102, 125] on label "SKK4F52 - 002 - TOCO-7500 (C: 420,00 - P: 7500,00) (VD)" at bounding box center [138, 125] width 127 height 7
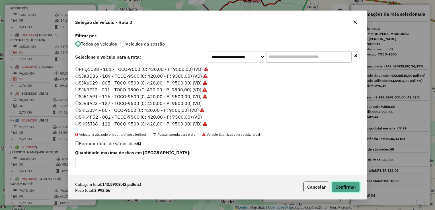
click at [349, 189] on button "Confirmar" at bounding box center [346, 187] width 28 height 11
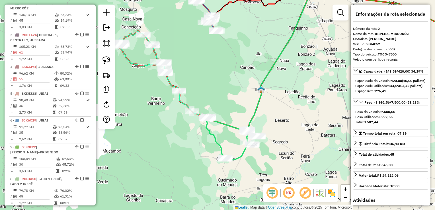
click at [249, 105] on div "Janela de atendimento Grade de atendimento Capacidade Transportadoras Veículos …" at bounding box center [217, 105] width 435 height 210
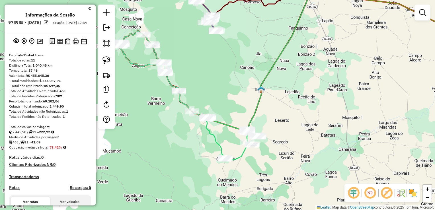
scroll to position [0, 0]
click at [200, 87] on div "Rota 1 - Placa RPQ1C38 11135 - ELIS AFONCO ALVES DA ROCHA Janela de atendimento…" at bounding box center [217, 105] width 435 height 210
drag, startPoint x: 227, startPoint y: 104, endPoint x: 213, endPoint y: 111, distance: 15.8
click at [213, 111] on div "Janela de atendimento Grade de atendimento Capacidade Transportadoras Veículos …" at bounding box center [217, 105] width 435 height 210
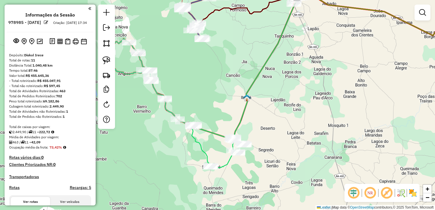
drag, startPoint x: 234, startPoint y: 119, endPoint x: 224, endPoint y: 131, distance: 15.2
click at [224, 130] on div "Janela de atendimento Grade de atendimento Capacidade Transportadoras Veículos …" at bounding box center [217, 105] width 435 height 210
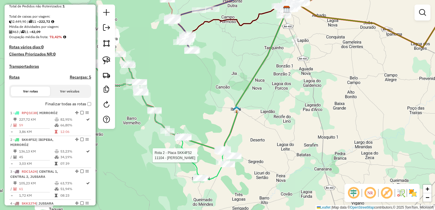
select select "*********"
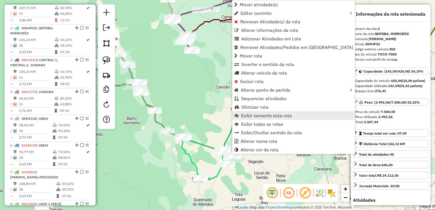
scroll to position [247, 0]
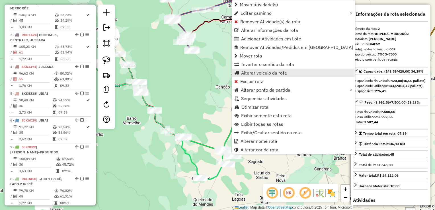
click at [272, 71] on span "Alterar veículo da rota" at bounding box center [264, 73] width 46 height 5
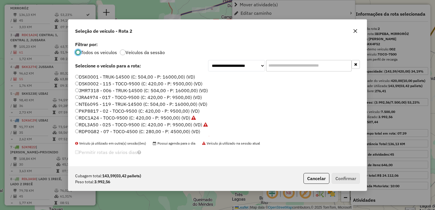
scroll to position [3, 2]
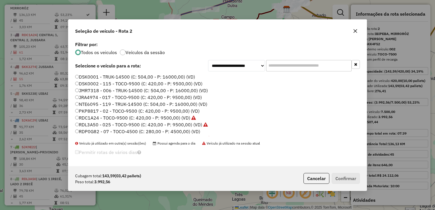
click at [92, 106] on label "NTE6095 - 119 - TRUK-14500 (C: 504,00 - P: 16000,00) (VD)" at bounding box center [141, 104] width 132 height 7
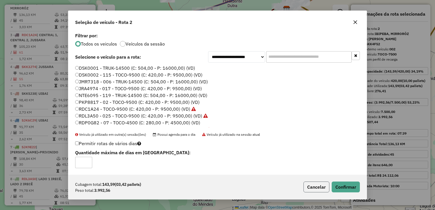
click at [314, 187] on button "Cancelar" at bounding box center [316, 187] width 26 height 11
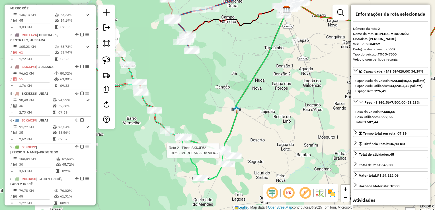
click at [223, 156] on div at bounding box center [221, 150] width 5 height 10
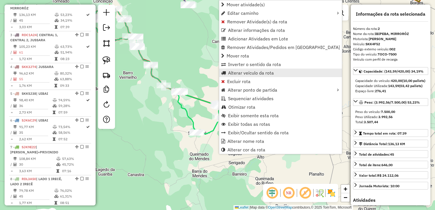
click at [250, 76] on link "Alterar veículo da rota" at bounding box center [280, 73] width 123 height 9
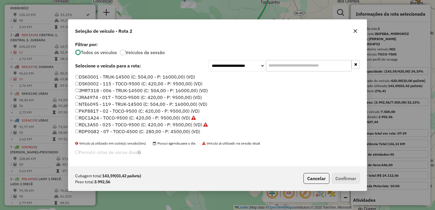
click at [90, 112] on label "PKP8817 - 02 - TOCO-9500 (C: 420,00 - P: 9500,00) (VD)" at bounding box center [137, 111] width 124 height 7
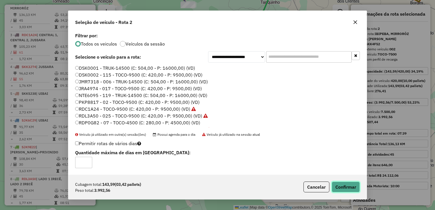
click at [343, 185] on button "Confirmar" at bounding box center [346, 187] width 28 height 11
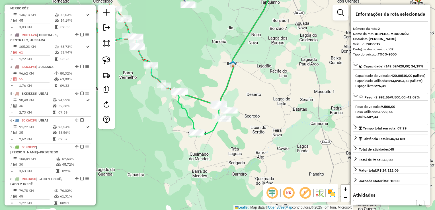
click at [298, 128] on div "Janela de atendimento Grade de atendimento Capacidade Transportadoras Veículos …" at bounding box center [217, 105] width 435 height 210
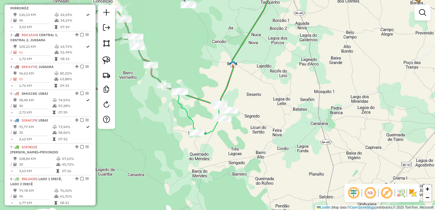
drag, startPoint x: 260, startPoint y: 89, endPoint x: 268, endPoint y: 109, distance: 21.5
click at [269, 108] on div "Janela de atendimento Grade de atendimento Capacidade Transportadoras Veículos …" at bounding box center [217, 105] width 435 height 210
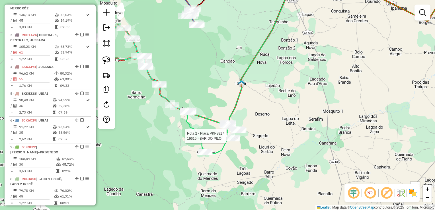
select select "*********"
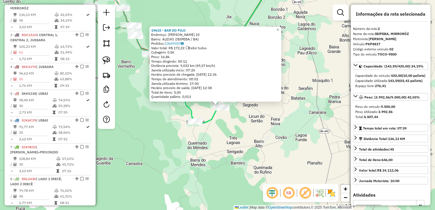
click at [234, 135] on div "19615 - BAR DO PILO Endereço: Fazenda Pereiras 23 Bairro: ALEIXO (IBIPEBA / BA)…" at bounding box center [217, 105] width 435 height 210
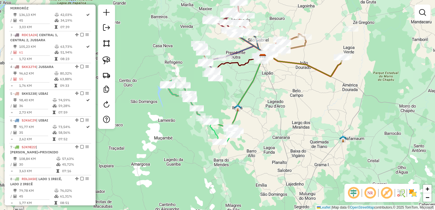
drag, startPoint x: 242, startPoint y: 113, endPoint x: 246, endPoint y: 127, distance: 14.8
click at [246, 127] on div "Janela de atendimento Grade de atendimento Capacidade Transportadoras Veículos …" at bounding box center [217, 105] width 435 height 210
click at [198, 112] on div at bounding box center [197, 109] width 14 height 6
select select "*********"
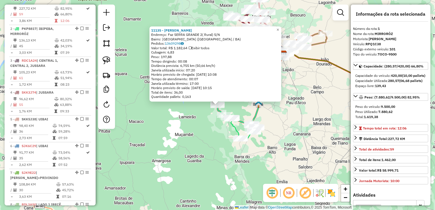
scroll to position [220, 0]
click at [201, 131] on div "11135 - ELIS AFONCO ALVES DA ROCHA Endereço: Faz SERRA GRANDE 2( Rural) S/N Bai…" at bounding box center [217, 105] width 435 height 210
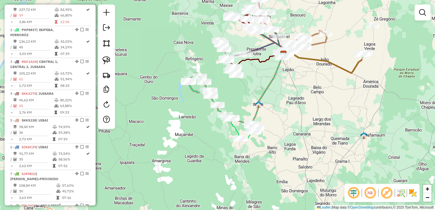
click at [247, 97] on div "Rota 2 - Placa PKP8817 11173 - GESSIVAN PEREIRA BASTOS Rota 2 - Placa PKP8817 1…" at bounding box center [217, 105] width 435 height 210
drag, startPoint x: 250, startPoint y: 91, endPoint x: 245, endPoint y: 119, distance: 28.2
click at [245, 118] on div "Janela de atendimento Grade de atendimento Capacidade Transportadoras Veículos …" at bounding box center [217, 105] width 435 height 210
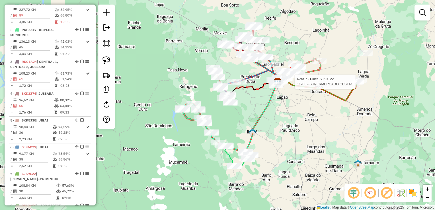
click at [354, 85] on div at bounding box center [356, 82] width 14 height 6
select select "*********"
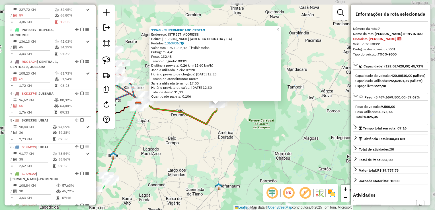
scroll to position [390, 0]
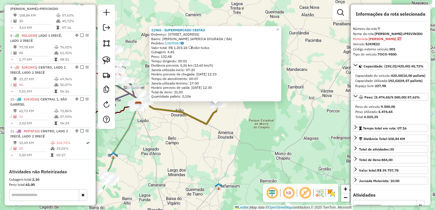
click at [287, 105] on div "11965 - SUPERMERCADO CESTAO Endereço: Avenida Irece 4 Bairro: SOARES (AMERICA D…" at bounding box center [217, 105] width 435 height 210
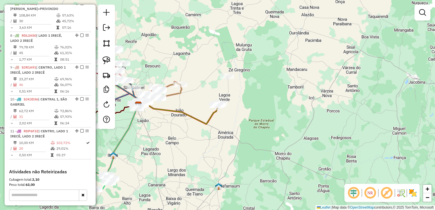
drag, startPoint x: 257, startPoint y: 109, endPoint x: 287, endPoint y: 106, distance: 30.3
click at [291, 108] on div "Janela de atendimento Grade de atendimento Capacidade Transportadoras Veículos …" at bounding box center [217, 105] width 435 height 210
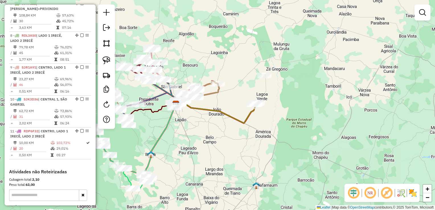
drag, startPoint x: 242, startPoint y: 107, endPoint x: 285, endPoint y: 108, distance: 42.1
click at [285, 108] on div "Rota 7 - Placa SJK9E22 11965 - SUPERMERCADO CESTAO Janela de atendimento Grade …" at bounding box center [217, 105] width 435 height 210
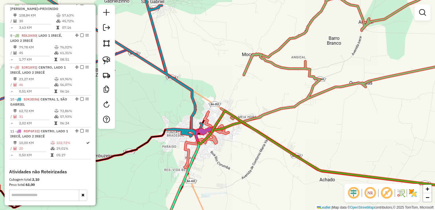
drag, startPoint x: 232, startPoint y: 73, endPoint x: 246, endPoint y: 65, distance: 16.1
click at [246, 65] on div "Rota 7 - Placa SJK9E22 11965 - SUPERMERCADO CESTAO Janela de atendimento Grade …" at bounding box center [217, 105] width 435 height 210
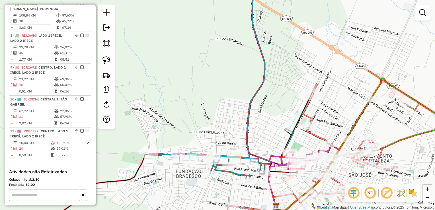
drag, startPoint x: 221, startPoint y: 102, endPoint x: 208, endPoint y: 64, distance: 40.6
click at [209, 65] on div "Rota 7 - Placa SJK9E22 11965 - SUPERMERCADO CESTAO Janela de atendimento Grade …" at bounding box center [217, 105] width 435 height 210
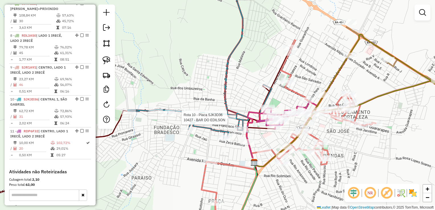
select select "*********"
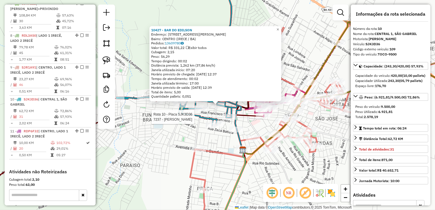
scroll to position [460, 0]
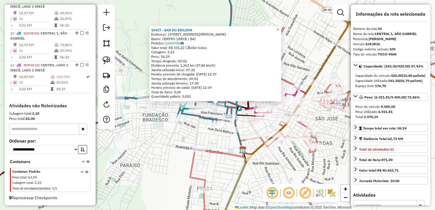
click at [186, 139] on div "10427 - BAR DO EDILSON Endereço: AV TERTULIANO CAMBUI 268 Bairro: CENTRO (IRECE…" at bounding box center [217, 105] width 435 height 210
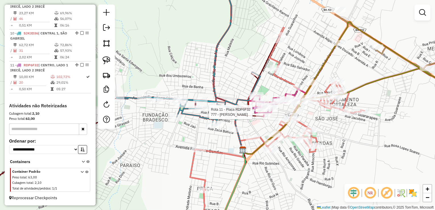
select select "*********"
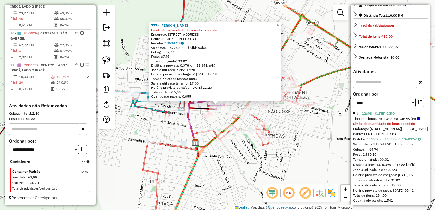
scroll to position [142, 0]
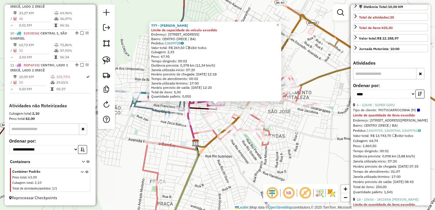
click at [287, 149] on div "777 - JOSE ADAILTON DUARTE Limite de capacidade do veículo excedido Endereço: R…" at bounding box center [217, 105] width 435 height 210
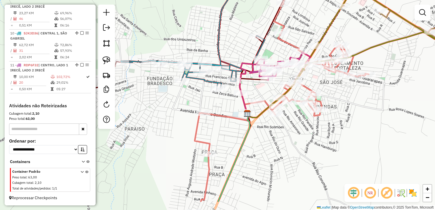
drag, startPoint x: 278, startPoint y: 158, endPoint x: 303, endPoint y: 127, distance: 39.8
click at [332, 127] on div "Janela de atendimento Grade de atendimento Capacidade Transportadoras Veículos …" at bounding box center [217, 105] width 435 height 210
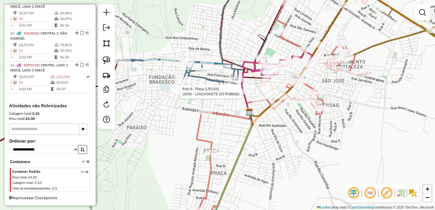
select select "*********"
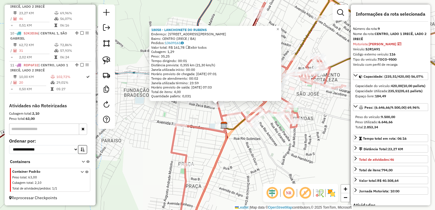
scroll to position [454, 0]
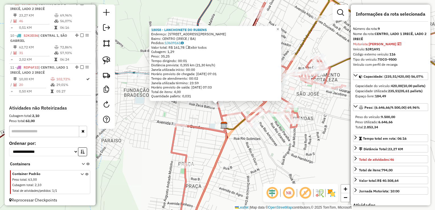
click at [236, 109] on div "18058 - LANCHONETE DO RUBENS Endereço: AVENIDA CORONEL TERENCIO DOURA 340 Bairr…" at bounding box center [217, 105] width 435 height 210
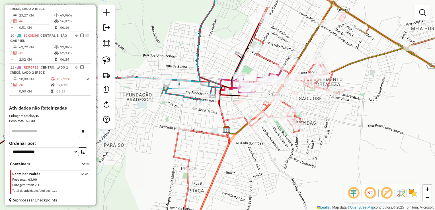
drag, startPoint x: 240, startPoint y: 105, endPoint x: 243, endPoint y: 109, distance: 5.2
click at [243, 109] on div "Janela de atendimento Grade de atendimento Capacidade Transportadoras Veículos …" at bounding box center [217, 105] width 435 height 210
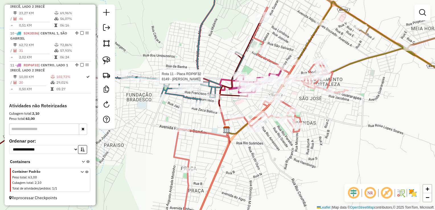
select select "*********"
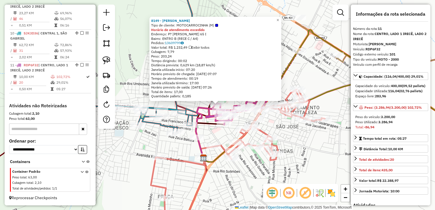
click at [267, 128] on div "8149 - EUCLEBSON CELESTINO DOS SANTOS Tipo de cliente: MOTOCARROCINHA (M) Horár…" at bounding box center [217, 105] width 435 height 210
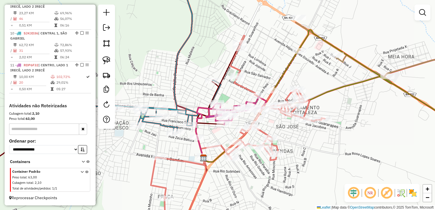
drag, startPoint x: 275, startPoint y: 128, endPoint x: 312, endPoint y: 142, distance: 38.7
click at [312, 142] on div "8149 - EUCLEBSON CELESTINO DOS SANTOS Tipo de cliente: MOTOCARROCINHA (M) Horár…" at bounding box center [217, 105] width 435 height 210
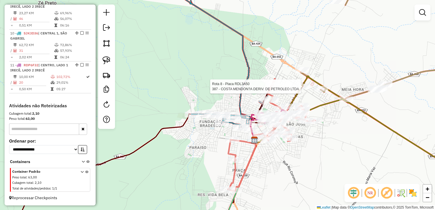
select select "*********"
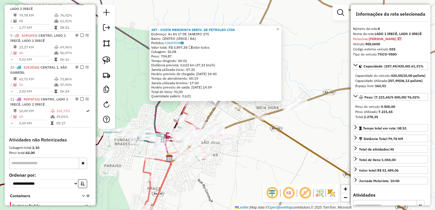
click at [280, 133] on icon at bounding box center [337, 158] width 281 height 129
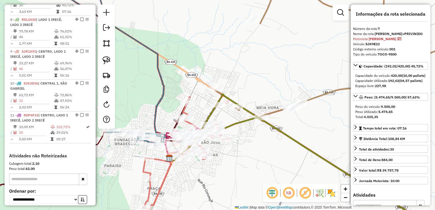
scroll to position [390, 0]
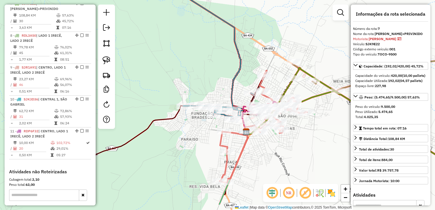
drag, startPoint x: 351, startPoint y: 110, endPoint x: 341, endPoint y: 106, distance: 11.2
click at [364, 104] on hb-router-mapa "Informações da Sessão 978985 - 14/08/2025 Criação: 13/08/2025 17:34 Depósito: D…" at bounding box center [217, 105] width 435 height 210
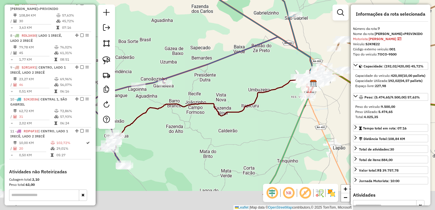
drag, startPoint x: 236, startPoint y: 96, endPoint x: 263, endPoint y: 79, distance: 32.2
click at [263, 79] on div "Janela de atendimento Grade de atendimento Capacidade Transportadoras Veículos …" at bounding box center [217, 105] width 435 height 210
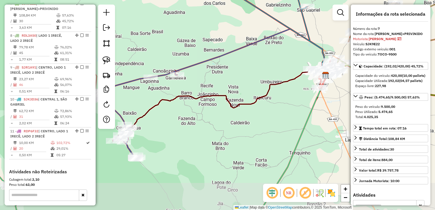
drag, startPoint x: 244, startPoint y: 83, endPoint x: 305, endPoint y: 70, distance: 62.6
click at [305, 70] on div "Janela de atendimento Grade de atendimento Capacidade Transportadoras Veículos …" at bounding box center [217, 105] width 435 height 210
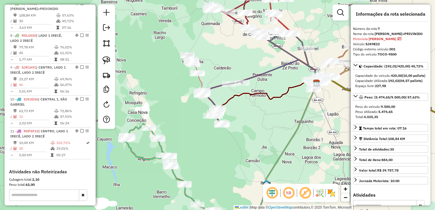
drag, startPoint x: 221, startPoint y: 74, endPoint x: 225, endPoint y: 93, distance: 19.6
click at [230, 92] on div "Rota 6 - Placa SJK6C29 5369 - RANGO DO BIZINHO Janela de atendimento Grade de a…" at bounding box center [217, 105] width 435 height 210
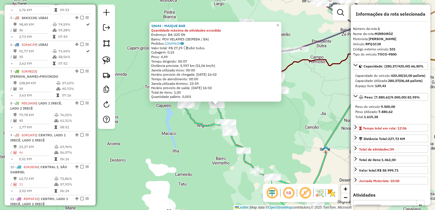
scroll to position [220, 0]
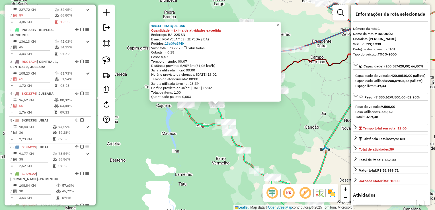
click at [256, 128] on div "18644 - MAIQUE BAR Quantidade máxima de atividades excedida Endereço: BA-225 SN…" at bounding box center [217, 105] width 435 height 210
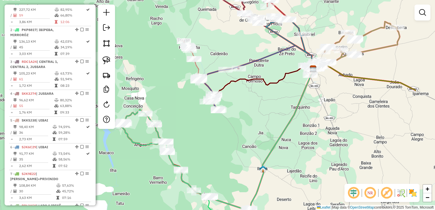
drag, startPoint x: 268, startPoint y: 125, endPoint x: 201, endPoint y: 153, distance: 72.2
click at [201, 153] on div "Janela de atendimento Grade de atendimento Capacidade Transportadoras Veículos …" at bounding box center [217, 105] width 435 height 210
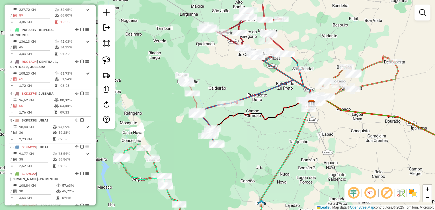
drag, startPoint x: 232, startPoint y: 133, endPoint x: 233, endPoint y: 153, distance: 19.7
click at [233, 153] on div "Janela de atendimento Grade de atendimento Capacidade Transportadoras Veículos …" at bounding box center [217, 105] width 435 height 210
drag, startPoint x: 233, startPoint y: 161, endPoint x: 258, endPoint y: 104, distance: 61.9
click at [258, 104] on div "Janela de atendimento Grade de atendimento Capacidade Transportadoras Veículos …" at bounding box center [217, 105] width 435 height 210
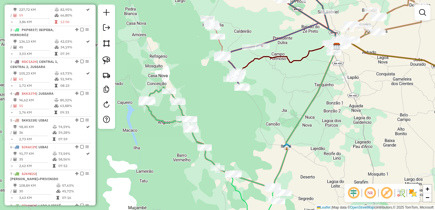
drag, startPoint x: 244, startPoint y: 128, endPoint x: 277, endPoint y: 98, distance: 43.5
click at [277, 98] on div "Janela de atendimento Grade de atendimento Capacidade Transportadoras Veículos …" at bounding box center [217, 105] width 435 height 210
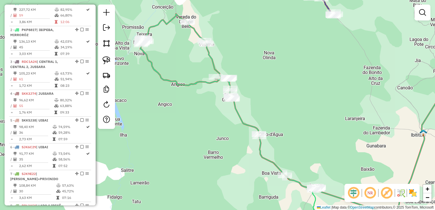
drag, startPoint x: 254, startPoint y: 90, endPoint x: 246, endPoint y: 67, distance: 23.8
click at [246, 67] on div "Janela de atendimento Grade de atendimento Capacidade Transportadoras Veículos …" at bounding box center [217, 105] width 435 height 210
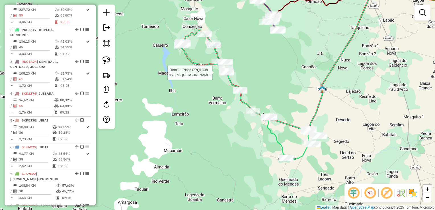
select select "*********"
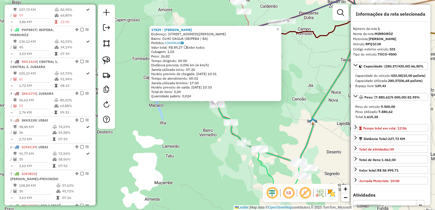
click at [269, 128] on div "17839 - MERCADINHO EDUARDA Endereço: RUA IZIDIO BENTO 218 Bairro: OLHO DAGUA (I…" at bounding box center [217, 105] width 435 height 210
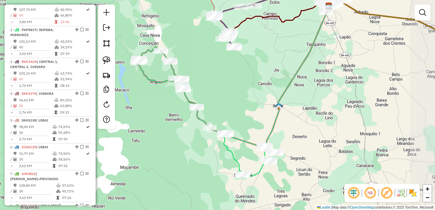
drag, startPoint x: 271, startPoint y: 133, endPoint x: 236, endPoint y: 120, distance: 37.4
click at [236, 120] on div "Janela de atendimento Grade de atendimento Capacidade Transportadoras Veículos …" at bounding box center [217, 105] width 435 height 210
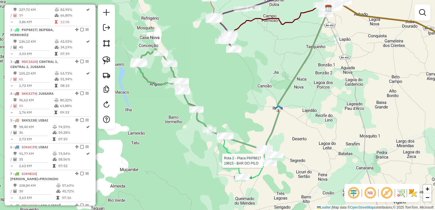
select select "*********"
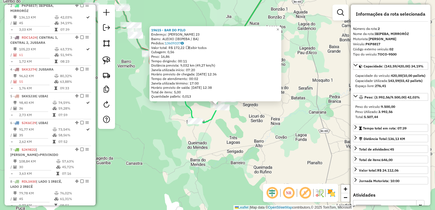
scroll to position [247, 0]
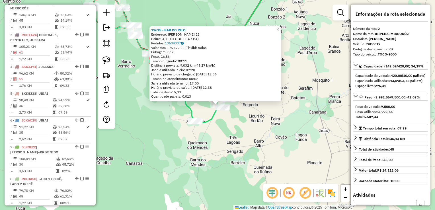
click at [260, 138] on div "19615 - BAR DO PILO Endereço: Fazenda Pereiras 23 Bairro: ALEIXO (IBIPEBA / BA)…" at bounding box center [217, 105] width 435 height 210
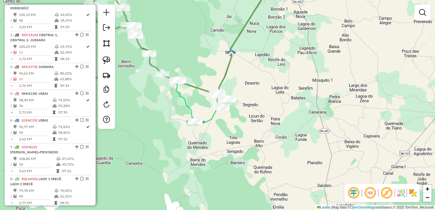
drag, startPoint x: 258, startPoint y: 121, endPoint x: 263, endPoint y: 172, distance: 51.5
click at [263, 172] on div "19615 - BAR DO PILO Endereço: Fazenda Pereiras 23 Bairro: ALEIXO (IBIPEBA / BA)…" at bounding box center [217, 105] width 435 height 210
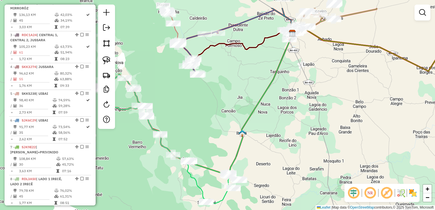
drag, startPoint x: 264, startPoint y: 155, endPoint x: 221, endPoint y: 147, distance: 43.6
click at [260, 164] on div "Janela de atendimento Grade de atendimento Capacidade Transportadoras Veículos …" at bounding box center [217, 105] width 435 height 210
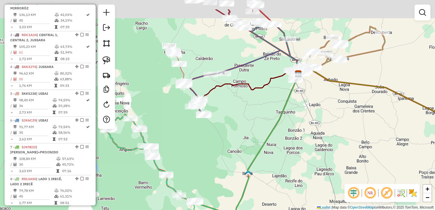
drag, startPoint x: 217, startPoint y: 135, endPoint x: 213, endPoint y: 146, distance: 11.8
click at [221, 152] on div "Janela de atendimento Grade de atendimento Capacidade Transportadoras Veículos …" at bounding box center [217, 105] width 435 height 210
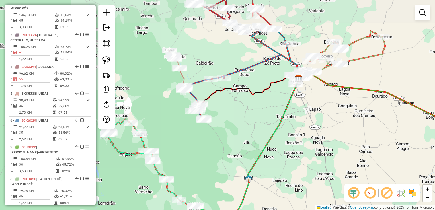
click at [195, 121] on div "Janela de atendimento Grade de atendimento Capacidade Transportadoras Veículos …" at bounding box center [217, 105] width 435 height 210
select select "*********"
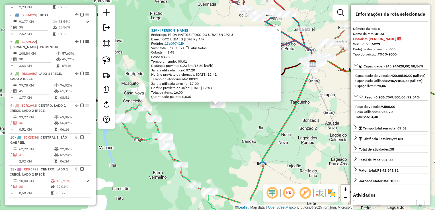
scroll to position [364, 0]
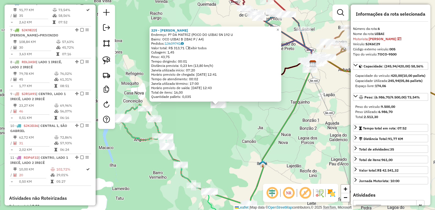
click at [239, 120] on div "329 - JOAO ADRIANO OLIVEIRA CARDOSO Endereço: P? DA MATRIZ (POCO DO UIBAI SN 19…" at bounding box center [217, 105] width 435 height 210
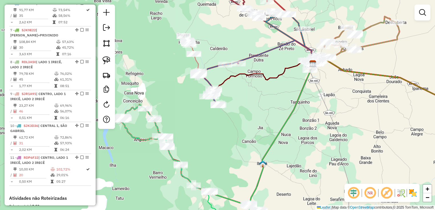
drag, startPoint x: 246, startPoint y: 118, endPoint x: 263, endPoint y: 136, distance: 24.8
click at [263, 136] on div "329 - JOAO ADRIANO OLIVEIRA CARDOSO Endereço: P? DA MATRIZ (POCO DO UIBAI SN 19…" at bounding box center [217, 105] width 435 height 210
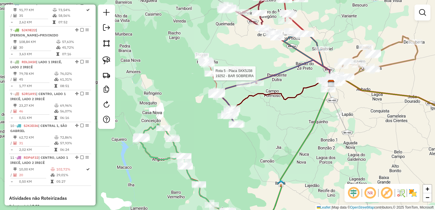
select select "*********"
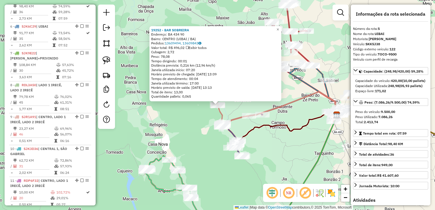
scroll to position [337, 0]
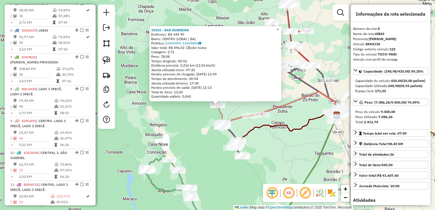
click at [234, 108] on div "19252 - BAR SOBREIRA Endereço: BA 434 90 Bairro: CENTRO (UIBAI / BA) Pedidos: 1…" at bounding box center [217, 105] width 435 height 210
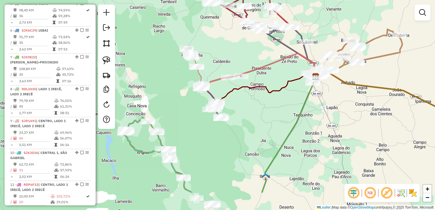
drag, startPoint x: 260, startPoint y: 149, endPoint x: 239, endPoint y: 110, distance: 44.9
click at [239, 110] on div "Janela de atendimento Grade de atendimento Capacidade Transportadoras Veículos …" at bounding box center [217, 105] width 435 height 210
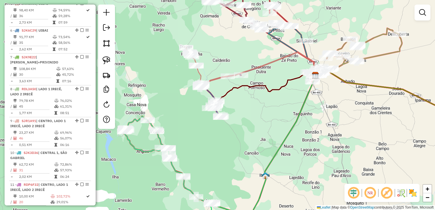
drag, startPoint x: 320, startPoint y: 98, endPoint x: 296, endPoint y: 120, distance: 32.4
click at [296, 120] on div "Janela de atendimento Grade de atendimento Capacidade Transportadoras Veículos …" at bounding box center [217, 105] width 435 height 210
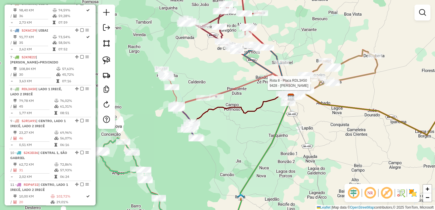
select select "*********"
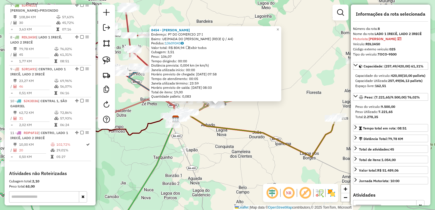
scroll to position [422, 0]
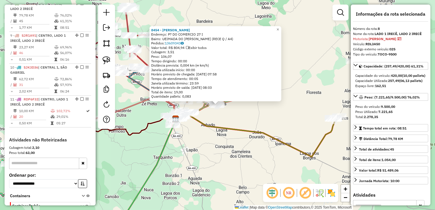
click at [254, 118] on div "8454 - IVONE SOUZA SANTIAGO Endereço: P? DO COMERCIO 27 I Bairro: UEIMADA DO FL…" at bounding box center [217, 105] width 435 height 210
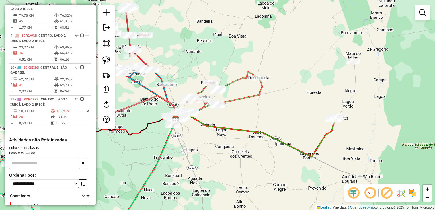
drag, startPoint x: 246, startPoint y: 120, endPoint x: 300, endPoint y: 83, distance: 65.8
click at [299, 83] on div "8454 - IVONE SOUZA SANTIAGO Endereço: P? DO COMERCIO 27 I Bairro: UEIMADA DO FL…" at bounding box center [217, 105] width 435 height 210
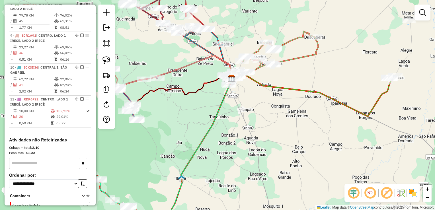
drag, startPoint x: 233, startPoint y: 178, endPoint x: 243, endPoint y: 127, distance: 52.1
click at [243, 127] on div "Janela de atendimento Grade de atendimento Capacidade Transportadoras Veículos …" at bounding box center [217, 105] width 435 height 210
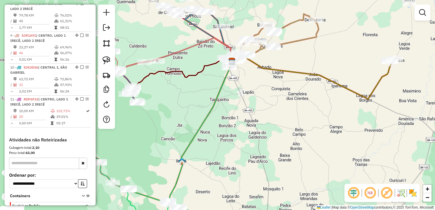
drag, startPoint x: 215, startPoint y: 128, endPoint x: 217, endPoint y: 139, distance: 11.0
click at [205, 159] on div "Janela de atendimento Grade de atendimento Capacidade Transportadoras Veículos …" at bounding box center [217, 105] width 435 height 210
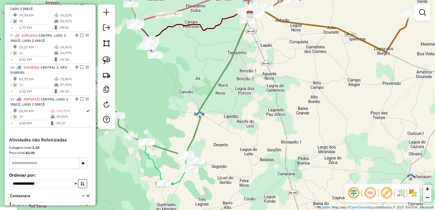
drag, startPoint x: 238, startPoint y: 129, endPoint x: 255, endPoint y: 87, distance: 45.4
click at [255, 87] on div "Janela de atendimento Grade de atendimento Capacidade Transportadoras Veículos …" at bounding box center [217, 105] width 435 height 210
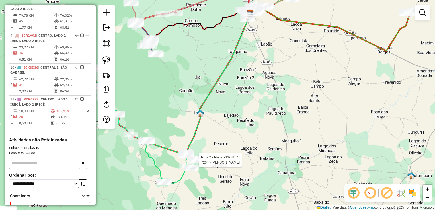
select select "*********"
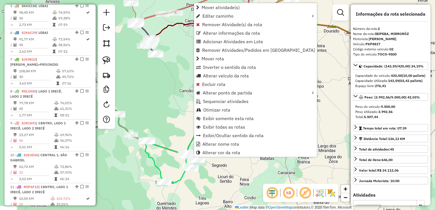
scroll to position [247, 0]
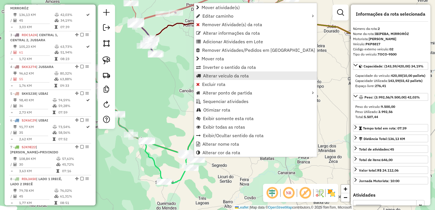
click at [208, 77] on span "Alterar veículo da rota" at bounding box center [226, 75] width 46 height 5
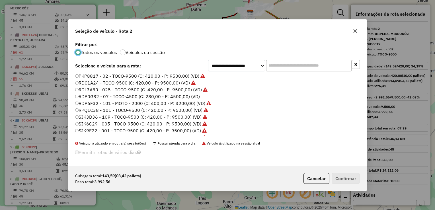
scroll to position [67, 0]
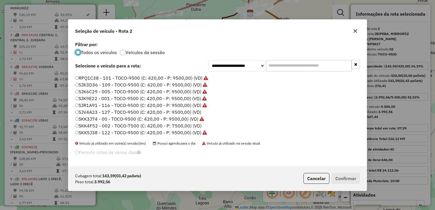
click at [100, 126] on label "SKK4F52 - 002 - TOCO-7500 (C: 420,00 - P: 7500,00) (VD)" at bounding box center [138, 125] width 126 height 7
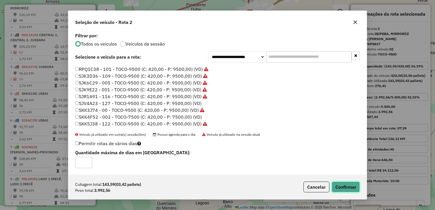
click at [341, 186] on button "Confirmar" at bounding box center [346, 187] width 28 height 11
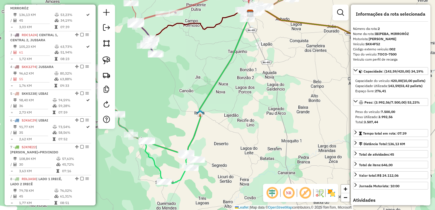
drag, startPoint x: 198, startPoint y: 65, endPoint x: 199, endPoint y: 72, distance: 7.2
click at [198, 67] on div "Janela de atendimento Grade de atendimento Capacidade Transportadoras Veículos …" at bounding box center [217, 105] width 435 height 210
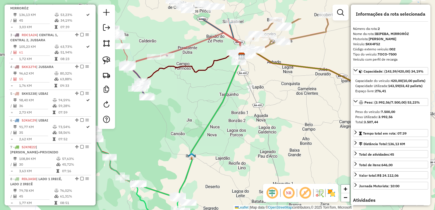
drag, startPoint x: 252, startPoint y: 69, endPoint x: 238, endPoint y: 119, distance: 51.5
click at [236, 128] on div "Janela de atendimento Grade de atendimento Capacidade Transportadoras Veículos …" at bounding box center [217, 105] width 435 height 210
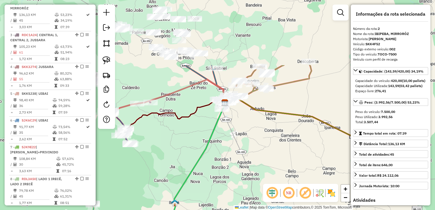
drag, startPoint x: 242, startPoint y: 114, endPoint x: 242, endPoint y: 127, distance: 12.6
click at [242, 129] on div "Janela de atendimento Grade de atendimento Capacidade Transportadoras Veículos …" at bounding box center [217, 105] width 435 height 210
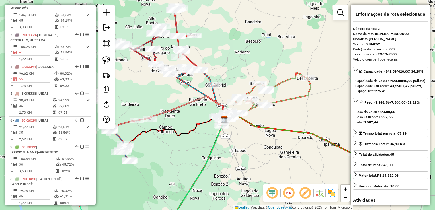
click at [261, 98] on div "Janela de atendimento Grade de atendimento Capacidade Transportadoras Veículos …" at bounding box center [217, 105] width 435 height 210
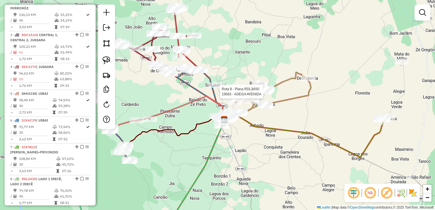
select select "*********"
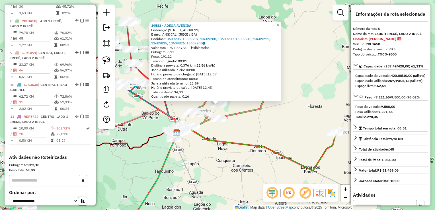
scroll to position [422, 0]
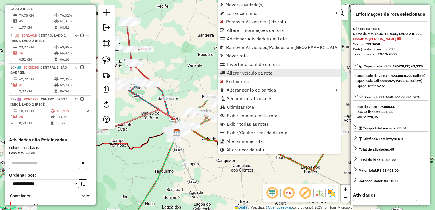
click at [238, 69] on link "Alterar veículo da rota" at bounding box center [279, 73] width 123 height 9
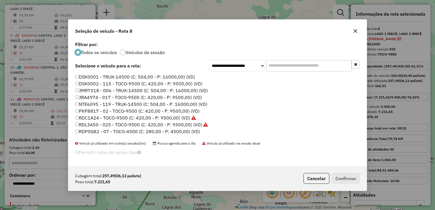
scroll to position [3, 2]
drag, startPoint x: 96, startPoint y: 111, endPoint x: 215, endPoint y: 135, distance: 121.4
click at [96, 112] on label "PKP8817 - 02 - TOCO-9500 (C: 420,00 - P: 9500,00) (VD)" at bounding box center [137, 111] width 124 height 7
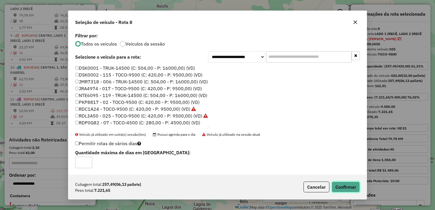
click at [350, 183] on button "Confirmar" at bounding box center [346, 187] width 28 height 11
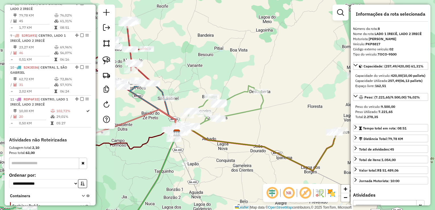
drag, startPoint x: 254, startPoint y: 128, endPoint x: 283, endPoint y: 118, distance: 31.1
click at [283, 118] on div "Janela de atendimento Grade de atendimento Capacidade Transportadoras Veículos …" at bounding box center [217, 105] width 435 height 210
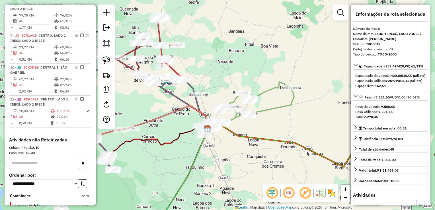
drag, startPoint x: 264, startPoint y: 94, endPoint x: 264, endPoint y: 101, distance: 6.5
click at [265, 100] on div "Janela de atendimento Grade de atendimento Capacidade Transportadoras Veículos …" at bounding box center [217, 105] width 435 height 210
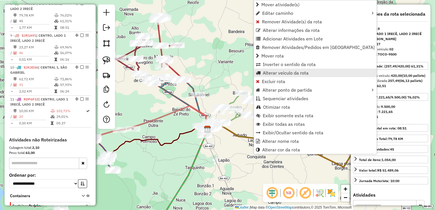
click at [270, 73] on span "Alterar veículo da rota" at bounding box center [286, 73] width 46 height 5
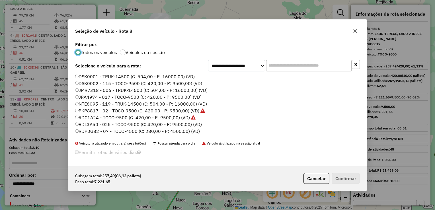
scroll to position [0, 0]
click at [98, 125] on label "RDL3A50 - 025 - TOCO-9500 (C: 420,00 - P: 9500,00) (VD)" at bounding box center [138, 124] width 127 height 7
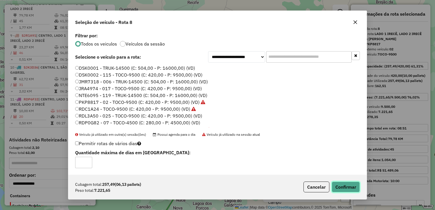
click at [337, 186] on button "Confirmar" at bounding box center [346, 187] width 28 height 11
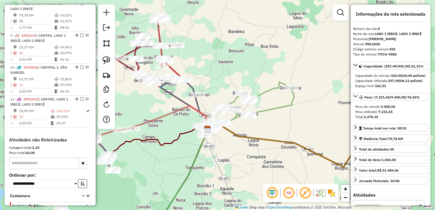
drag, startPoint x: 279, startPoint y: 71, endPoint x: 292, endPoint y: 45, distance: 29.9
click at [292, 45] on div "Janela de atendimento Grade de atendimento Capacidade Transportadoras Veículos …" at bounding box center [217, 105] width 435 height 210
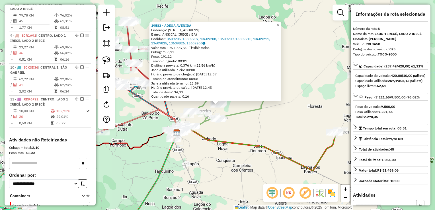
click at [262, 122] on div "19583 - ADEGA AVENIDA Endereço: AVENIDA IRECE 140 Bairro: ANGICAL (IRECE / BA) …" at bounding box center [217, 105] width 435 height 210
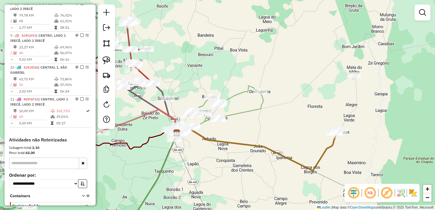
drag, startPoint x: 257, startPoint y: 126, endPoint x: 289, endPoint y: 83, distance: 53.6
click at [289, 83] on div "19583 - ADEGA AVENIDA Endereço: AVENIDA IRECE 140 Bairro: ANGICAL (IRECE / BA) …" at bounding box center [217, 105] width 435 height 210
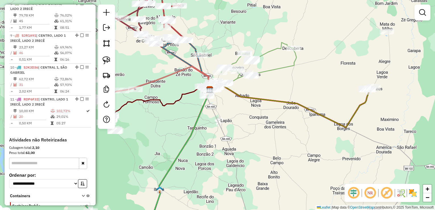
drag, startPoint x: 257, startPoint y: 125, endPoint x: 300, endPoint y: 49, distance: 87.5
click at [299, 50] on div "Janela de atendimento Grade de atendimento Capacidade Transportadoras Veículos …" at bounding box center [217, 105] width 435 height 210
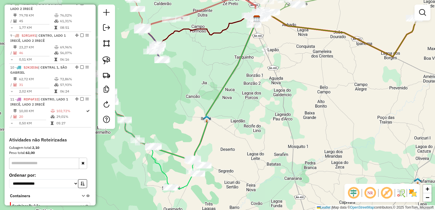
drag, startPoint x: 233, startPoint y: 143, endPoint x: 237, endPoint y: 144, distance: 3.5
click at [237, 160] on div "Janela de atendimento Grade de atendimento Capacidade Transportadoras Veículos …" at bounding box center [217, 105] width 435 height 210
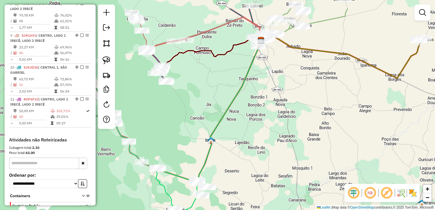
drag, startPoint x: 241, startPoint y: 131, endPoint x: 246, endPoint y: 161, distance: 30.0
click at [246, 161] on div "Janela de atendimento Grade de atendimento Capacidade Transportadoras Veículos …" at bounding box center [217, 105] width 435 height 210
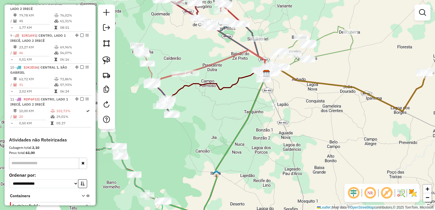
drag, startPoint x: 225, startPoint y: 122, endPoint x: 220, endPoint y: 153, distance: 31.7
click at [220, 162] on div "Janela de atendimento Grade de atendimento Capacidade Transportadoras Veículos …" at bounding box center [217, 105] width 435 height 210
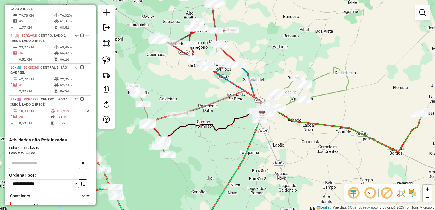
drag, startPoint x: 189, startPoint y: 100, endPoint x: 200, endPoint y: 138, distance: 39.4
click at [200, 138] on div "Rota 6 - Placa SJK6C29 13575 - ADEGA DO PIETRO Janela de atendimento Grade de a…" at bounding box center [217, 105] width 435 height 210
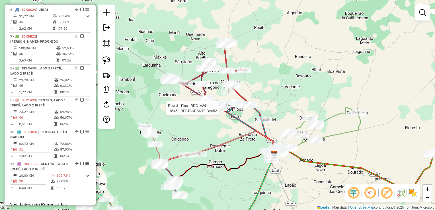
select select "*********"
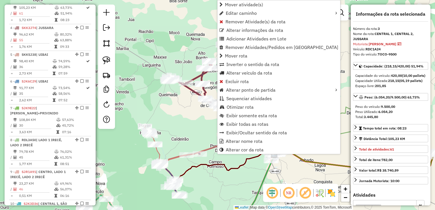
scroll to position [279, 0]
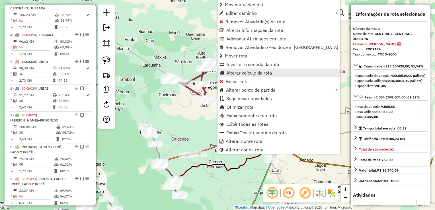
click at [239, 71] on span "Alterar veículo da rota" at bounding box center [249, 73] width 46 height 5
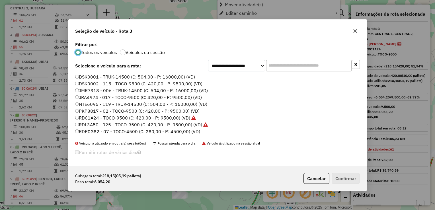
scroll to position [3, 2]
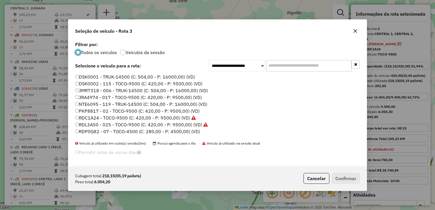
click at [84, 109] on label "PKP8817 - 02 - TOCO-9500 (C: 420,00 - P: 9500,00) (VD)" at bounding box center [137, 111] width 124 height 7
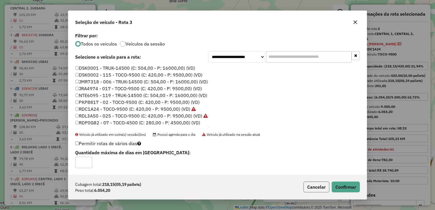
click at [306, 190] on button "Cancelar" at bounding box center [316, 187] width 26 height 11
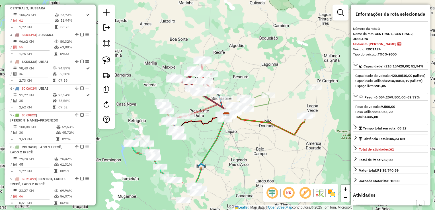
drag, startPoint x: 232, startPoint y: 180, endPoint x: 196, endPoint y: 132, distance: 60.0
click at [196, 132] on div "Janela de atendimento Grade de atendimento Capacidade Transportadoras Veículos …" at bounding box center [217, 105] width 435 height 210
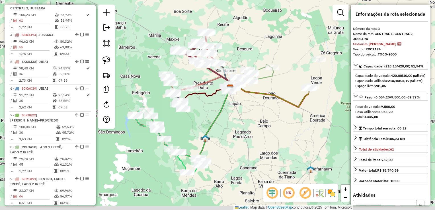
drag, startPoint x: 213, startPoint y: 182, endPoint x: 217, endPoint y: 154, distance: 27.9
click at [217, 154] on div "Janela de atendimento Grade de atendimento Capacidade Transportadoras Veículos …" at bounding box center [217, 105] width 435 height 210
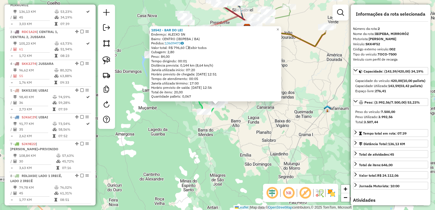
scroll to position [247, 0]
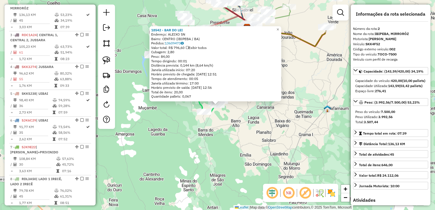
click at [218, 116] on div "18542 - BAR DO LEI Endereço: ALEIXO SN Bairro: CENTRO (IBIPEBA / BA) Pedidos: 1…" at bounding box center [217, 105] width 435 height 210
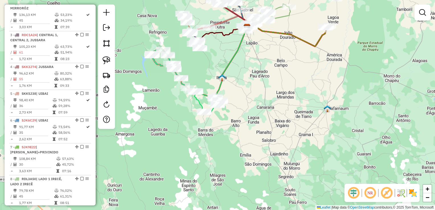
click at [236, 104] on div "Rota 2 - Placa SKK4F52 18542 - BAR DO LEI Janela de atendimento Grade de atendi…" at bounding box center [217, 105] width 435 height 210
drag, startPoint x: 242, startPoint y: 91, endPoint x: 242, endPoint y: 124, distance: 33.3
click at [242, 124] on div "Janela de atendimento Grade de atendimento Capacidade Transportadoras Veículos …" at bounding box center [217, 105] width 435 height 210
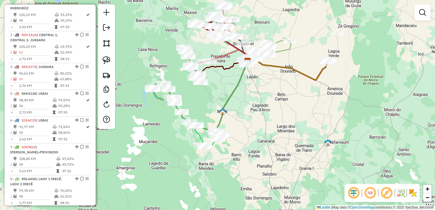
drag, startPoint x: 219, startPoint y: 92, endPoint x: 207, endPoint y: 131, distance: 41.4
click at [208, 131] on div "Janela de atendimento Grade de atendimento Capacidade Transportadoras Veículos …" at bounding box center [217, 105] width 435 height 210
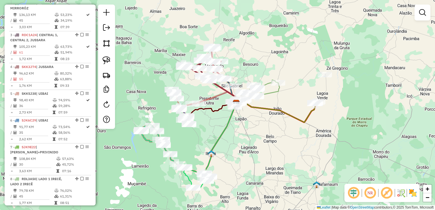
drag, startPoint x: 192, startPoint y: 81, endPoint x: 199, endPoint y: 95, distance: 16.1
click at [199, 95] on div "Rota 3 - Placa RDC1A24 18545 - RESTAURANTE BA052 Janela de atendimento Grade de…" at bounding box center [217, 105] width 435 height 210
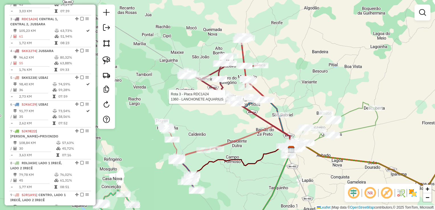
select select "*********"
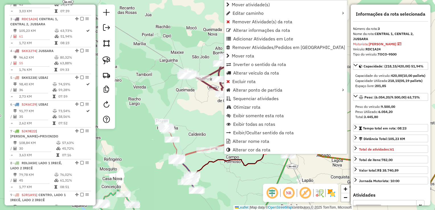
scroll to position [279, 0]
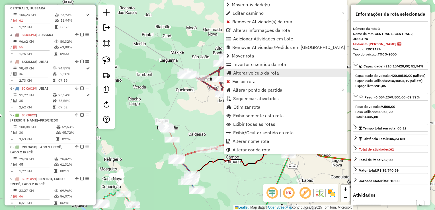
click at [231, 72] on link "Alterar veículo da rota" at bounding box center [285, 73] width 123 height 9
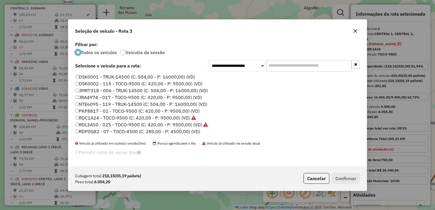
scroll to position [3, 2]
drag, startPoint x: 97, startPoint y: 109, endPoint x: 155, endPoint y: 121, distance: 59.0
click at [97, 110] on label "PKP8817 - 02 - TOCO-9500 (C: 420,00 - P: 9500,00) (VD)" at bounding box center [137, 111] width 124 height 7
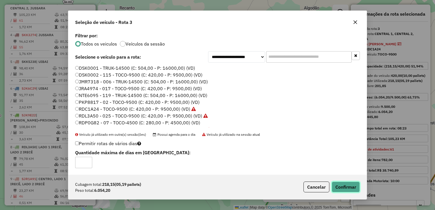
click at [342, 182] on button "Confirmar" at bounding box center [346, 187] width 28 height 11
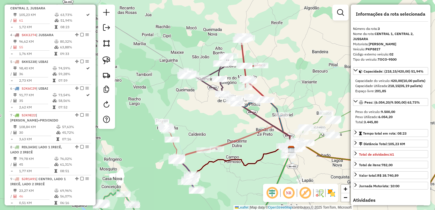
click at [232, 131] on div "Janela de atendimento Grade de atendimento Capacidade Transportadoras Veículos …" at bounding box center [217, 105] width 435 height 210
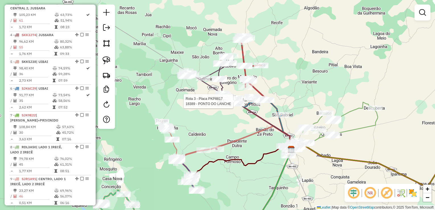
select select "*********"
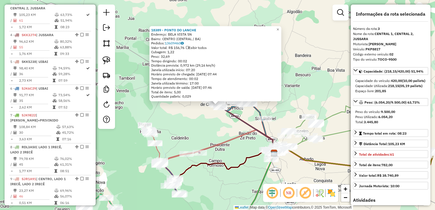
click at [203, 124] on div "18389 - PONTO DO LANCHE Endereço: BELA VISTA SN Bairro: CENTRO (CENTRAL / BA) P…" at bounding box center [217, 105] width 435 height 210
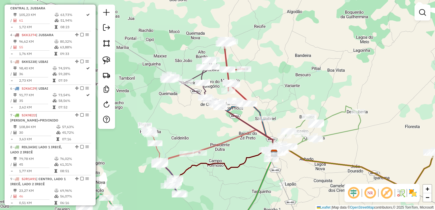
drag, startPoint x: 203, startPoint y: 125, endPoint x: 194, endPoint y: 114, distance: 14.2
click at [194, 114] on div "Janela de atendimento Grade de atendimento Capacidade Transportadoras Veículos …" at bounding box center [217, 105] width 435 height 210
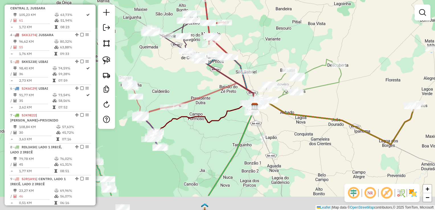
drag, startPoint x: 281, startPoint y: 162, endPoint x: 262, endPoint y: 93, distance: 72.4
click at [262, 93] on div "Janela de atendimento Grade de atendimento Capacidade Transportadoras Veículos …" at bounding box center [217, 105] width 435 height 210
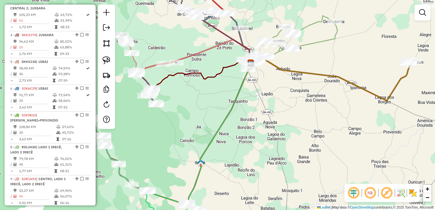
drag, startPoint x: 227, startPoint y: 147, endPoint x: 252, endPoint y: 96, distance: 57.2
click at [252, 96] on div "Janela de atendimento Grade de atendimento Capacidade Transportadoras Veículos …" at bounding box center [217, 105] width 435 height 210
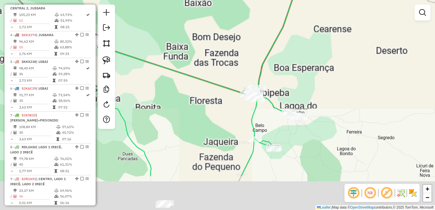
drag, startPoint x: 189, startPoint y: 168, endPoint x: 233, endPoint y: 101, distance: 80.0
click at [232, 103] on div "Janela de atendimento Grade de atendimento Capacidade Transportadoras Veículos …" at bounding box center [217, 105] width 435 height 210
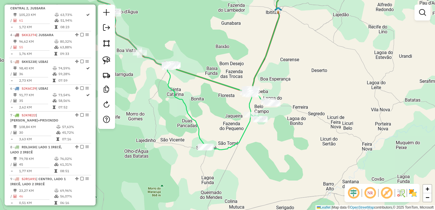
click at [196, 128] on icon at bounding box center [220, 107] width 106 height 86
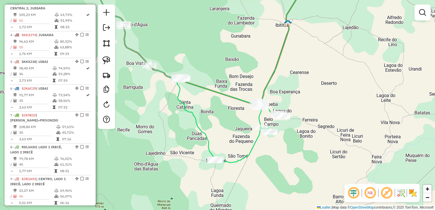
drag, startPoint x: 209, startPoint y: 116, endPoint x: 201, endPoint y: 108, distance: 10.5
click at [201, 108] on div "Janela de atendimento Grade de atendimento Capacidade Transportadoras Veículos …" at bounding box center [217, 105] width 435 height 210
drag, startPoint x: 234, startPoint y: 135, endPoint x: 264, endPoint y: 147, distance: 32.7
click at [265, 149] on div "Janela de atendimento Grade de atendimento Capacidade Transportadoras Veículos …" at bounding box center [217, 105] width 435 height 210
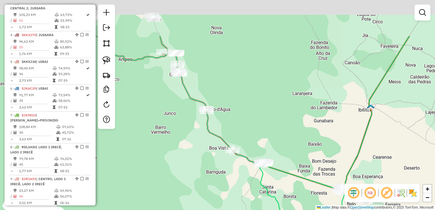
drag, startPoint x: 231, startPoint y: 91, endPoint x: 267, endPoint y: 145, distance: 65.3
click at [267, 145] on div "Janela de atendimento Grade de atendimento Capacidade Transportadoras Veículos …" at bounding box center [217, 105] width 435 height 210
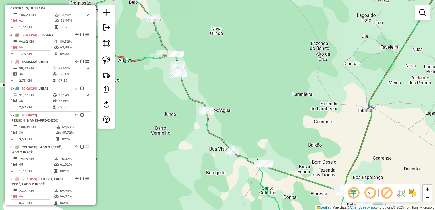
drag, startPoint x: 217, startPoint y: 60, endPoint x: 333, endPoint y: 144, distance: 143.1
click at [321, 143] on div "Rota 1 - Placa RPQ1C38 19586 - DISTRIBUIDORA ELITE Janela de atendimento Grade …" at bounding box center [217, 105] width 435 height 210
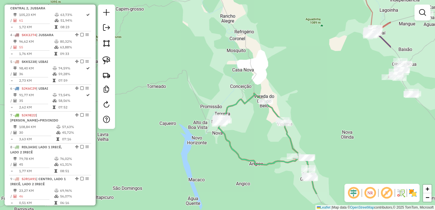
drag, startPoint x: 289, startPoint y: 100, endPoint x: 237, endPoint y: 79, distance: 55.9
click at [239, 80] on div "Janela de atendimento Grade de atendimento Capacidade Transportadoras Veículos …" at bounding box center [217, 105] width 435 height 210
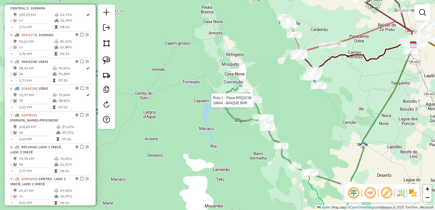
select select "*********"
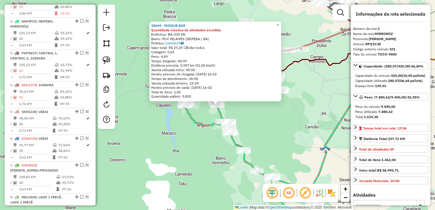
scroll to position [220, 0]
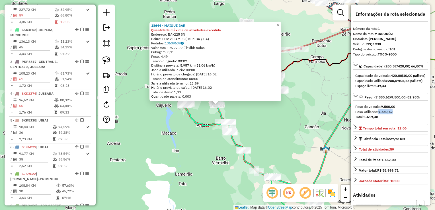
drag, startPoint x: 399, startPoint y: 122, endPoint x: 376, endPoint y: 122, distance: 23.1
click at [376, 114] on div "Peso Utilizado: 7.880,62" at bounding box center [390, 111] width 71 height 5
drag, startPoint x: 376, startPoint y: 122, endPoint x: 392, endPoint y: 159, distance: 39.5
click at [392, 153] on link "Total de atividades: 59" at bounding box center [390, 149] width 75 height 8
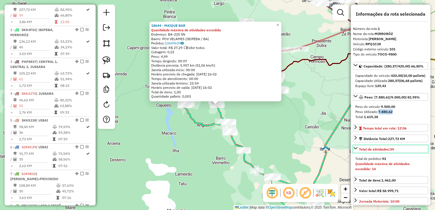
click at [377, 151] on span "Total de atividades: 59" at bounding box center [376, 149] width 35 height 4
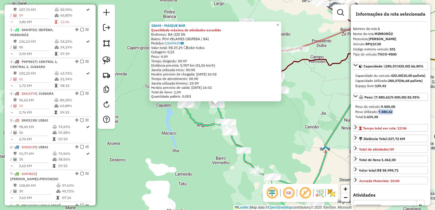
click at [276, 142] on div "18644 - MAIQUE BAR Quantidade máxima de atividades excedida Endereço: BA-225 SN…" at bounding box center [217, 105] width 435 height 210
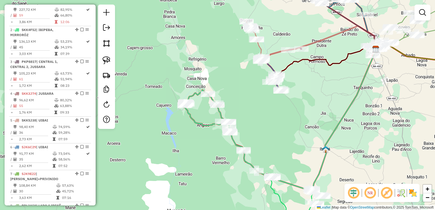
drag, startPoint x: 277, startPoint y: 153, endPoint x: 273, endPoint y: 119, distance: 33.8
click at [273, 120] on div "18644 - MAIQUE BAR Quantidade máxima de atividades excedida Endereço: BA-225 SN…" at bounding box center [217, 105] width 435 height 210
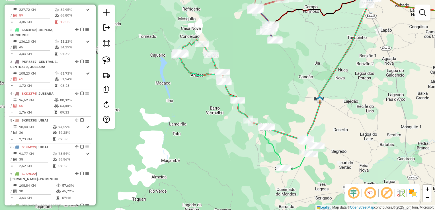
drag, startPoint x: 280, startPoint y: 130, endPoint x: 279, endPoint y: 118, distance: 12.3
click at [279, 118] on div "Janela de atendimento Grade de atendimento Capacidade Transportadoras Veículos …" at bounding box center [217, 105] width 435 height 210
select select "*********"
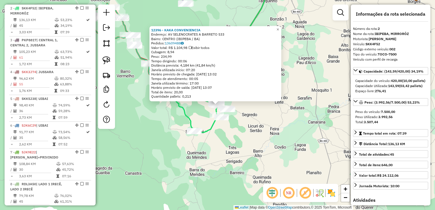
scroll to position [247, 0]
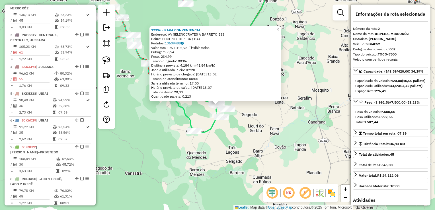
click at [279, 135] on div "12396 - KAKA CONVENIENCIA Endereço: AV SELENOCRATES A BARRETO 533 Bairro: CENTR…" at bounding box center [217, 105] width 435 height 210
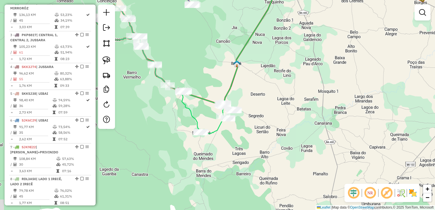
drag, startPoint x: 265, startPoint y: 133, endPoint x: 304, endPoint y: 140, distance: 39.5
click at [304, 140] on div "Janela de atendimento Grade de atendimento Capacidade Transportadoras Veículos …" at bounding box center [217, 105] width 435 height 210
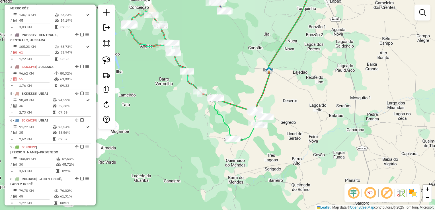
drag, startPoint x: 219, startPoint y: 83, endPoint x: 230, endPoint y: 92, distance: 15.2
click at [230, 92] on div "Rota 2 - Placa SKK4F52 12878 - MERCEARIA TEXEIRA Rota 2 - Placa SKK4F52 6373 - …" at bounding box center [217, 105] width 435 height 210
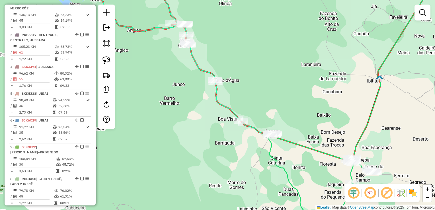
drag, startPoint x: 219, startPoint y: 82, endPoint x: 232, endPoint y: 92, distance: 16.8
click at [232, 92] on div "Janela de atendimento Grade de atendimento Capacidade Transportadoras Veículos …" at bounding box center [217, 105] width 435 height 210
drag, startPoint x: 234, startPoint y: 90, endPoint x: 232, endPoint y: 73, distance: 17.5
click at [232, 73] on div "Janela de atendimento Grade de atendimento Capacidade Transportadoras Veículos …" at bounding box center [217, 105] width 435 height 210
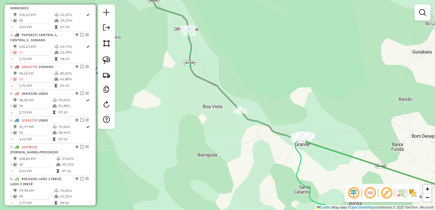
drag, startPoint x: 239, startPoint y: 90, endPoint x: 248, endPoint y: 115, distance: 25.8
click at [249, 114] on div "Janela de atendimento Grade de atendimento Capacidade Transportadoras Veículos …" at bounding box center [217, 105] width 435 height 210
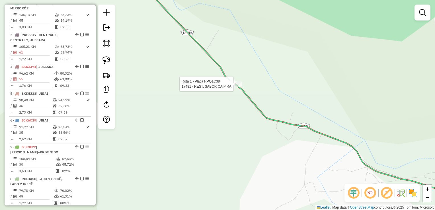
select select "*********"
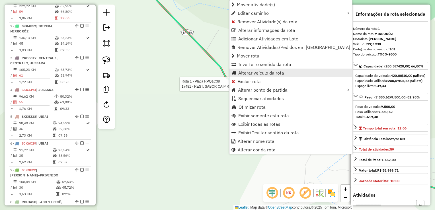
scroll to position [220, 0]
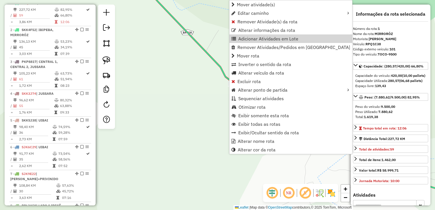
click at [198, 66] on div "Janela de atendimento Grade de atendimento Capacidade Transportadoras Veículos …" at bounding box center [217, 105] width 435 height 210
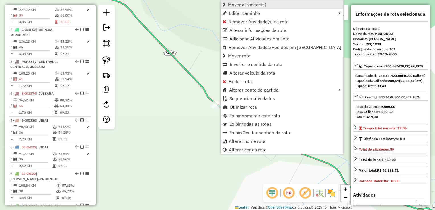
click at [240, 3] on span "Mover atividade(s)" at bounding box center [247, 4] width 38 height 5
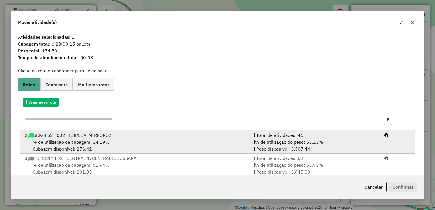
drag, startPoint x: 143, startPoint y: 139, endPoint x: 240, endPoint y: 162, distance: 99.9
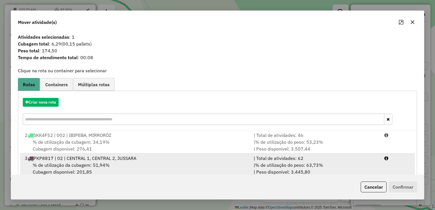
click at [143, 139] on div "% de utilização da cubagem: 34,19% Cubagem disponível: 276,41" at bounding box center [135, 146] width 229 height 14
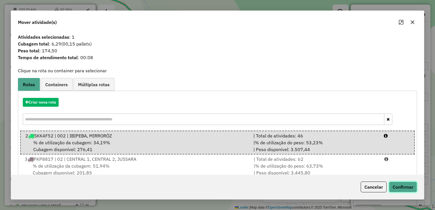
click at [398, 186] on button "Confirmar" at bounding box center [403, 187] width 28 height 11
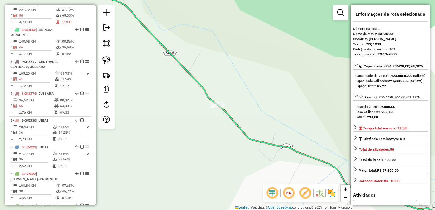
click at [285, 106] on div "Janela de atendimento Grade de atendimento Capacidade Transportadoras Veículos …" at bounding box center [217, 105] width 435 height 210
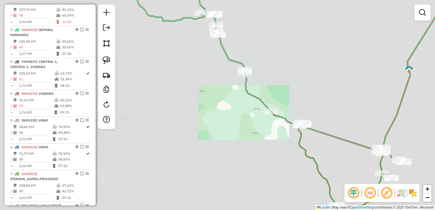
drag, startPoint x: 288, startPoint y: 81, endPoint x: 281, endPoint y: 73, distance: 10.5
click at [281, 73] on div "Janela de atendimento Grade de atendimento Capacidade Transportadoras Veículos …" at bounding box center [217, 105] width 435 height 210
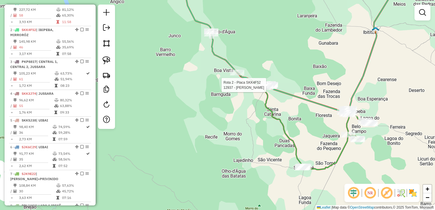
select select "*********"
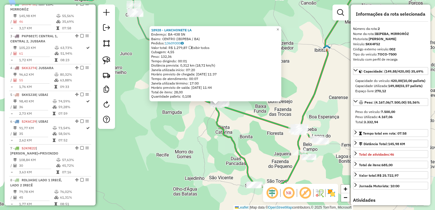
scroll to position [247, 0]
click at [261, 137] on div "18928 - LANCHONETE LA Endereço: BA-438 SN Bairro: CENTRO (IBIPEBA / BA) Pedidos…" at bounding box center [217, 105] width 435 height 210
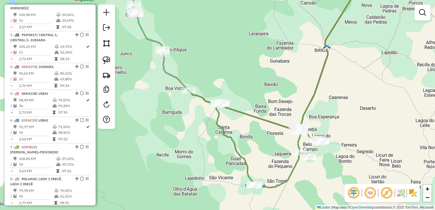
drag, startPoint x: 260, startPoint y: 137, endPoint x: 270, endPoint y: 155, distance: 20.5
click at [271, 155] on div "Janela de atendimento Grade de atendimento Capacidade Transportadoras Veículos …" at bounding box center [217, 105] width 435 height 210
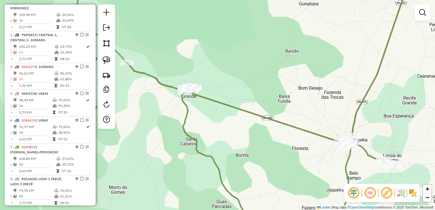
drag, startPoint x: 264, startPoint y: 110, endPoint x: 275, endPoint y: 127, distance: 20.9
click at [275, 127] on div "Janela de atendimento Grade de atendimento Capacidade Transportadoras Veículos …" at bounding box center [217, 105] width 435 height 210
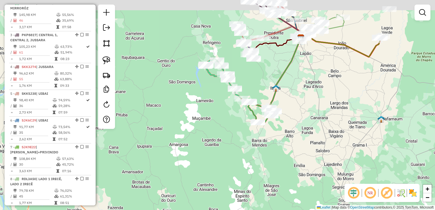
drag, startPoint x: 258, startPoint y: 68, endPoint x: 254, endPoint y: 78, distance: 11.1
click at [250, 92] on div "Janela de atendimento Grade de atendimento Capacidade Transportadoras Veículos …" at bounding box center [217, 105] width 435 height 210
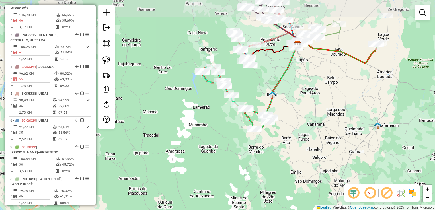
drag, startPoint x: 256, startPoint y: 84, endPoint x: 251, endPoint y: 99, distance: 16.3
click at [251, 99] on div "Janela de atendimento Grade de atendimento Capacidade Transportadoras Veículos …" at bounding box center [217, 105] width 435 height 210
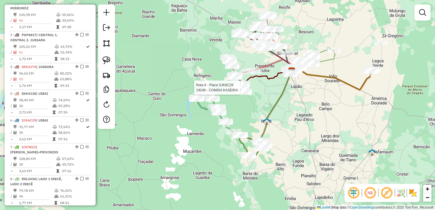
select select "*********"
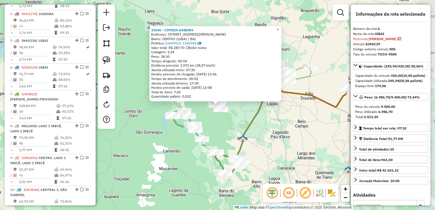
scroll to position [364, 0]
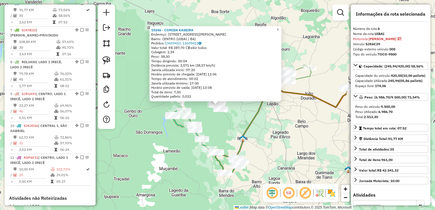
click at [235, 120] on div "19246 - COMIDA KASEIRA Endereço: Rua Juliana 80 Bairro: CENTRO (UIBAI / BA) Ped…" at bounding box center [217, 105] width 435 height 210
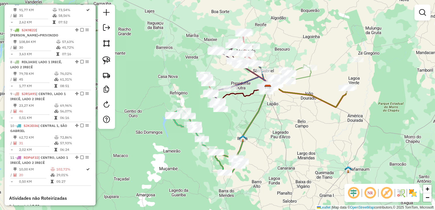
drag, startPoint x: 233, startPoint y: 115, endPoint x: 238, endPoint y: 125, distance: 10.8
click at [238, 125] on div "19246 - COMIDA KASEIRA Endereço: Rua Juliana 80 Bairro: CENTRO (UIBAI / BA) Ped…" at bounding box center [217, 105] width 435 height 210
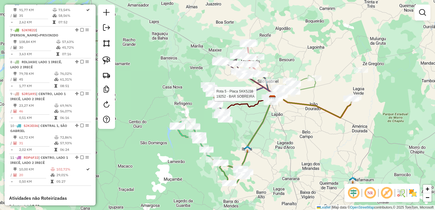
select select "*********"
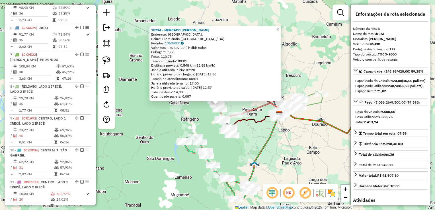
scroll to position [337, 0]
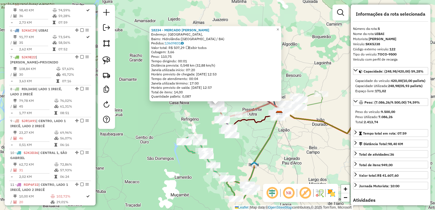
click at [251, 132] on div "18234 - MERCADO ADA ILDA Endereço: Rua Uibai, Bairro: Hidrolândia (Uibaí / BA) …" at bounding box center [217, 105] width 435 height 210
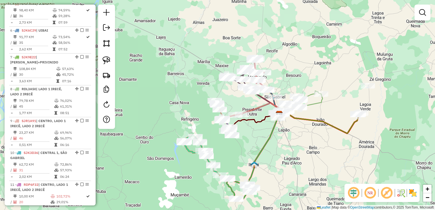
click at [214, 120] on div "Janela de atendimento Grade de atendimento Capacidade Transportadoras Veículos …" at bounding box center [217, 105] width 435 height 210
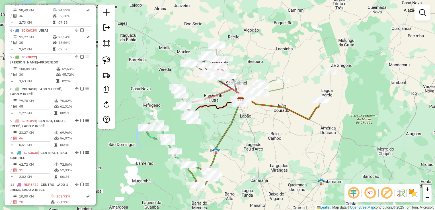
drag, startPoint x: 278, startPoint y: 124, endPoint x: 310, endPoint y: 135, distance: 33.5
click at [310, 135] on div "Janela de atendimento Grade de atendimento Capacidade Transportadoras Veículos …" at bounding box center [217, 105] width 435 height 210
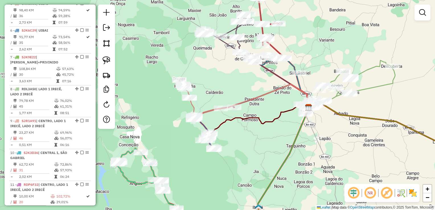
drag, startPoint x: 259, startPoint y: 122, endPoint x: 250, endPoint y: 131, distance: 12.9
click at [250, 131] on div "Janela de atendimento Grade de atendimento Capacidade Transportadoras Veículos …" at bounding box center [217, 105] width 435 height 210
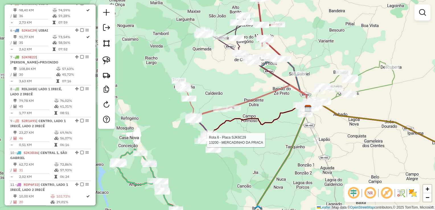
select select "*********"
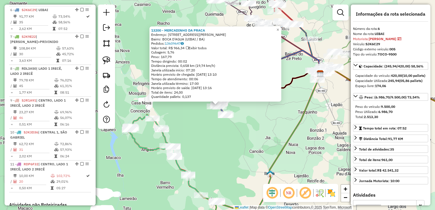
scroll to position [364, 0]
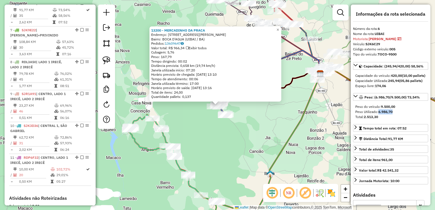
drag, startPoint x: 390, startPoint y: 120, endPoint x: 378, endPoint y: 121, distance: 11.4
click at [378, 114] on div "Peso Utilizado: 6.986,70" at bounding box center [390, 111] width 71 height 5
click at [292, 124] on div "13200 - MERCADINHO DA PRACA Endereço: RUA JULIANA 53 Bairro: BOCA D'AGUA (UIBAI…" at bounding box center [217, 105] width 435 height 210
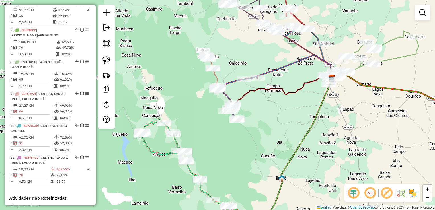
drag, startPoint x: 268, startPoint y: 121, endPoint x: 291, endPoint y: 129, distance: 25.0
click at [291, 129] on div "Janela de atendimento Grade de atendimento Capacidade Transportadoras Veículos …" at bounding box center [217, 105] width 435 height 210
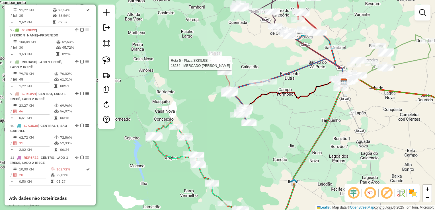
select select "*********"
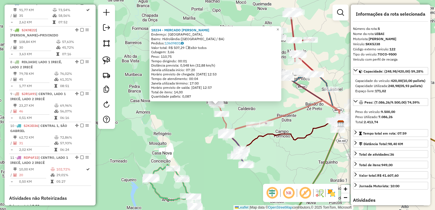
scroll to position [337, 0]
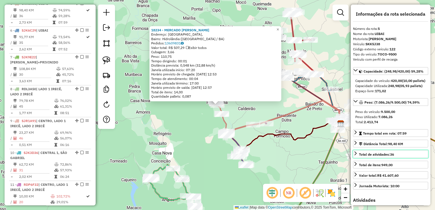
drag, startPoint x: 396, startPoint y: 164, endPoint x: 389, endPoint y: 164, distance: 7.4
click at [389, 158] on link "Total de atividades: 36" at bounding box center [390, 154] width 75 height 8
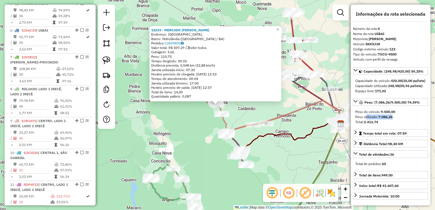
drag, startPoint x: 397, startPoint y: 126, endPoint x: 363, endPoint y: 127, distance: 34.2
click at [363, 120] on div "Peso Utilizado: 7.086,26" at bounding box center [390, 116] width 71 height 5
click at [307, 117] on div "18234 - MERCADO ADA ILDA Endereço: Rua Uibai, Bairro: Hidrolândia (Uibaí / BA) …" at bounding box center [217, 105] width 435 height 210
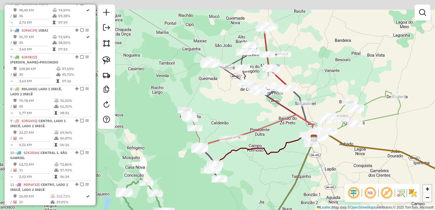
drag, startPoint x: 308, startPoint y: 118, endPoint x: 281, endPoint y: 131, distance: 29.3
click at [281, 131] on div "Janela de atendimento Grade de atendimento Capacidade Transportadoras Veículos …" at bounding box center [217, 105] width 435 height 210
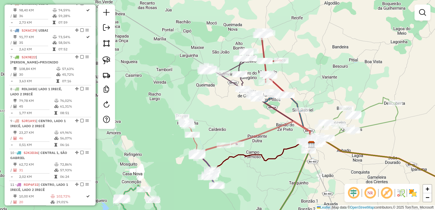
drag, startPoint x: 311, startPoint y: 95, endPoint x: 307, endPoint y: 106, distance: 12.0
click at [307, 106] on div "Janela de atendimento Grade de atendimento Capacidade Transportadoras Veículos …" at bounding box center [217, 105] width 435 height 210
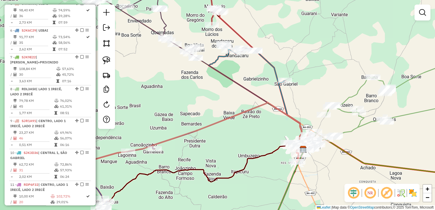
drag, startPoint x: 318, startPoint y: 108, endPoint x: 287, endPoint y: 80, distance: 41.7
click at [299, 81] on div "Janela de atendimento Grade de atendimento Capacidade Transportadoras Veículos …" at bounding box center [217, 105] width 435 height 210
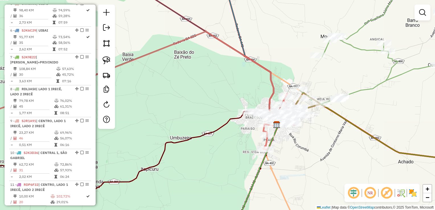
drag, startPoint x: 272, startPoint y: 72, endPoint x: 291, endPoint y: 125, distance: 55.6
click at [276, 125] on icon at bounding box center [116, 78] width 320 height 94
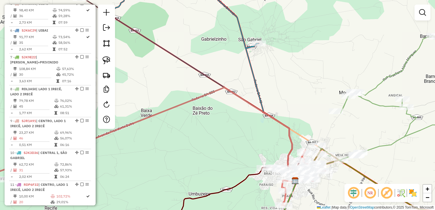
drag, startPoint x: 279, startPoint y: 78, endPoint x: 291, endPoint y: 134, distance: 57.3
click at [291, 134] on div "Janela de atendimento Grade de atendimento Capacidade Transportadoras Veículos …" at bounding box center [217, 105] width 435 height 210
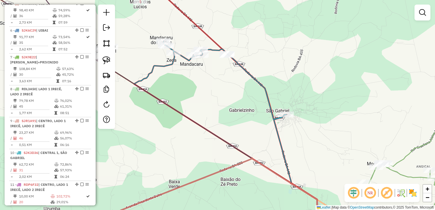
drag, startPoint x: 298, startPoint y: 90, endPoint x: 337, endPoint y: 103, distance: 40.8
click at [337, 103] on div "Janela de atendimento Grade de atendimento Capacidade Transportadoras Veículos …" at bounding box center [217, 105] width 435 height 210
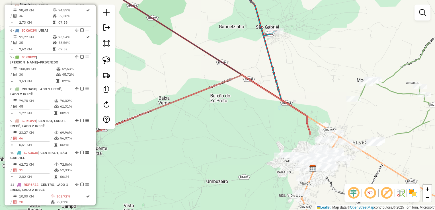
drag, startPoint x: 352, startPoint y: 140, endPoint x: 284, endPoint y: 12, distance: 144.9
click at [287, 16] on div "Janela de atendimento Grade de atendimento Capacidade Transportadoras Veículos …" at bounding box center [217, 105] width 435 height 210
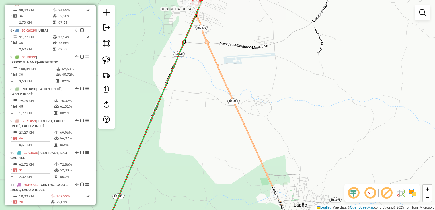
drag, startPoint x: 241, startPoint y: 54, endPoint x: 261, endPoint y: 126, distance: 74.6
click at [261, 126] on div "Janela de atendimento Grade de atendimento Capacidade Transportadoras Veículos …" at bounding box center [217, 105] width 435 height 210
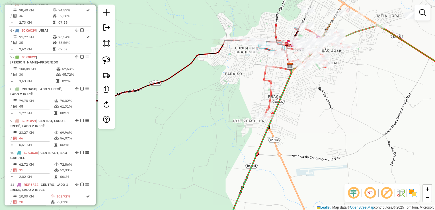
drag, startPoint x: 246, startPoint y: 87, endPoint x: 286, endPoint y: 101, distance: 42.6
click at [301, 133] on div "Janela de atendimento Grade de atendimento Capacidade Transportadoras Veículos …" at bounding box center [217, 105] width 435 height 210
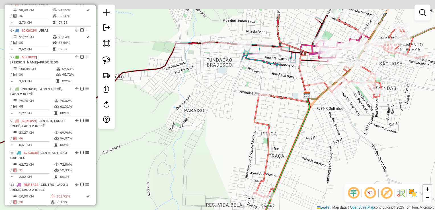
drag, startPoint x: 260, startPoint y: 51, endPoint x: 264, endPoint y: 92, distance: 42.1
click at [264, 92] on div "Janela de atendimento Grade de atendimento Capacidade Transportadoras Veículos …" at bounding box center [217, 105] width 435 height 210
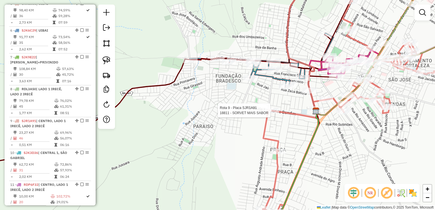
drag, startPoint x: 271, startPoint y: 94, endPoint x: 282, endPoint y: 105, distance: 15.7
click at [282, 105] on div "Rota 9 - Placa SJR1A91 18811 - SORVET MAIS SABOR Janela de atendimento Grade de…" at bounding box center [217, 105] width 435 height 210
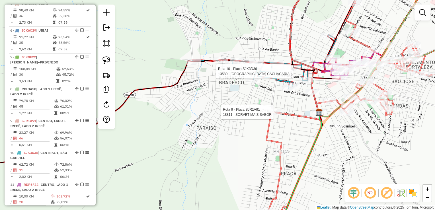
select select "*********"
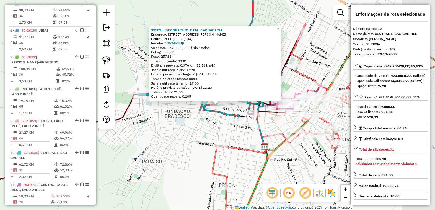
scroll to position [460, 0]
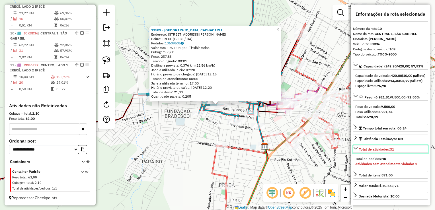
click at [403, 153] on link "Total de atividades: 31" at bounding box center [390, 149] width 75 height 8
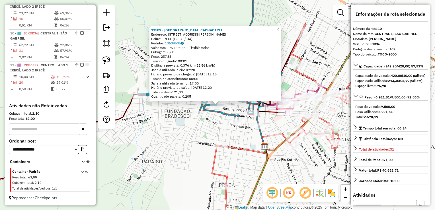
click at [269, 122] on div "13589 - BUDEGA CACHACARIA Endereço: RUA PROFESSOR AMERICANO LOPES 533 Bairro: I…" at bounding box center [217, 105] width 435 height 210
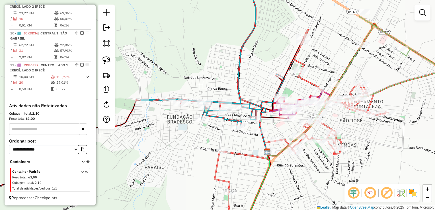
drag, startPoint x: 269, startPoint y: 125, endPoint x: 271, endPoint y: 134, distance: 9.2
click at [271, 134] on div "Janela de atendimento Grade de atendimento Capacidade Transportadoras Veículos …" at bounding box center [217, 105] width 435 height 210
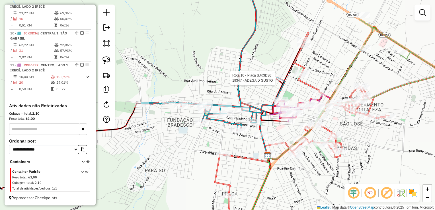
select select "*********"
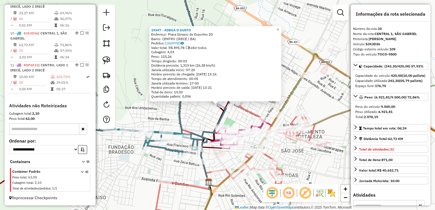
click at [298, 104] on div "Rota 9 - Placa SJR1A91 5471 - MERCADINHO PEREIRA 19347 - ADEGA D GUSTO Endereço…" at bounding box center [217, 105] width 435 height 210
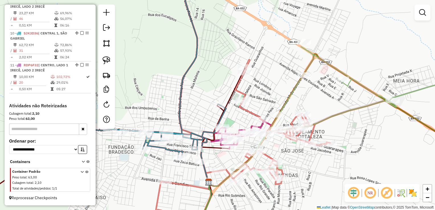
drag, startPoint x: 299, startPoint y: 104, endPoint x: 289, endPoint y: 89, distance: 18.6
click at [289, 89] on div "Janela de atendimento Grade de atendimento Capacidade Transportadoras Veículos …" at bounding box center [217, 105] width 435 height 210
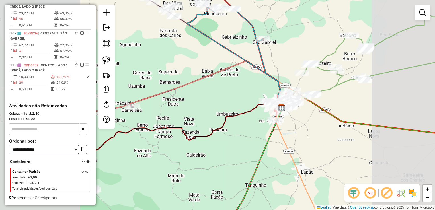
drag, startPoint x: 308, startPoint y: 124, endPoint x: 268, endPoint y: 109, distance: 42.9
click at [269, 109] on div "Janela de atendimento Grade de atendimento Capacidade Transportadoras Veículos …" at bounding box center [217, 105] width 435 height 210
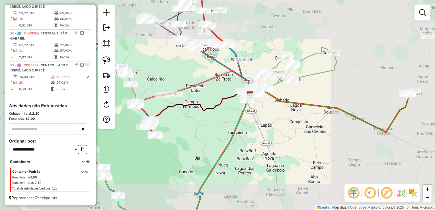
drag, startPoint x: 289, startPoint y: 130, endPoint x: 264, endPoint y: 96, distance: 42.6
click at [265, 97] on div "Janela de atendimento Grade de atendimento Capacidade Transportadoras Veículos …" at bounding box center [217, 105] width 435 height 210
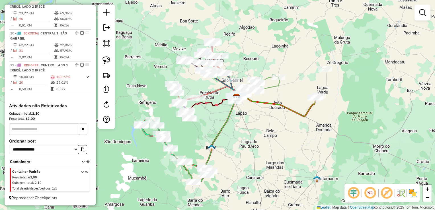
drag, startPoint x: 275, startPoint y: 116, endPoint x: 268, endPoint y: 141, distance: 26.5
click at [268, 141] on div "Janela de atendimento Grade de atendimento Capacidade Transportadoras Veículos …" at bounding box center [217, 105] width 435 height 210
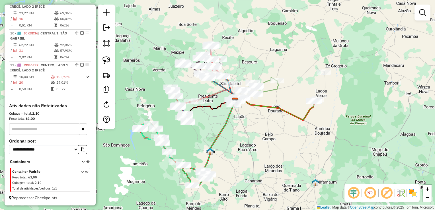
drag, startPoint x: 279, startPoint y: 145, endPoint x: 279, endPoint y: 152, distance: 6.5
click at [279, 152] on div "Janela de atendimento Grade de atendimento Capacidade Transportadoras Veículos …" at bounding box center [217, 105] width 435 height 210
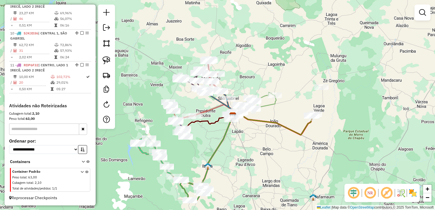
drag, startPoint x: 278, startPoint y: 135, endPoint x: 275, endPoint y: 143, distance: 8.6
click at [275, 143] on div "Janela de atendimento Grade de atendimento Capacidade Transportadoras Veículos …" at bounding box center [217, 105] width 435 height 210
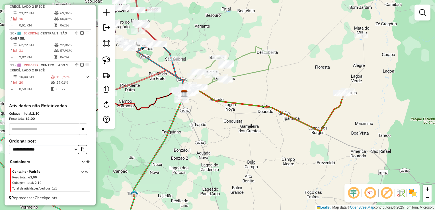
drag
click at [311, 130] on div "Janela de atendimento Grade de atendimento Capacidade Transportadoras Veículos …" at bounding box center [217, 105] width 435 height 210
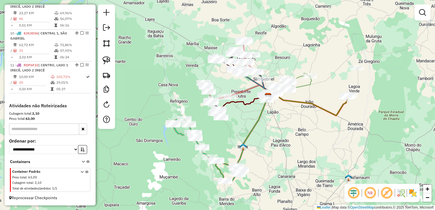
click at [306, 125] on div "Janela de atendimento Grade de atendimento Capacidade Transportadoras Veículos …" at bounding box center [217, 105] width 435 height 210
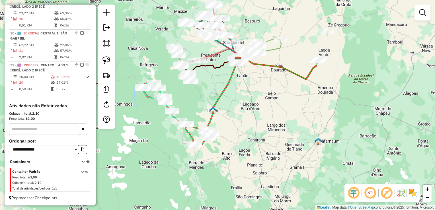
click at [268, 98] on div "Janela de atendimento Grade de atendimento Capacidade Transportadoras Veículos …" at bounding box center [217, 105] width 435 height 210
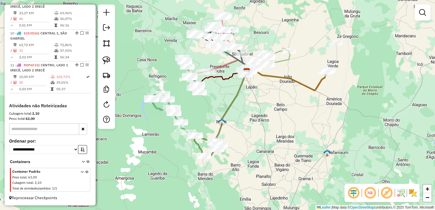
click at [282, 127] on div "Janela de atendimento Grade de atendimento Capacidade Transportadoras Veículos …" at bounding box center [217, 105] width 435 height 210
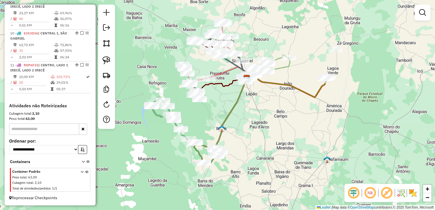
drag, startPoint x: 266, startPoint y: 102, endPoint x: 265, endPoint y: 114, distance: 12.6
click at [265, 114] on div "Janela de atendimento Grade de atendimento Capacidade Transportadoras Veículos …" at bounding box center [217, 105] width 435 height 210
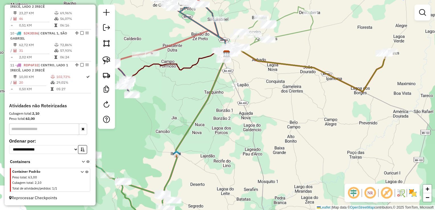
click at [305, 118] on div "Janela de atendimento Grade de atendimento Capacidade Transportadoras Veículos …" at bounding box center [217, 105] width 435 height 210
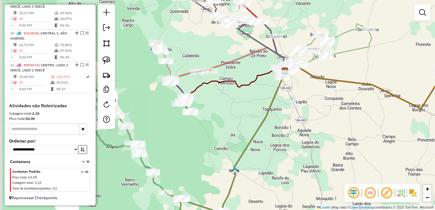
click at [237, 102] on div "Janela de atendimento Grade de atendimento Capacidade Transportadoras Veículos …" at bounding box center [217, 105] width 435 height 210
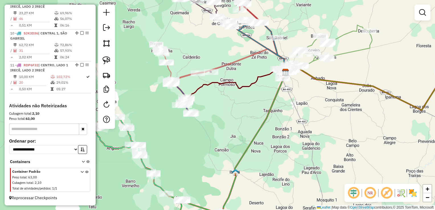
click at [244, 120] on div "Janela de atendimento Grade de atendimento Capacidade Transportadoras Veículos …" at bounding box center [217, 105] width 435 height 210
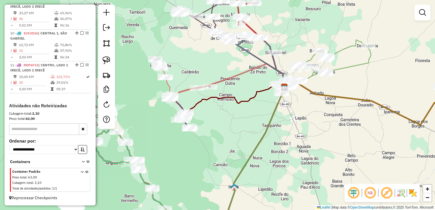
click at [233, 111] on div "Janela de atendimento Grade de atendimento Capacidade Transportadoras Veículos …" at bounding box center [217, 105] width 435 height 210
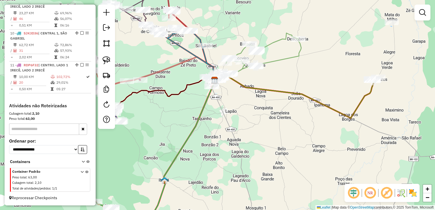
click at [237, 133] on div "Janela de atendimento Grade de atendimento Capacidade Transportadoras Veículos …" at bounding box center [217, 105] width 435 height 210
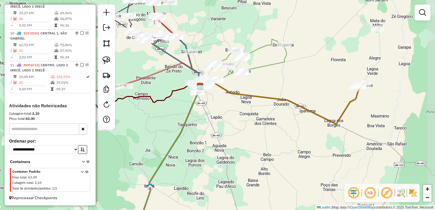
click at [240, 134] on div "Janela de atendimento Grade de atendimento Capacidade Transportadoras Veículos …" at bounding box center [217, 105] width 435 height 210
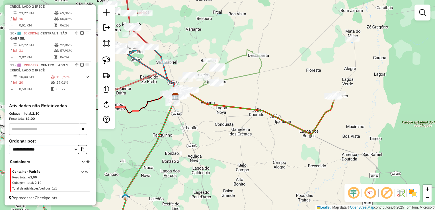
click at [205, 104] on div "Janela de atendimento Grade de atendimento Capacidade Transportadoras Veículos …" at bounding box center [217, 105] width 435 height 210
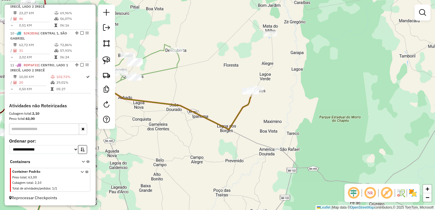
click at [283, 116] on div "Janela de atendimento Grade de atendimento Capacidade Transportadoras Veículos …" at bounding box center [217, 105] width 435 height 210
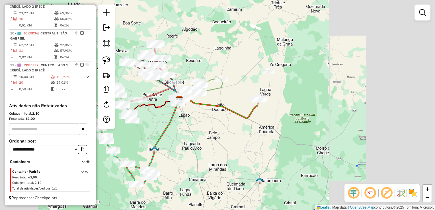
click at [325, 118] on div "Janela de atendimento Grade de atendimento Capacidade Transportadoras Veículos …" at bounding box center [217, 105] width 435 height 210
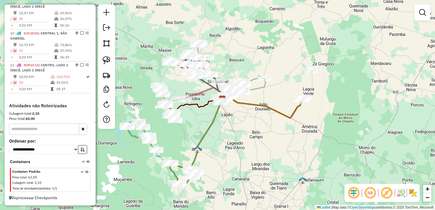
click at [291, 124] on div "Janela de atendimento Grade de atendimento Capacidade Transportadoras Veículos …" at bounding box center [217, 105] width 435 height 210
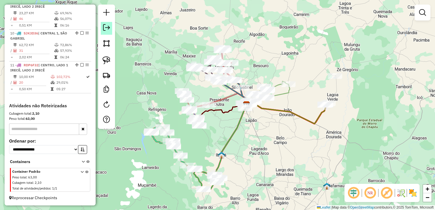
click at [109, 29] on em at bounding box center [106, 27] width 7 height 7
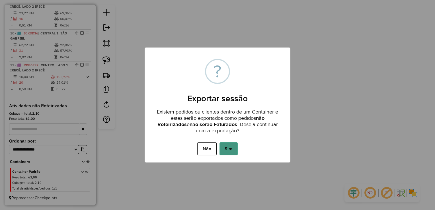
click at [227, 151] on button "Sim" at bounding box center [228, 148] width 18 height 13
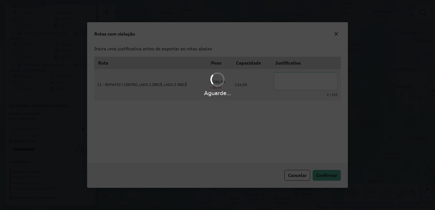
scroll to position [0, 0]
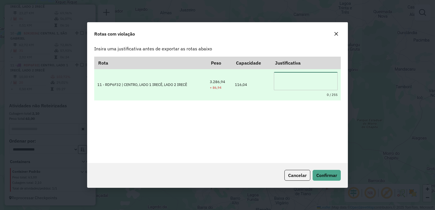
click at [289, 85] on textarea at bounding box center [306, 81] width 64 height 18
click at [302, 76] on textarea "**********" at bounding box center [306, 81] width 64 height 18
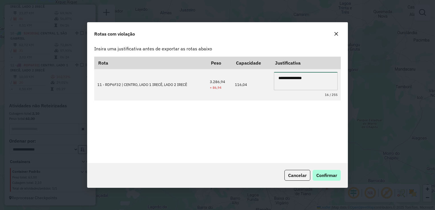
type textarea "**********"
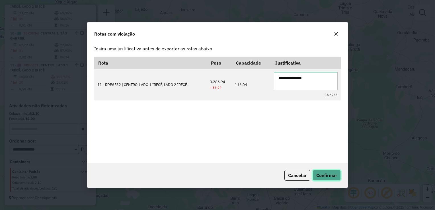
click at [330, 176] on span "Confirmar" at bounding box center [326, 175] width 21 height 6
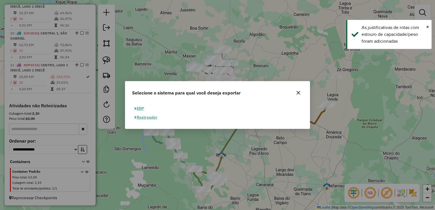
click at [134, 110] on button "ERP" at bounding box center [139, 108] width 15 height 9
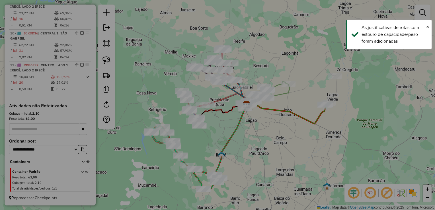
select select "**"
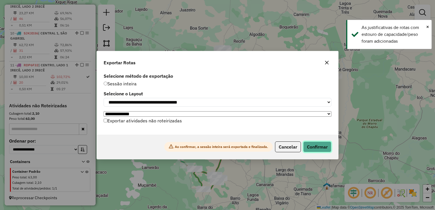
click at [312, 152] on button "Confirmar" at bounding box center [317, 146] width 28 height 11
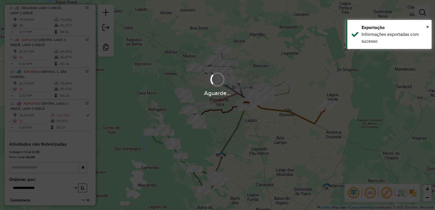
scroll to position [452, 0]
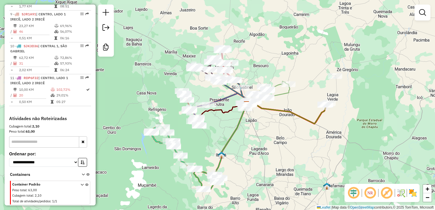
click at [248, 26] on div "Janela de atendimento Grade de atendimento Capacidade Transportadoras Veículos …" at bounding box center [217, 105] width 435 height 210
click at [215, 33] on div "Janela de atendimento Grade de atendimento Capacidade Transportadoras Veículos …" at bounding box center [217, 105] width 435 height 210
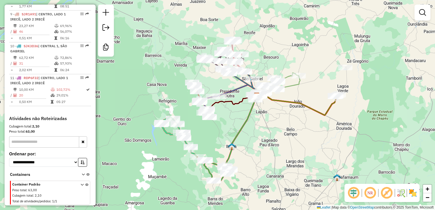
drag, startPoint x: 225, startPoint y: 30, endPoint x: 239, endPoint y: 15, distance: 20.3
click at [239, 15] on div "Janela de atendimento Grade de atendimento Capacidade Transportadoras Veículos …" at bounding box center [217, 105] width 435 height 210
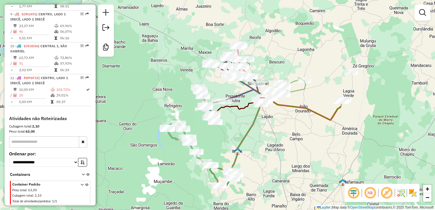
drag, startPoint x: 156, startPoint y: 66, endPoint x: 158, endPoint y: 92, distance: 26.0
click at [156, 92] on div "Janela de atendimento Grade de atendimento Capacidade Transportadoras Veículos …" at bounding box center [217, 105] width 435 height 210
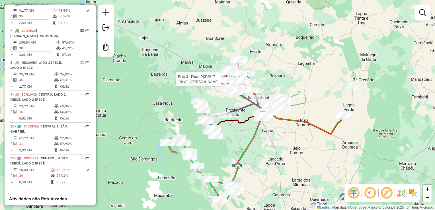
select select "*********"
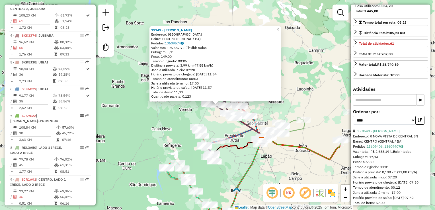
scroll to position [114, 0]
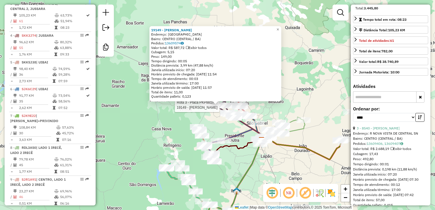
click at [154, 120] on div "Rota 3 - Placa PKP8817 19149 - BAR PEREIRA 19149 - BAR PEREIRA Endereço: AVENID…" at bounding box center [217, 105] width 435 height 210
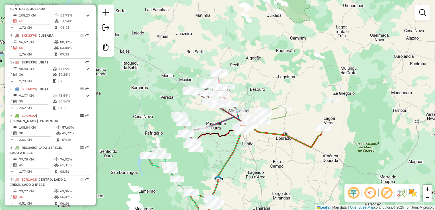
drag, startPoint x: 174, startPoint y: 125, endPoint x: 149, endPoint y: 95, distance: 39.2
click at [149, 95] on div "Janela de atendimento Grade de atendimento Capacidade Transportadoras Veículos …" at bounding box center [217, 105] width 435 height 210
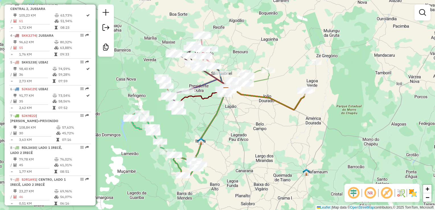
drag, startPoint x: 260, startPoint y: 138, endPoint x: 239, endPoint y: 107, distance: 37.7
click at [239, 107] on div "Janela de atendimento Grade de atendimento Capacidade Transportadoras Veículos …" at bounding box center [217, 105] width 435 height 210
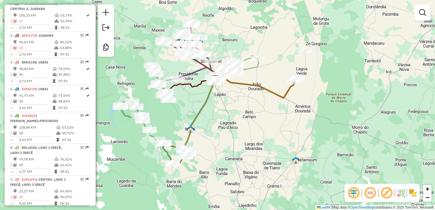
click at [194, 120] on div "Janela de atendimento Grade de atendimento Capacidade Transportadoras Veículos …" at bounding box center [217, 105] width 435 height 210
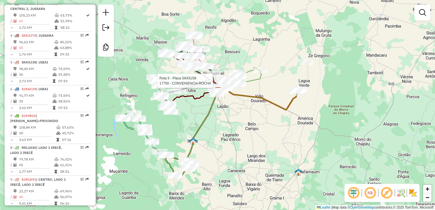
select select "*********"
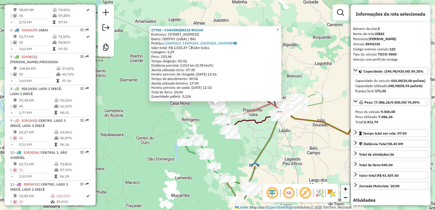
scroll to position [85, 0]
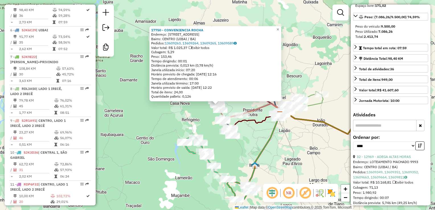
click at [386, 131] on input "text" at bounding box center [384, 125] width 63 height 11
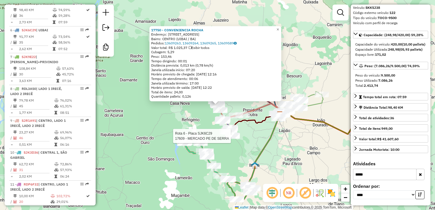
type input "*****"
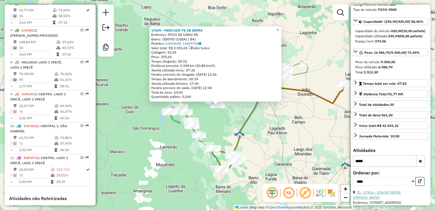
scroll to position [0, 0]
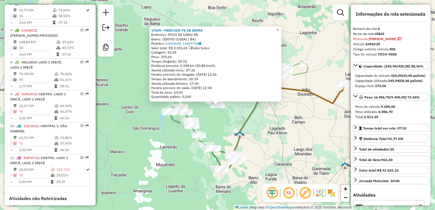
click at [300, 122] on div "17609 - MERCADO PE DE SERRA Endereço: POCO DE UIBAI SN Bairro: CENTRO (UIBAI / …" at bounding box center [217, 105] width 435 height 210
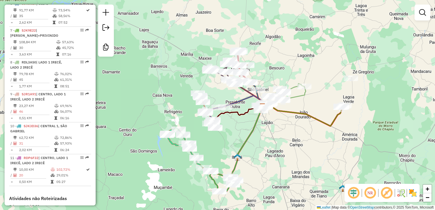
drag, startPoint x: 294, startPoint y: 116, endPoint x: 294, endPoint y: 138, distance: 22.2
click at [295, 138] on div "Janela de atendimento Grade de atendimento Capacidade Transportadoras Veículos …" at bounding box center [217, 105] width 435 height 210
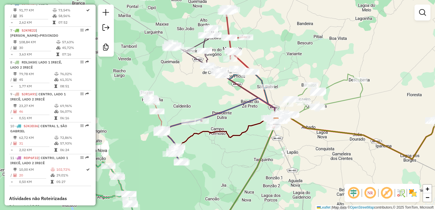
drag, startPoint x: 271, startPoint y: 63, endPoint x: 266, endPoint y: 91, distance: 28.0
click at [270, 82] on div "Janela de atendimento Grade de atendimento Capacidade Transportadoras Veículos …" at bounding box center [217, 105] width 435 height 210
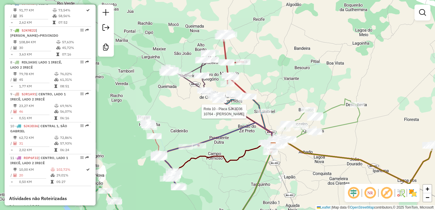
select select "*********"
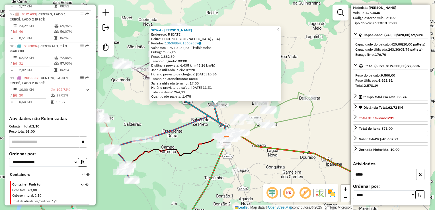
scroll to position [41, 0]
click at [376, 174] on input "*****" at bounding box center [384, 174] width 63 height 11
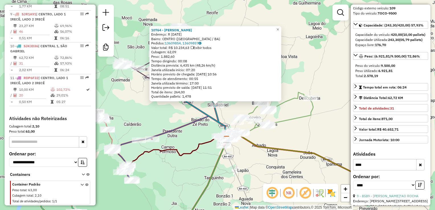
scroll to position [135, 0]
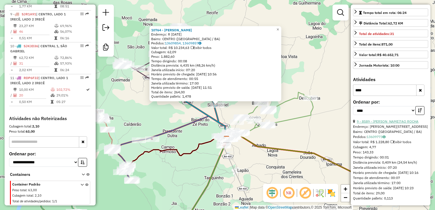
click at [392, 119] on link "9 - 8589 - VANEIDE MARIA DA CONCEI?AO ROCHA" at bounding box center [388, 121] width 62 height 4
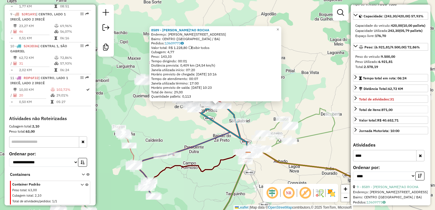
scroll to position [0, 0]
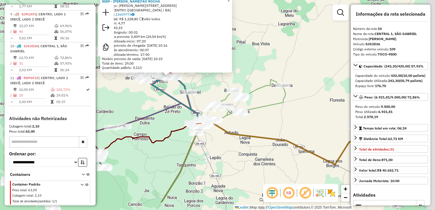
drag, startPoint x: 319, startPoint y: 96, endPoint x: 259, endPoint y: 78, distance: 62.5
click at [269, 67] on div "8589 - VANEIDE MARIA DA CONCEI?AO ROCHA Endereço: R MIGUEL ROCHA 60 Bairro: CEN…" at bounding box center [217, 105] width 435 height 210
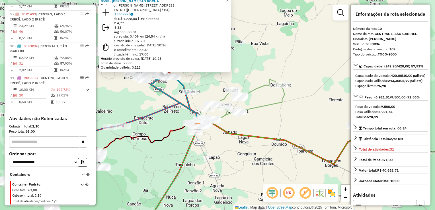
drag, startPoint x: 249, startPoint y: 101, endPoint x: 247, endPoint y: 99, distance: 3.0
click at [249, 100] on div "8589 - VANEIDE MARIA DA CONCEI?AO ROCHA Endereço: R MIGUEL ROCHA 60 Bairro: CEN…" at bounding box center [217, 105] width 435 height 210
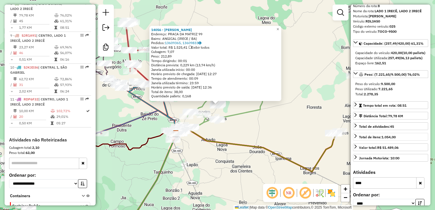
scroll to position [41, 0]
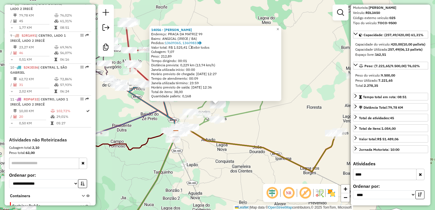
click at [369, 173] on input "****" at bounding box center [384, 174] width 63 height 11
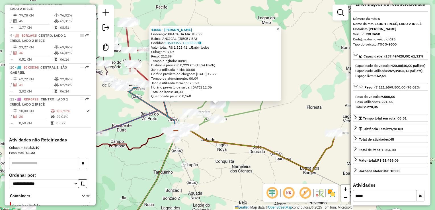
scroll to position [0, 0]
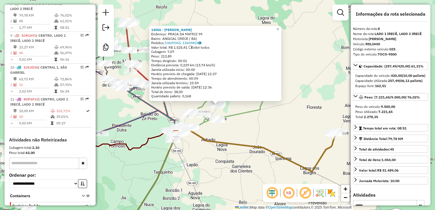
type input "*****"
click at [321, 52] on div "14056 - COMERCIAL SOUSA Endereço: PRACA DA MATRIZ 99 Bairro: ANGICAL (IRECE / B…" at bounding box center [217, 105] width 435 height 210
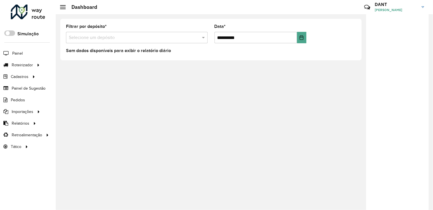
click at [306, 68] on div "**********" at bounding box center [244, 112] width 377 height 196
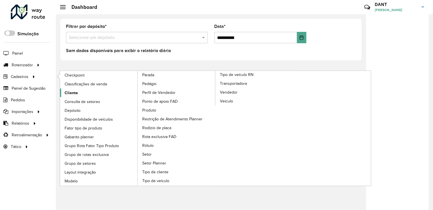
click at [71, 90] on span "Cliente" at bounding box center [71, 93] width 13 height 6
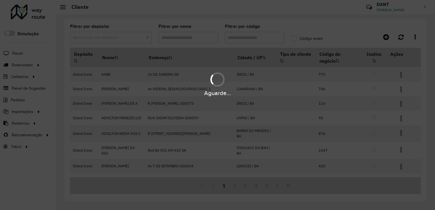
click at [99, 37] on div "Aguarde..." at bounding box center [217, 105] width 435 height 210
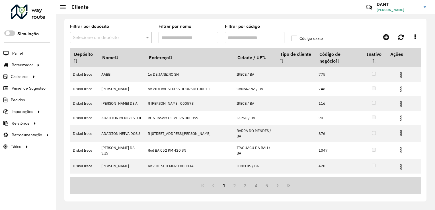
click at [100, 38] on hb-app "Aguarde... Pop-up bloqueado! Seu navegador bloqueou automáticamente a abertura …" at bounding box center [217, 105] width 435 height 210
click at [100, 38] on input "text" at bounding box center [105, 37] width 65 height 7
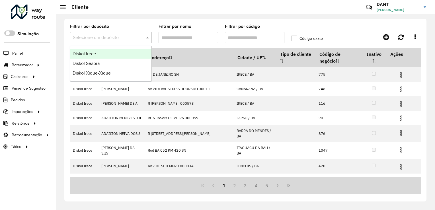
click at [100, 51] on div "Diskol Irece" at bounding box center [110, 54] width 81 height 10
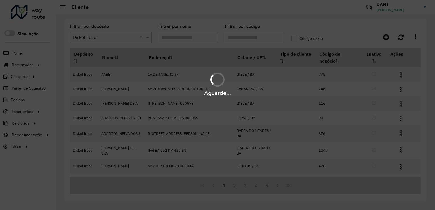
click at [247, 39] on hb-app "Aguarde... Pop-up bloqueado! Seu navegador bloqueou automáticamente a abertura …" at bounding box center [217, 105] width 435 height 210
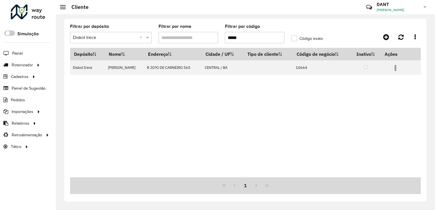
click at [304, 38] on label "Código exato" at bounding box center [307, 39] width 32 height 6
click at [322, 103] on div "Depósito Nome Endereço Cidade / UF Tipo de cliente Código de negócio Inativo Aç…" at bounding box center [245, 112] width 351 height 129
drag, startPoint x: 250, startPoint y: 35, endPoint x: 217, endPoint y: 35, distance: 32.7
click at [215, 32] on formly-group "Filtrar por depósito Selecione um depósito × Diskol Irece × Filtrar por nome Fi…" at bounding box center [199, 35] width 265 height 23
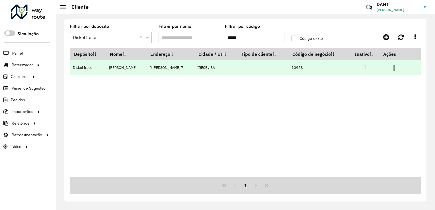
type input "*****"
click at [398, 69] on img at bounding box center [394, 68] width 7 height 7
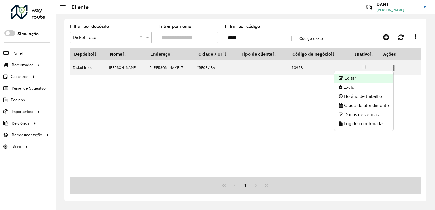
click at [369, 80] on li "Editar" at bounding box center [363, 78] width 59 height 9
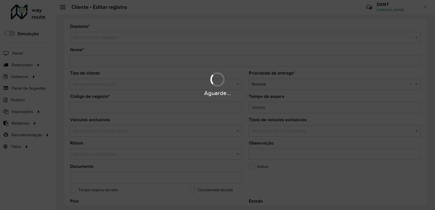
type input "**********"
type input "*****"
type input "********"
type input "**********"
type input "*****"
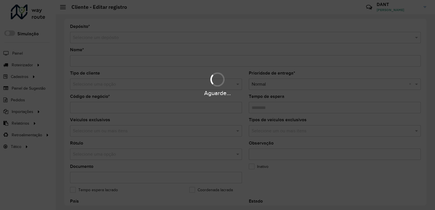
type input "*******"
type input "********"
type input "**********"
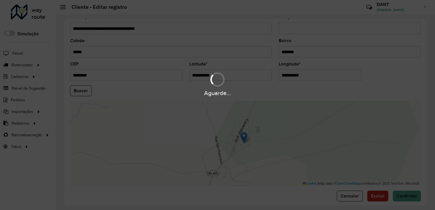
scroll to position [211, 0]
